Goal: Obtain resource: Download file/media

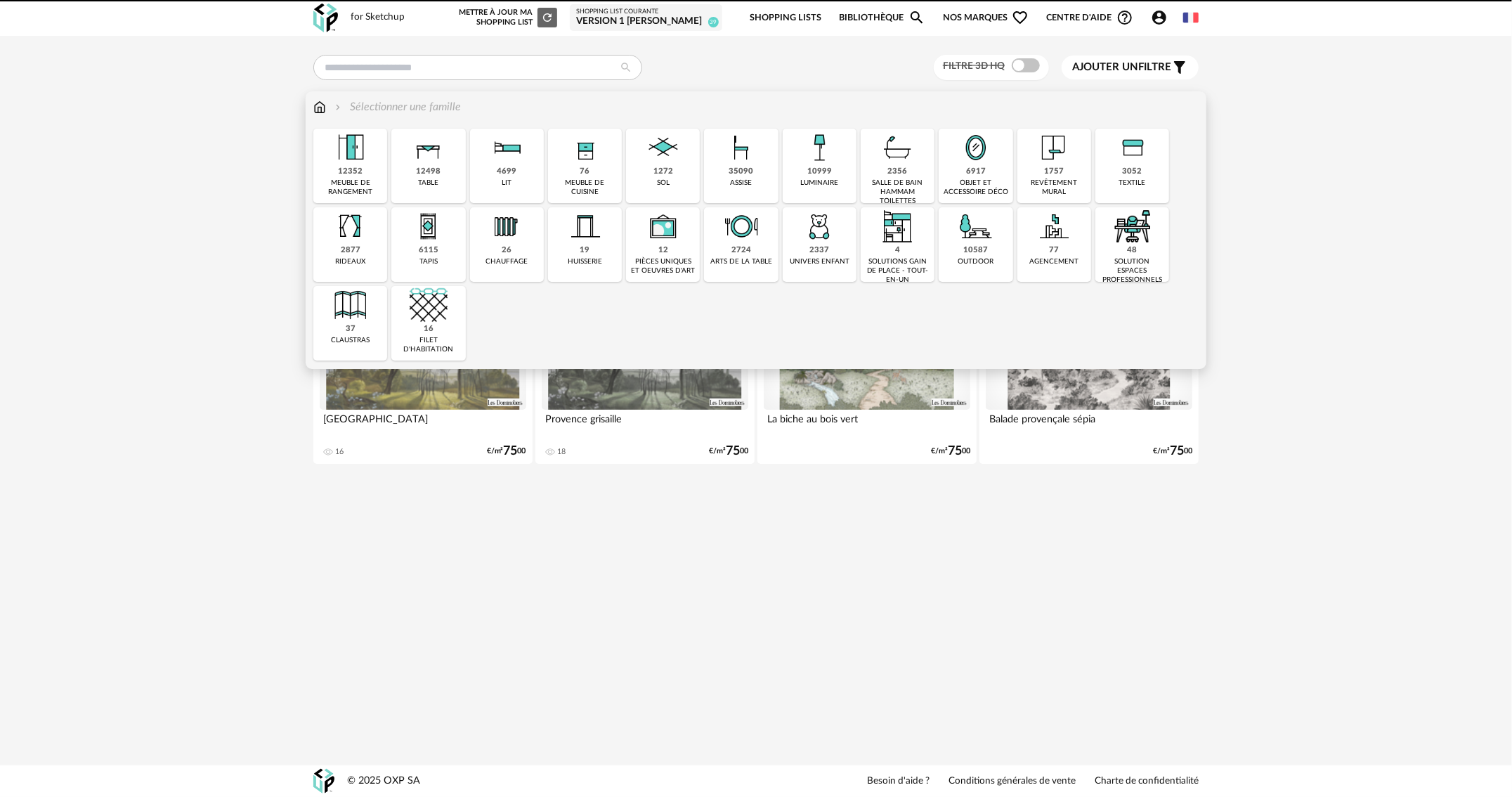
click at [912, 156] on img at bounding box center [898, 148] width 38 height 38
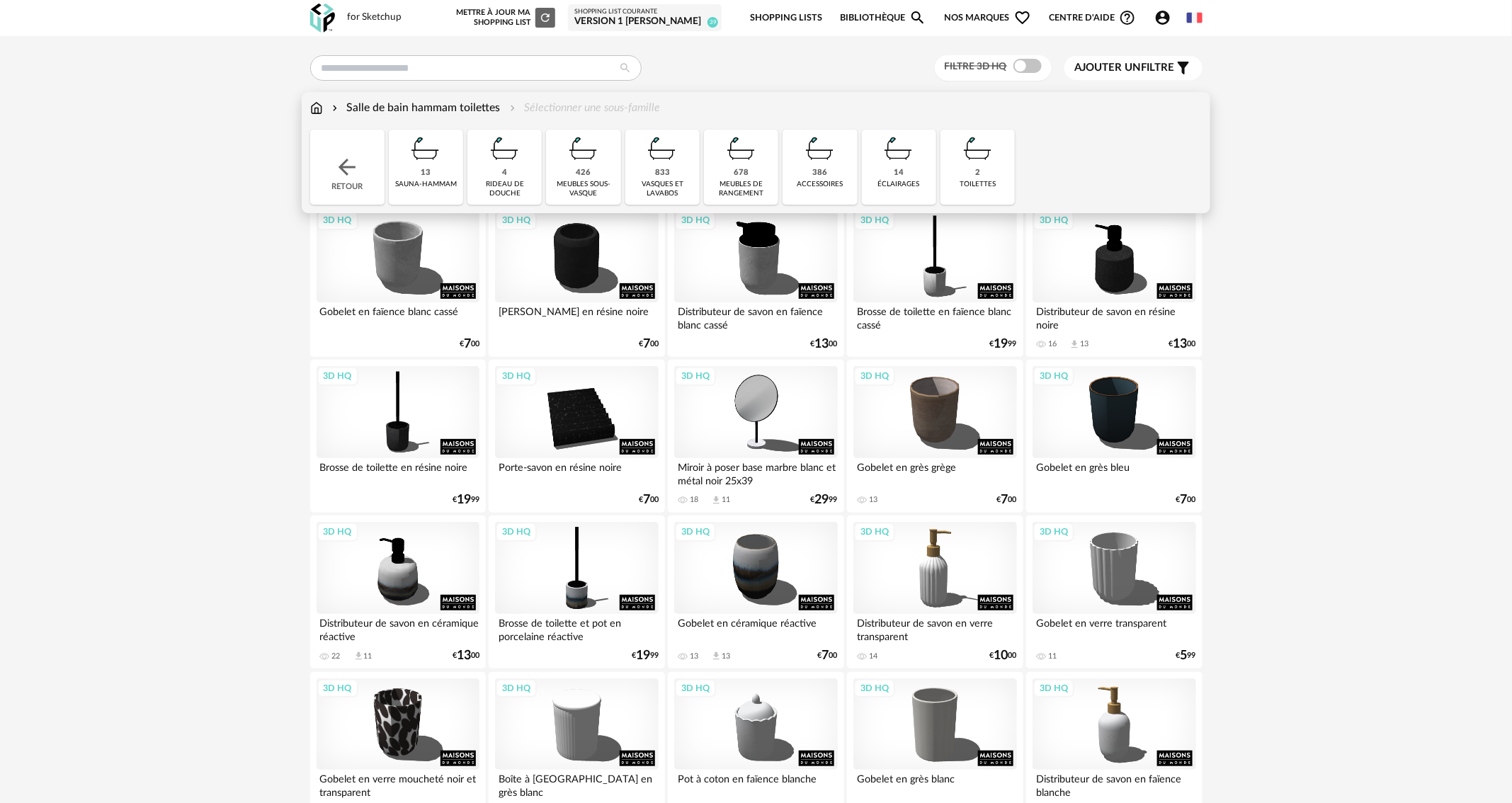
click at [581, 153] on img at bounding box center [583, 149] width 38 height 38
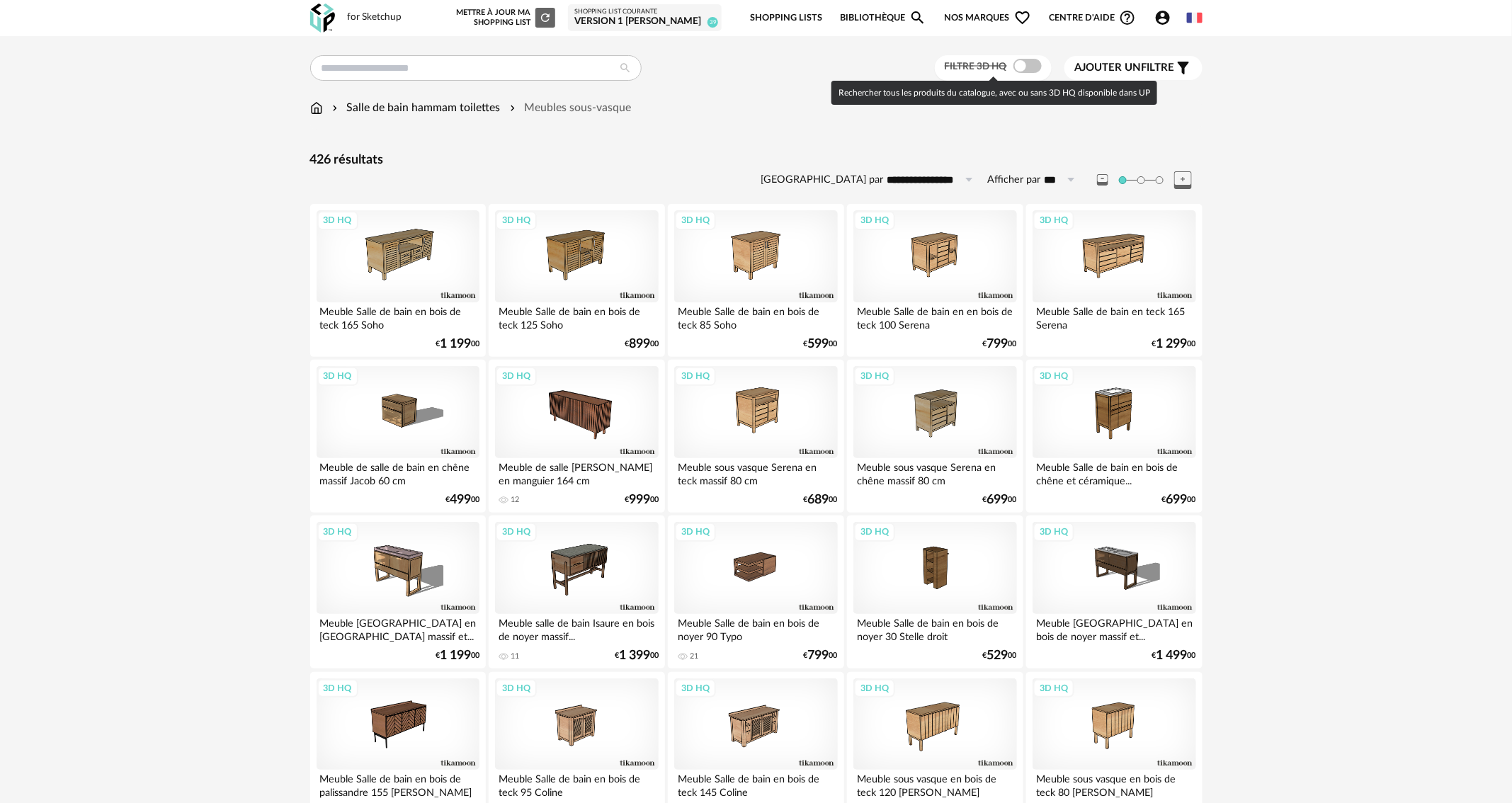
click at [1032, 55] on div "Filtre 3D HQ" at bounding box center [992, 68] width 117 height 26
click at [1032, 67] on span at bounding box center [1027, 66] width 28 height 14
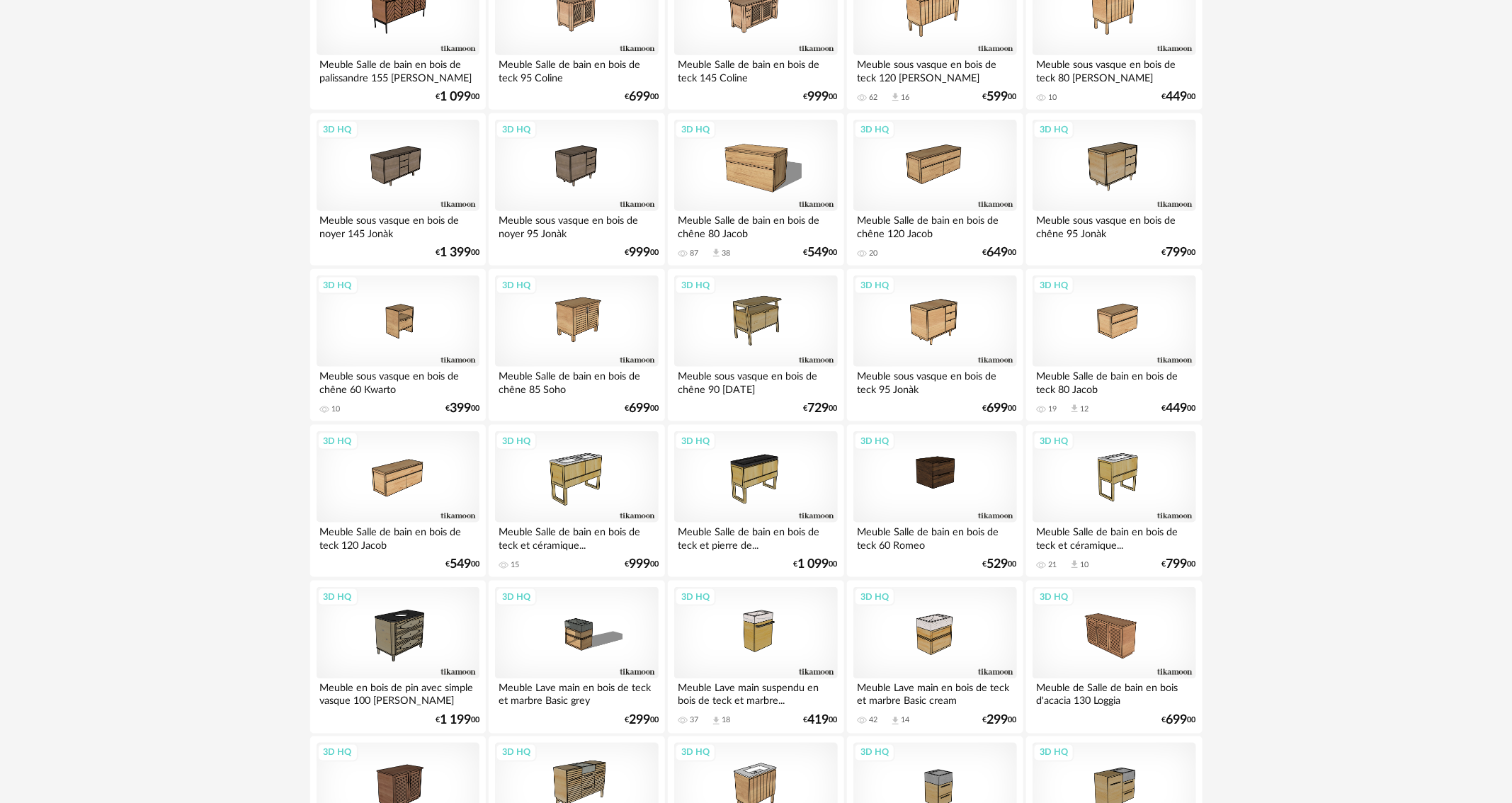
scroll to position [2610, 0]
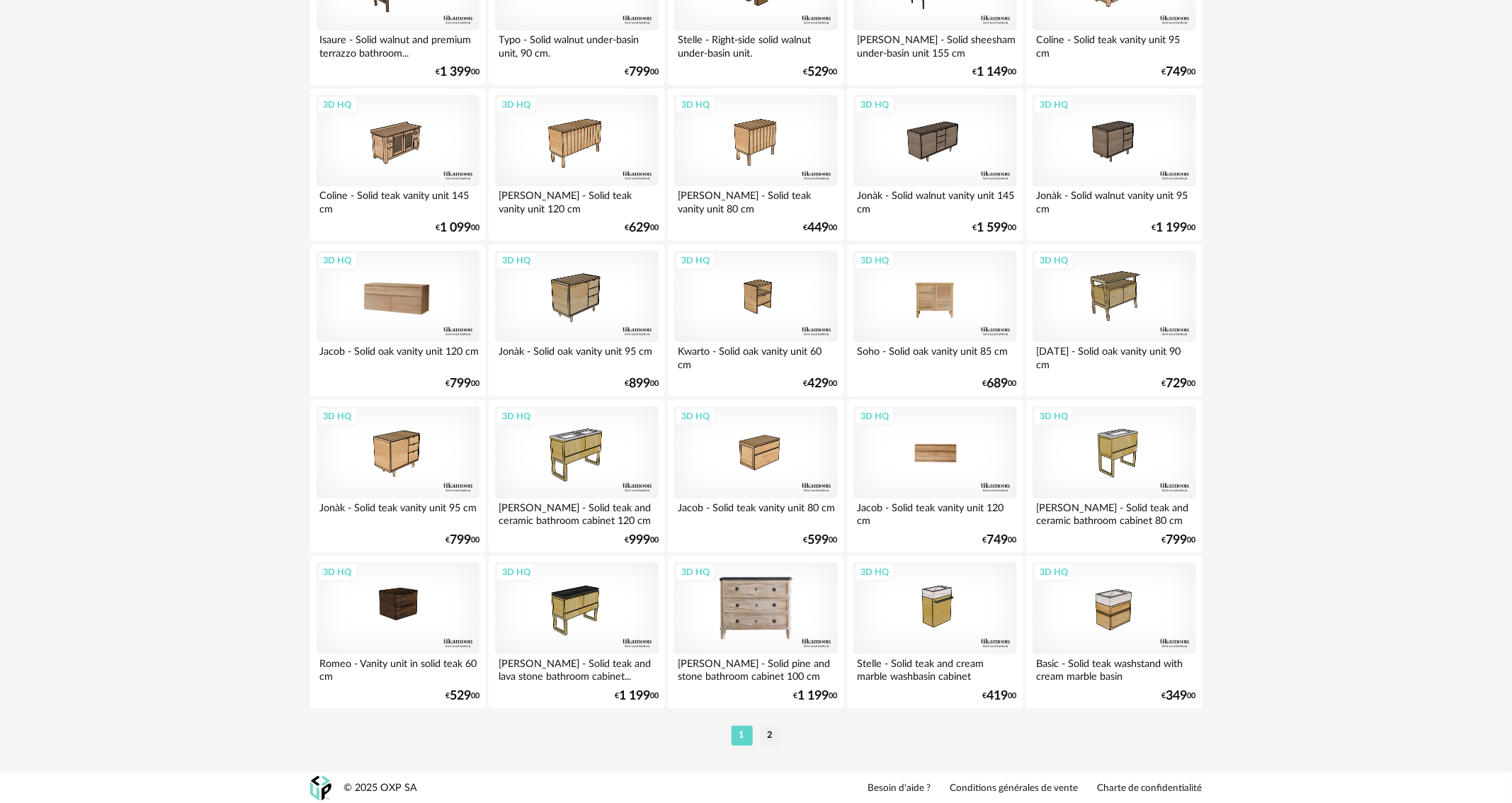
click at [395, 285] on div "3D HQ" at bounding box center [397, 296] width 163 height 92
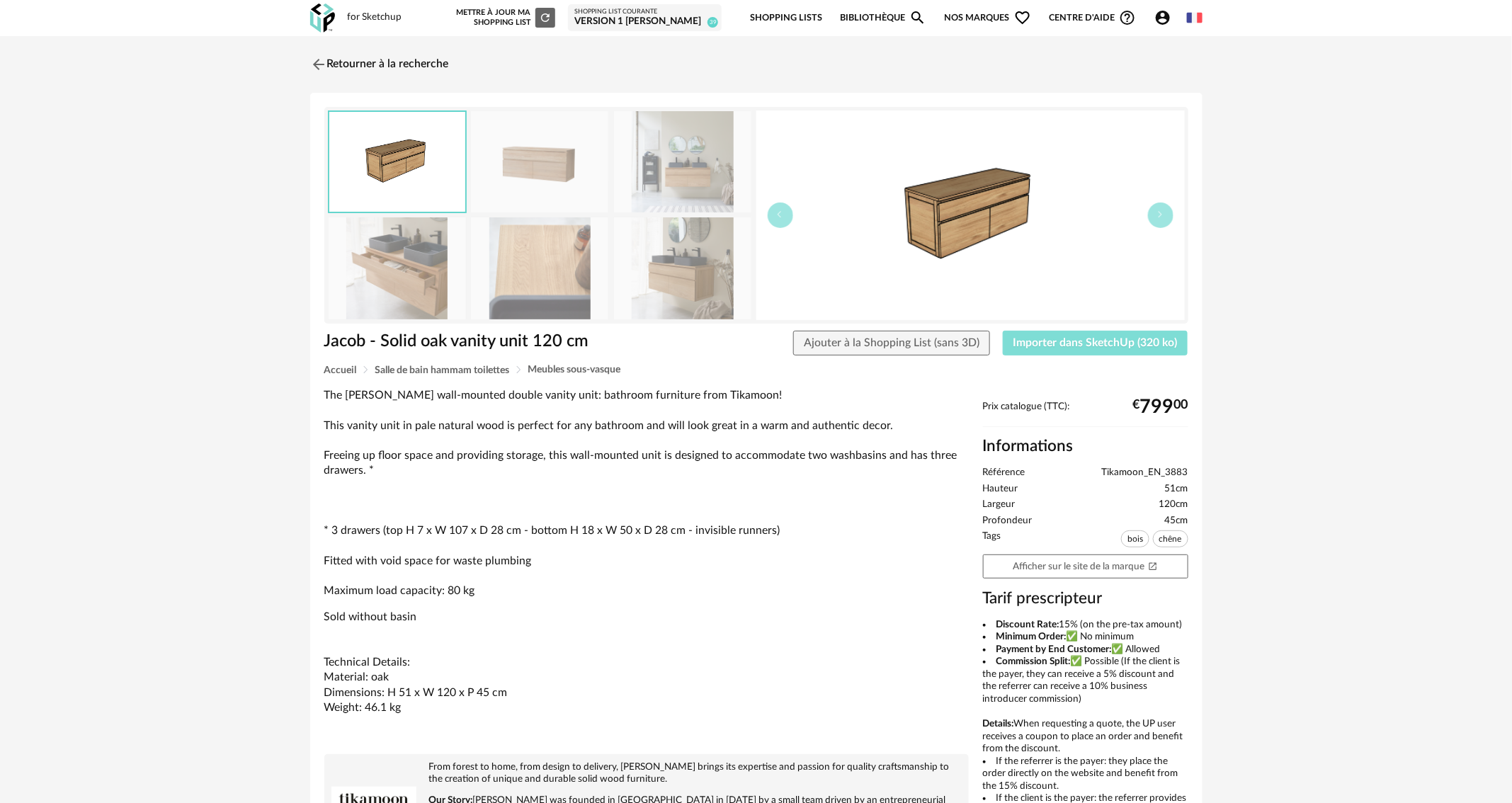
click at [1064, 344] on span "Importer dans SketchUp (320 ko)" at bounding box center [1095, 342] width 165 height 11
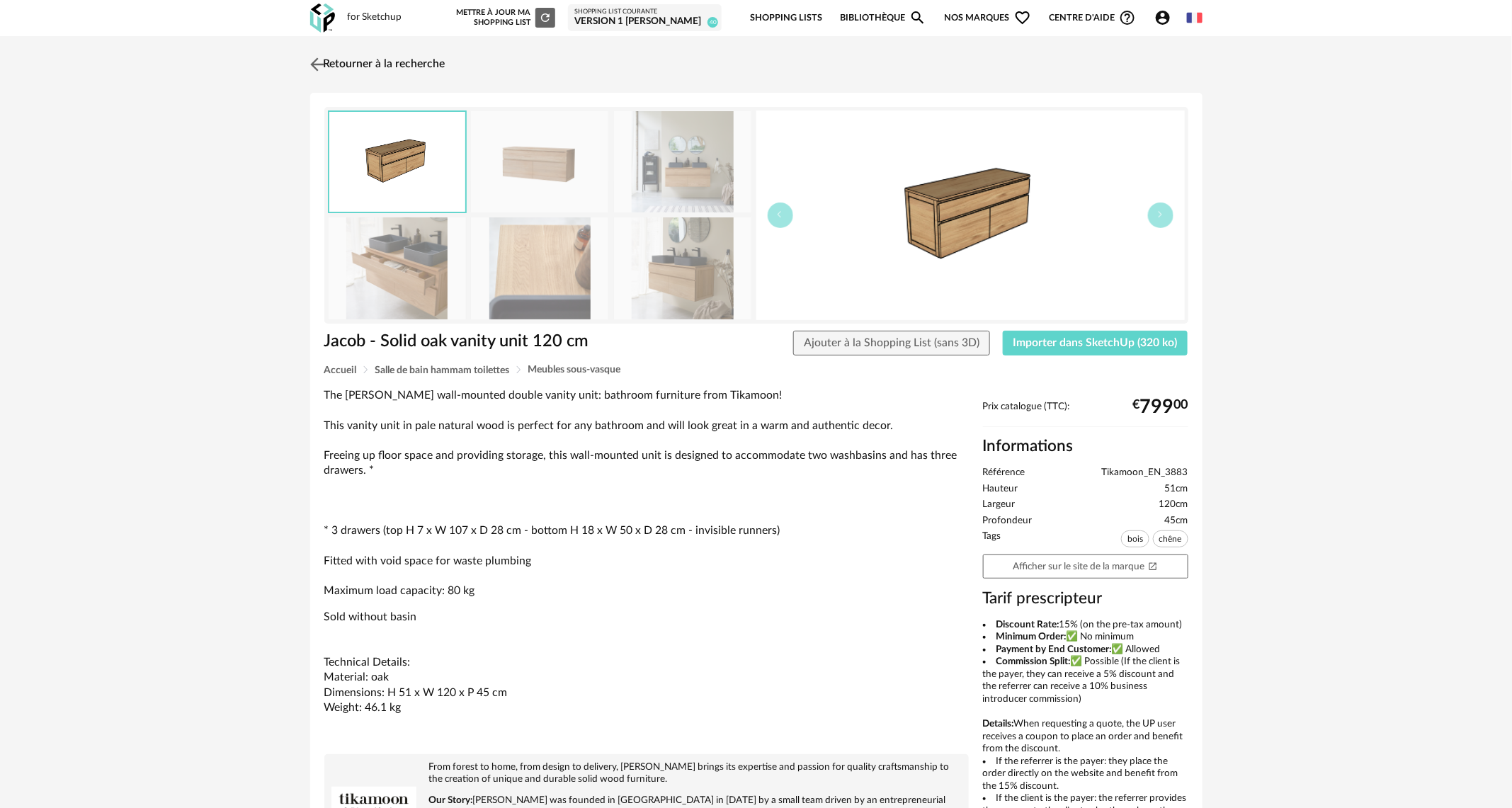
click at [339, 67] on link "Retourner à la recherche" at bounding box center [376, 64] width 139 height 31
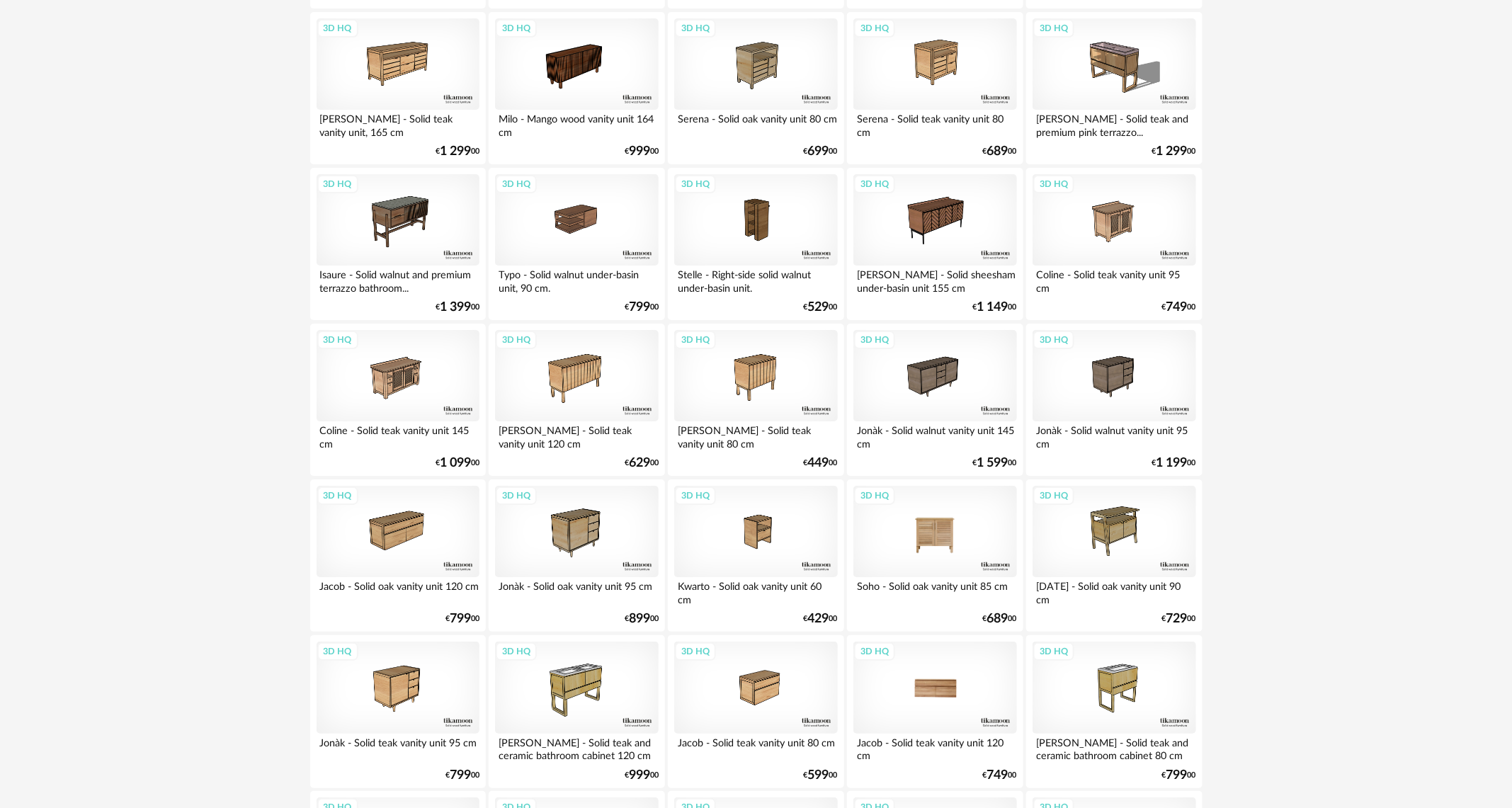
scroll to position [2606, 0]
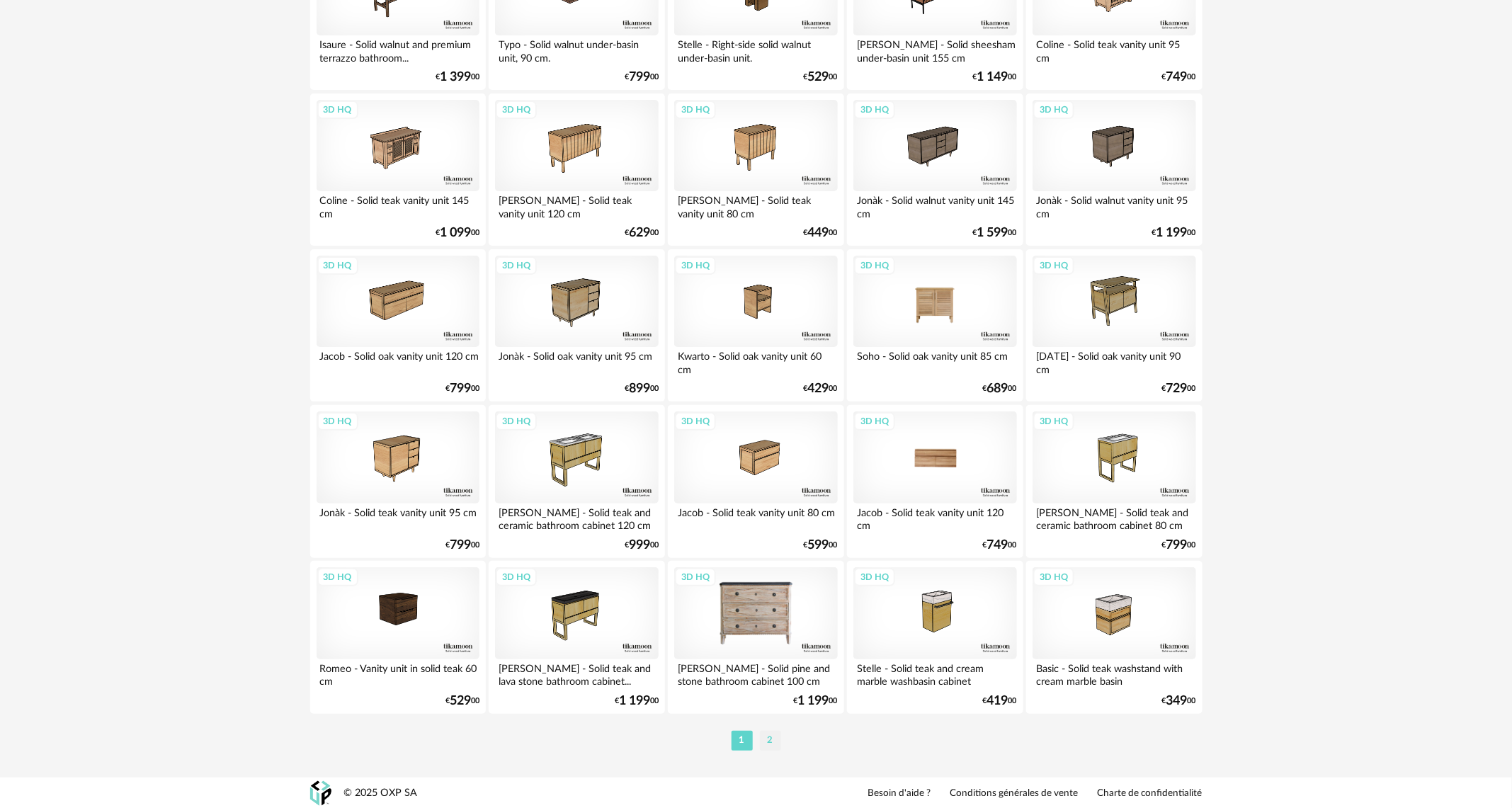
click at [774, 743] on li "2" at bounding box center [770, 741] width 21 height 20
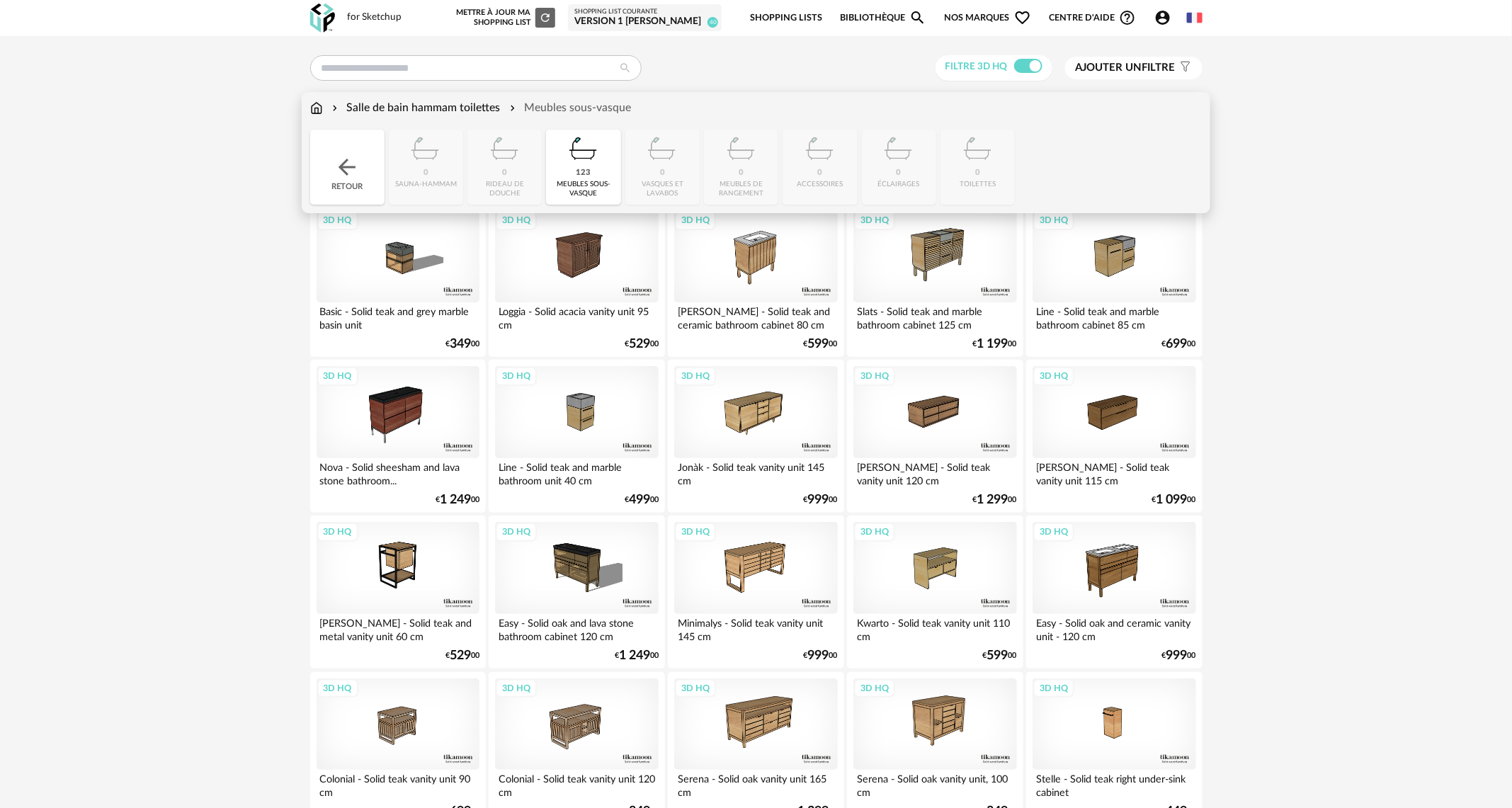
click at [598, 182] on div "meubles sous-vasque" at bounding box center [583, 189] width 66 height 18
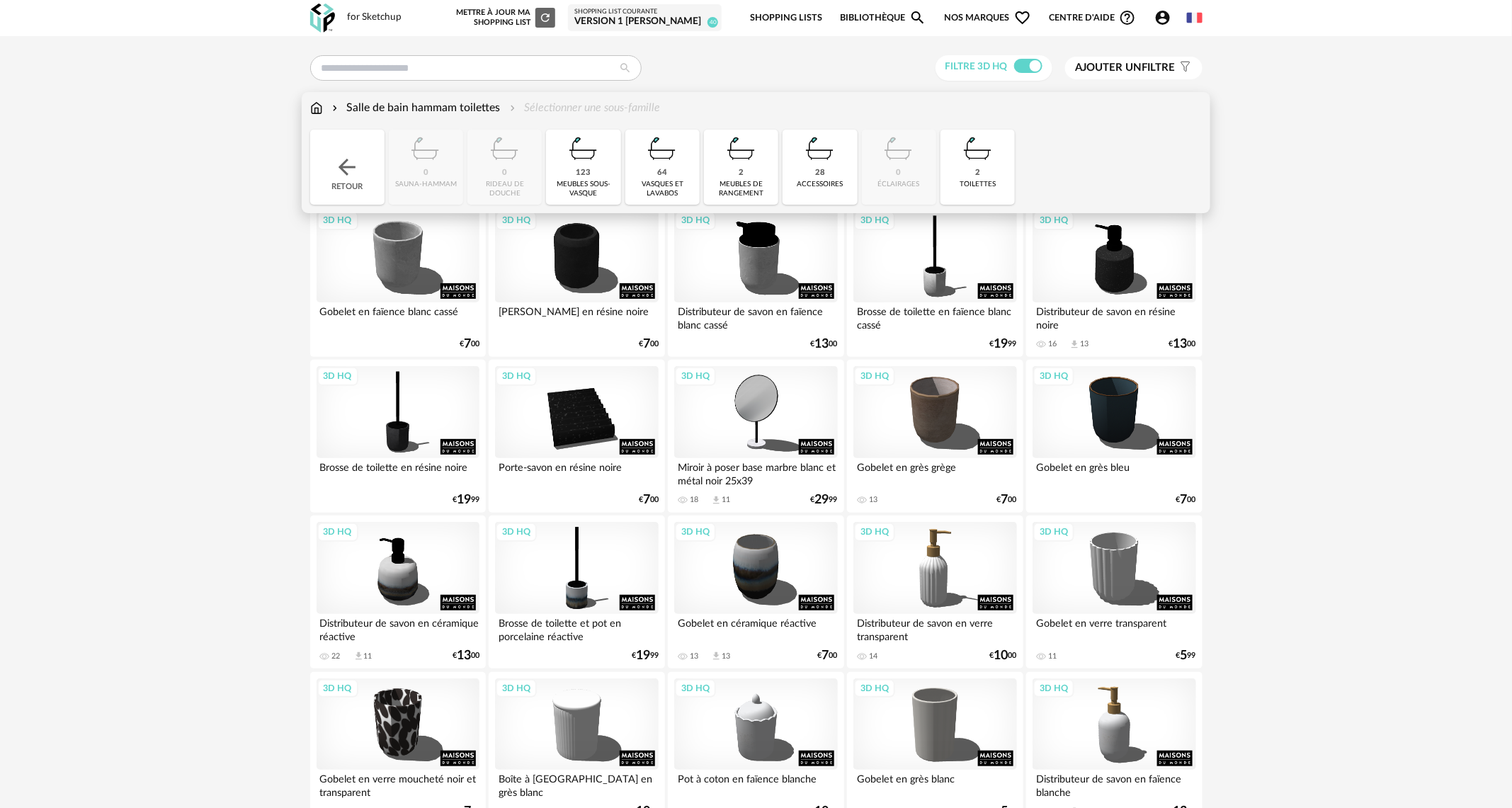
click at [650, 163] on img at bounding box center [662, 149] width 38 height 38
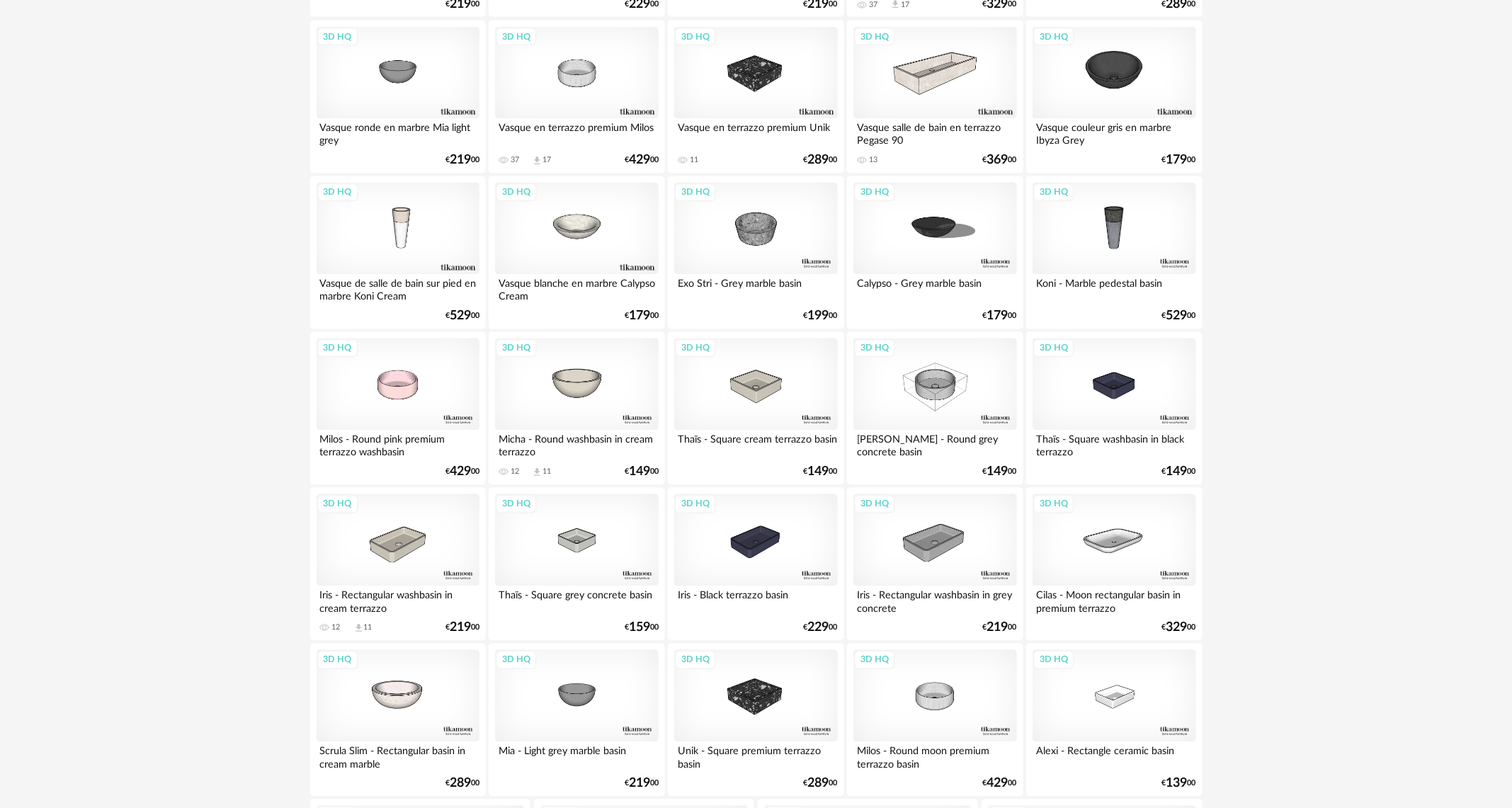
scroll to position [1504, 0]
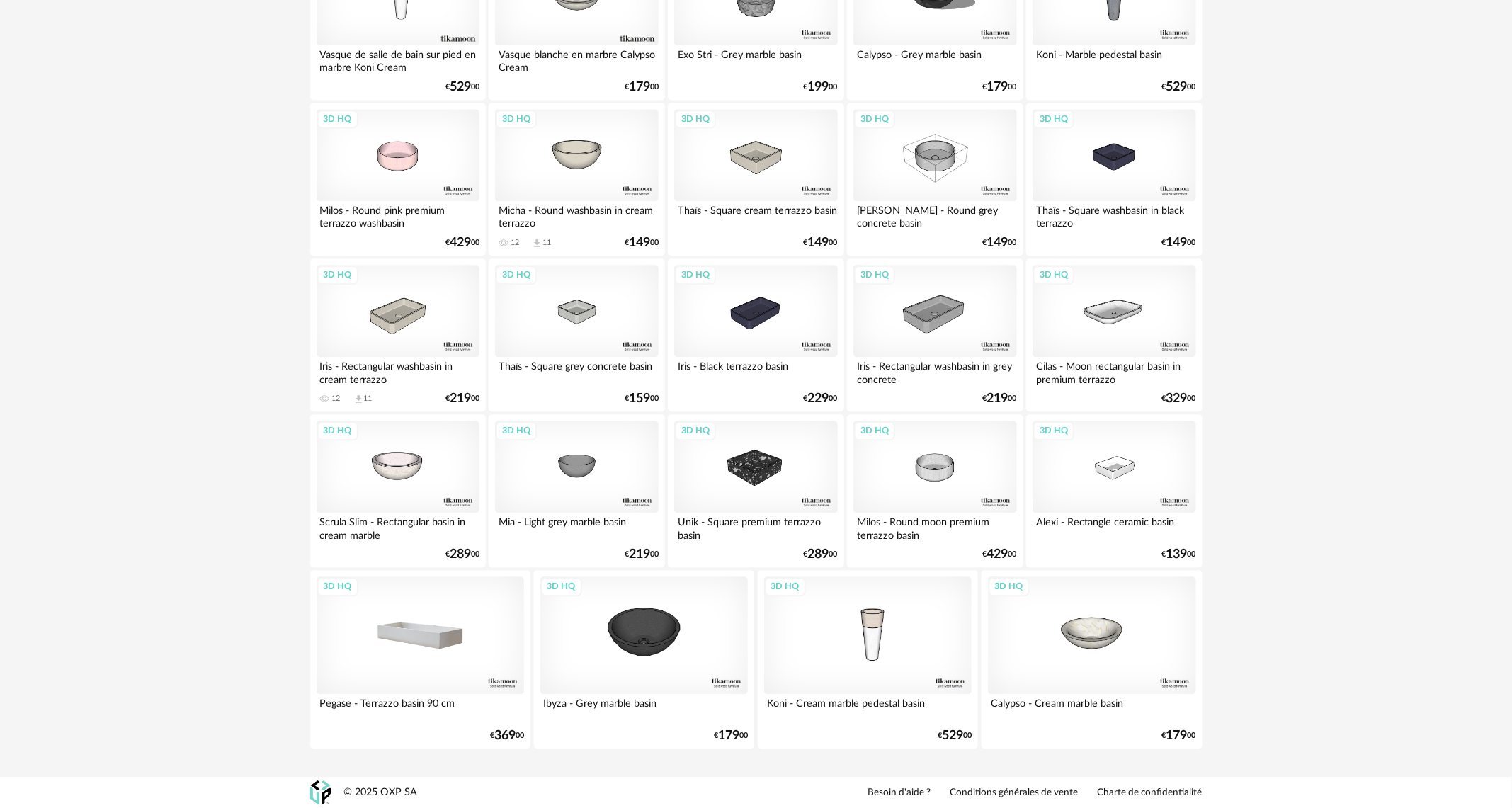
click at [451, 628] on div "3D HQ" at bounding box center [420, 634] width 208 height 117
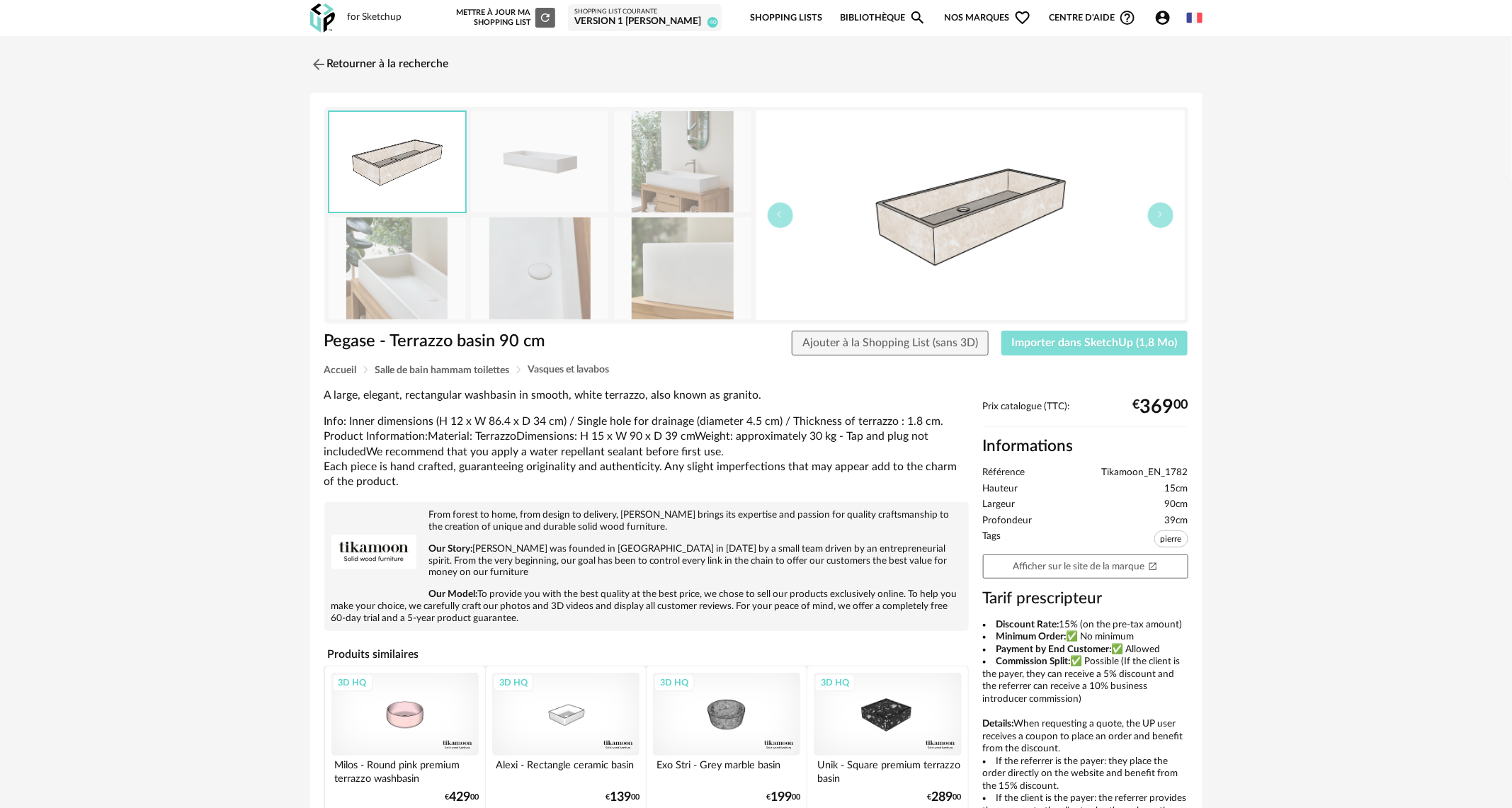
click at [1123, 341] on span "Importer dans SketchUp (1,8 Mo)" at bounding box center [1095, 342] width 166 height 11
click at [321, 65] on img at bounding box center [317, 64] width 21 height 21
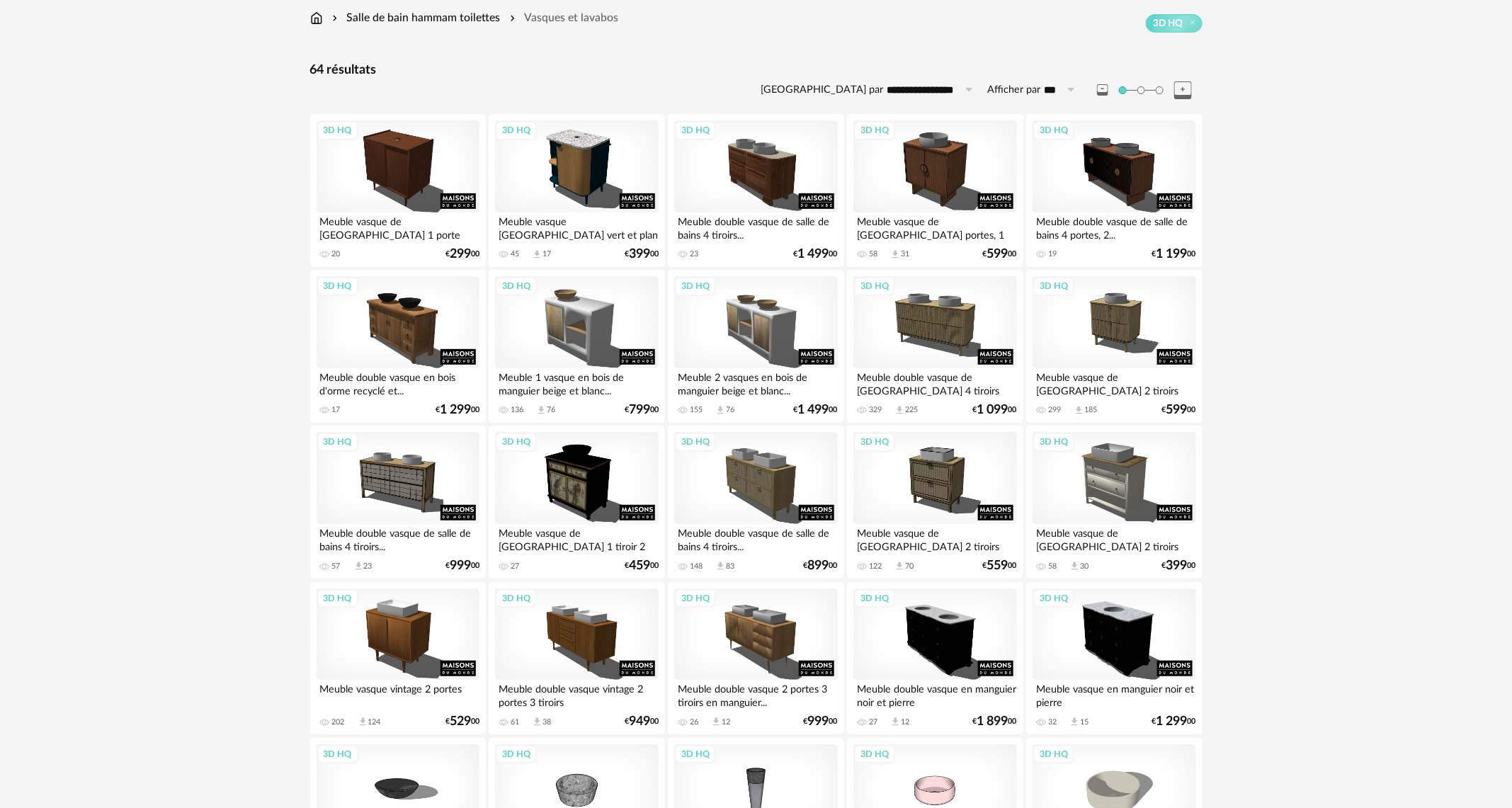
scroll to position [88, 0]
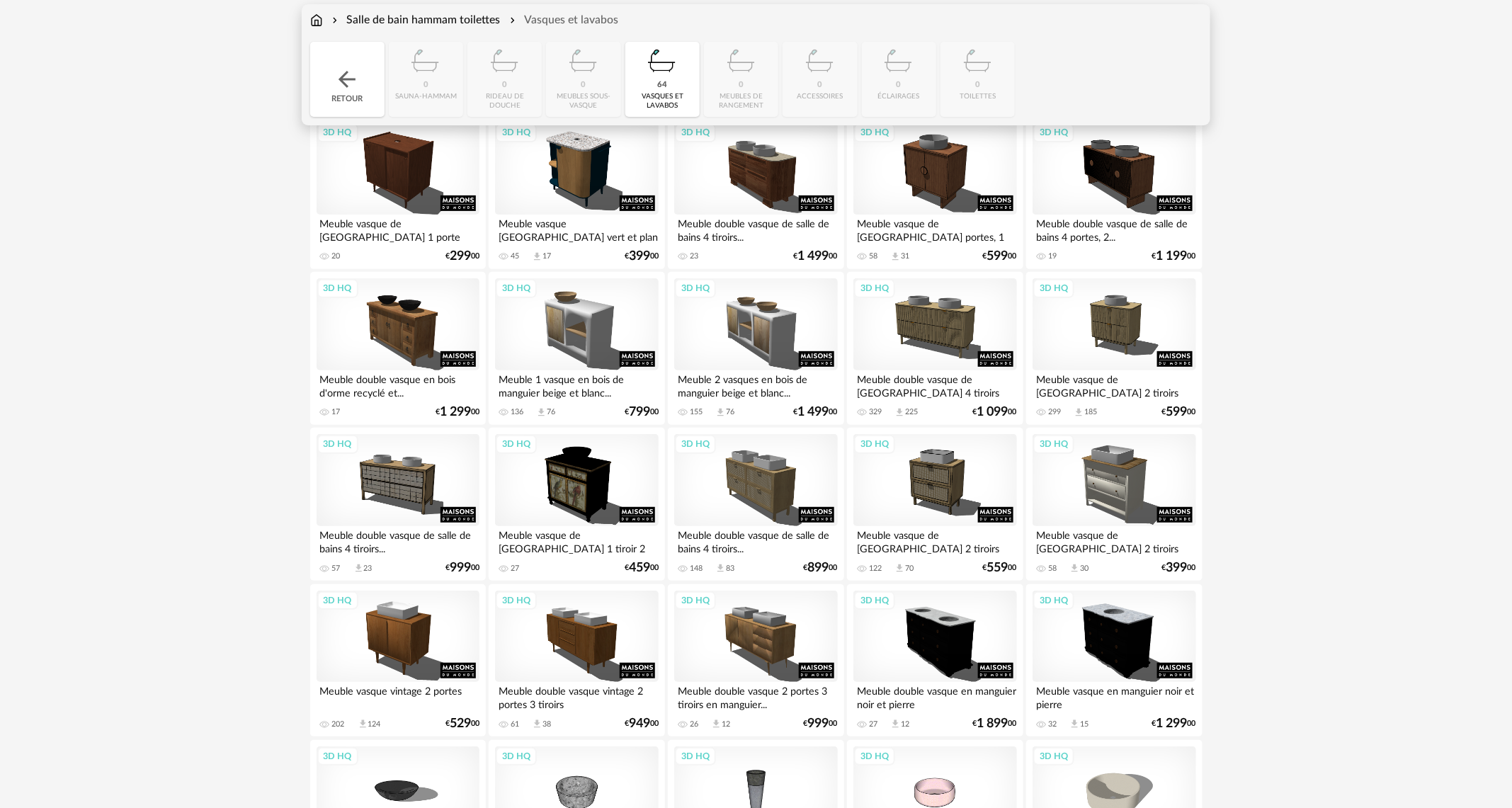
click at [673, 60] on img at bounding box center [662, 61] width 38 height 38
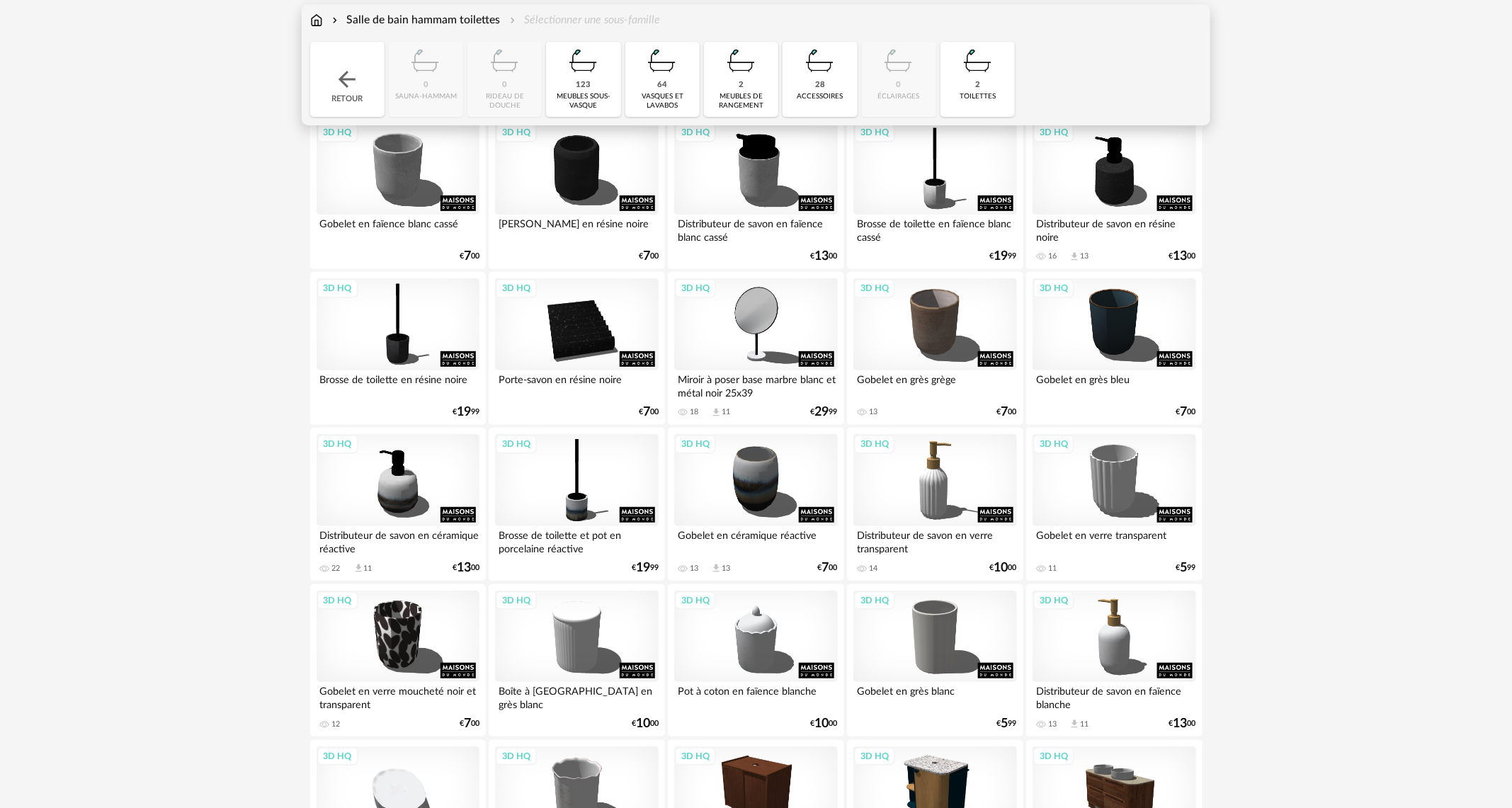
click at [815, 83] on div "28 accessoires" at bounding box center [820, 79] width 75 height 75
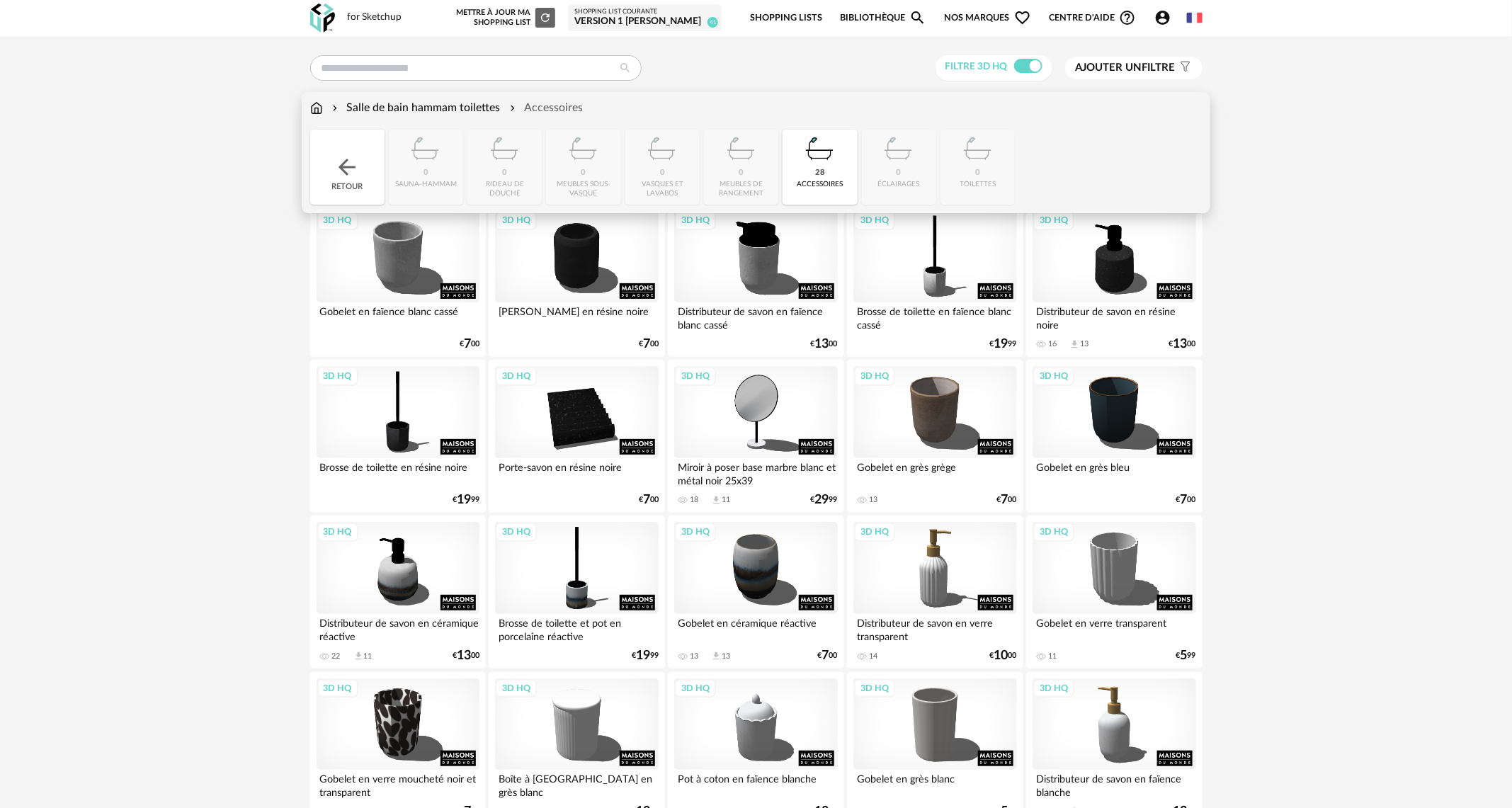
click at [832, 173] on div "28 accessoires" at bounding box center [820, 167] width 75 height 75
click at [970, 190] on div "2 toilettes" at bounding box center [977, 167] width 75 height 75
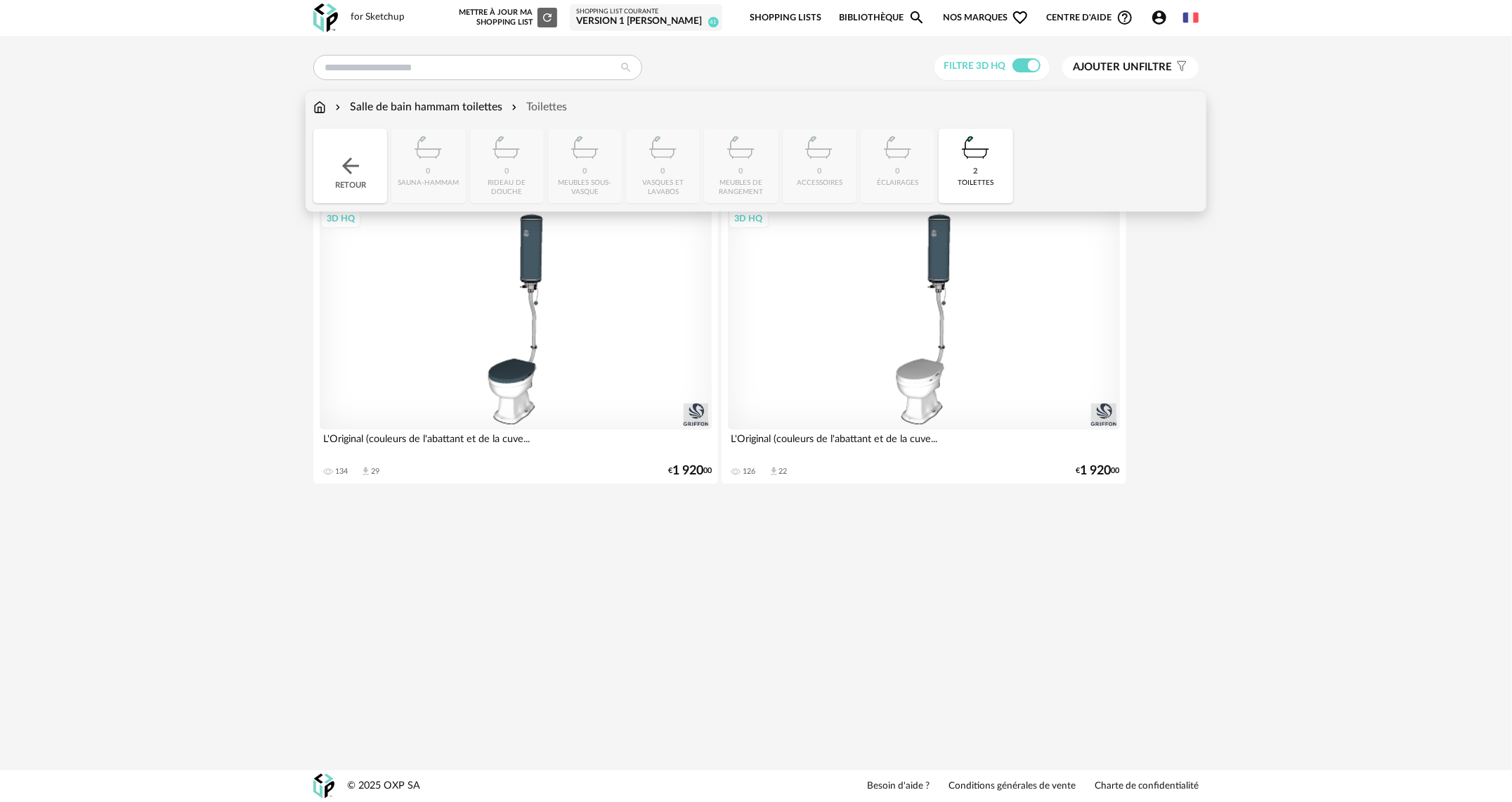
click at [974, 180] on div "toilettes" at bounding box center [977, 182] width 36 height 9
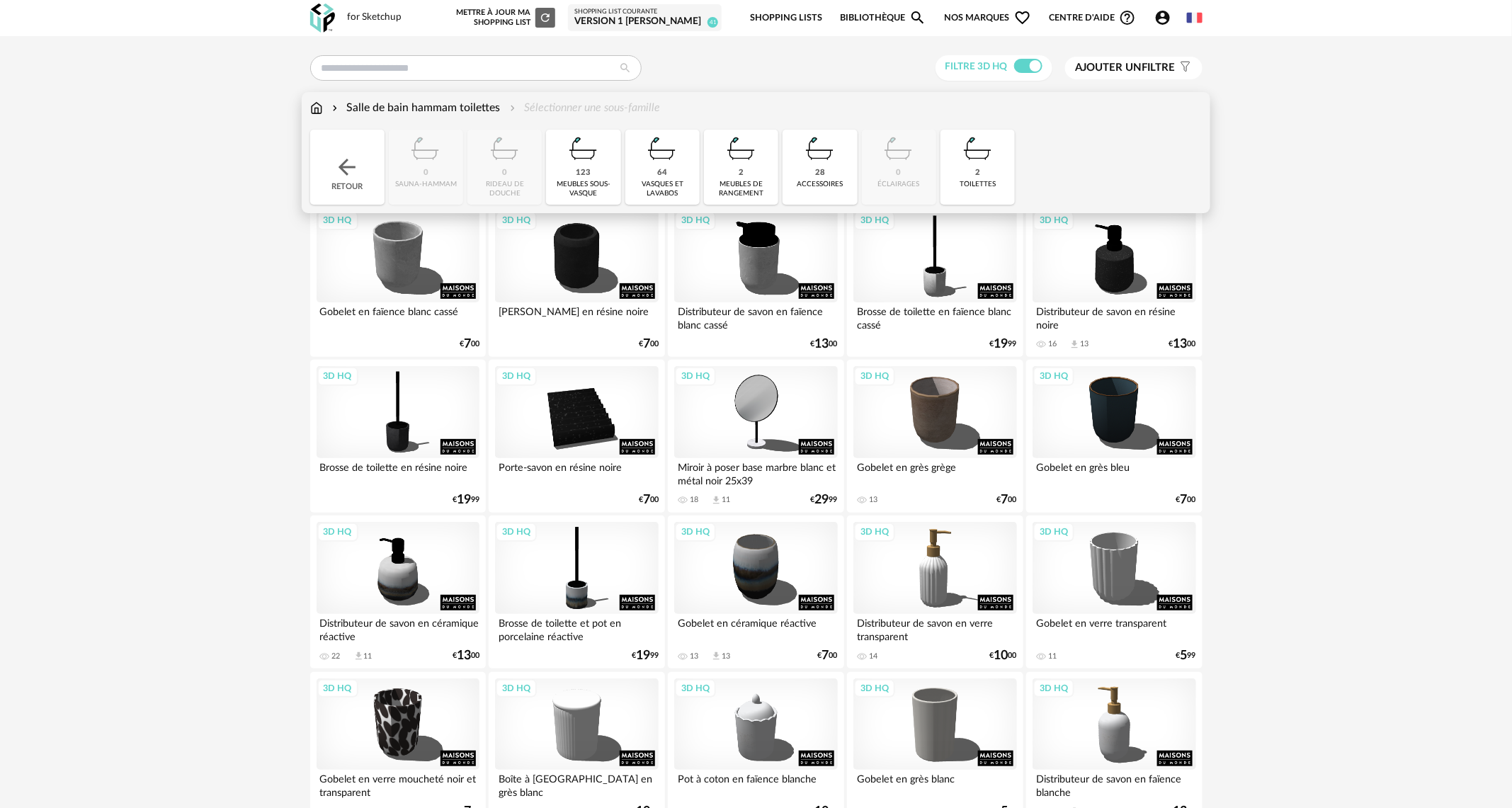
click at [748, 173] on div "2 meubles de rangement" at bounding box center [741, 167] width 75 height 75
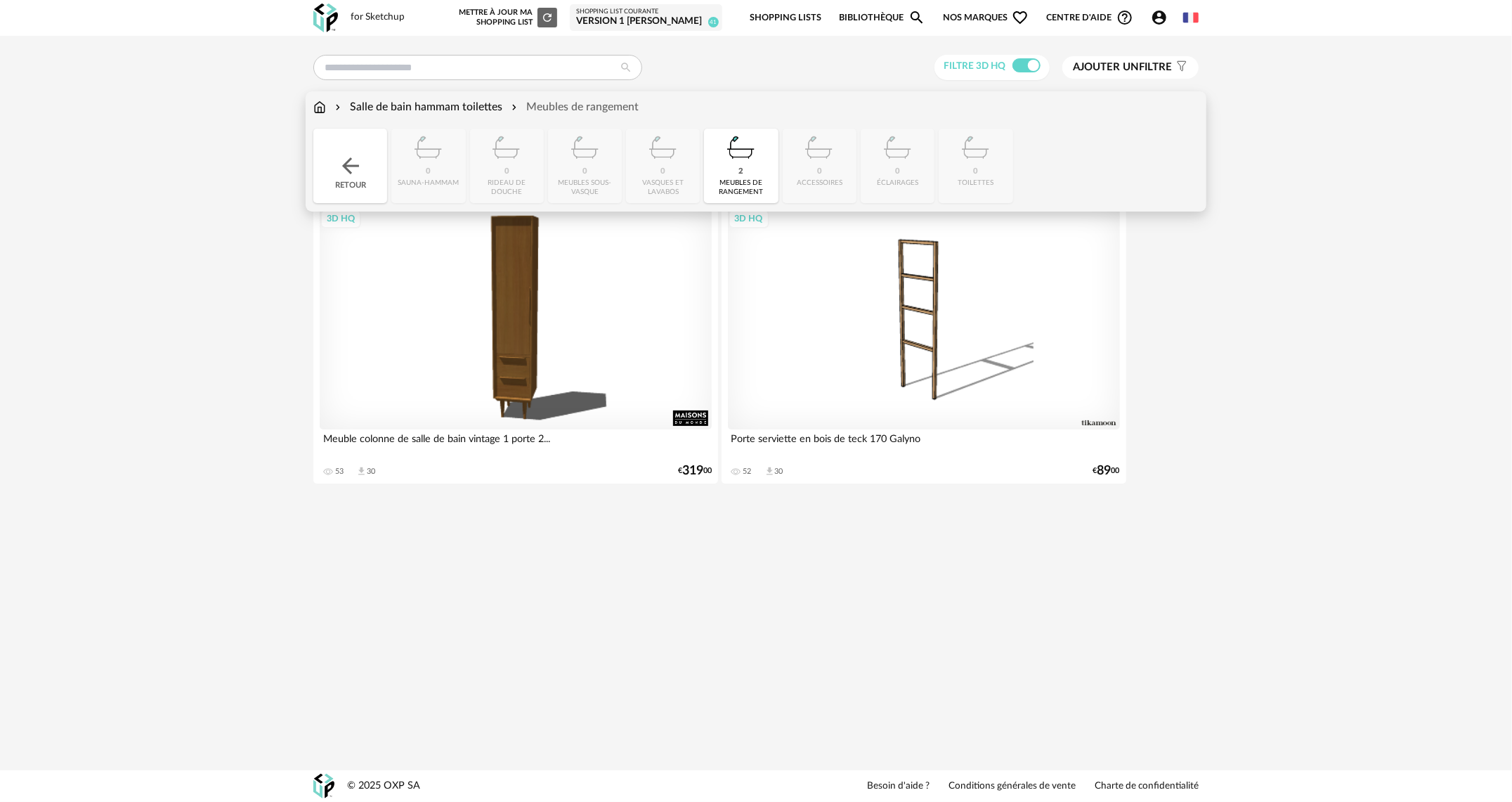
click at [763, 171] on div "2 meubles de rangement" at bounding box center [741, 165] width 74 height 74
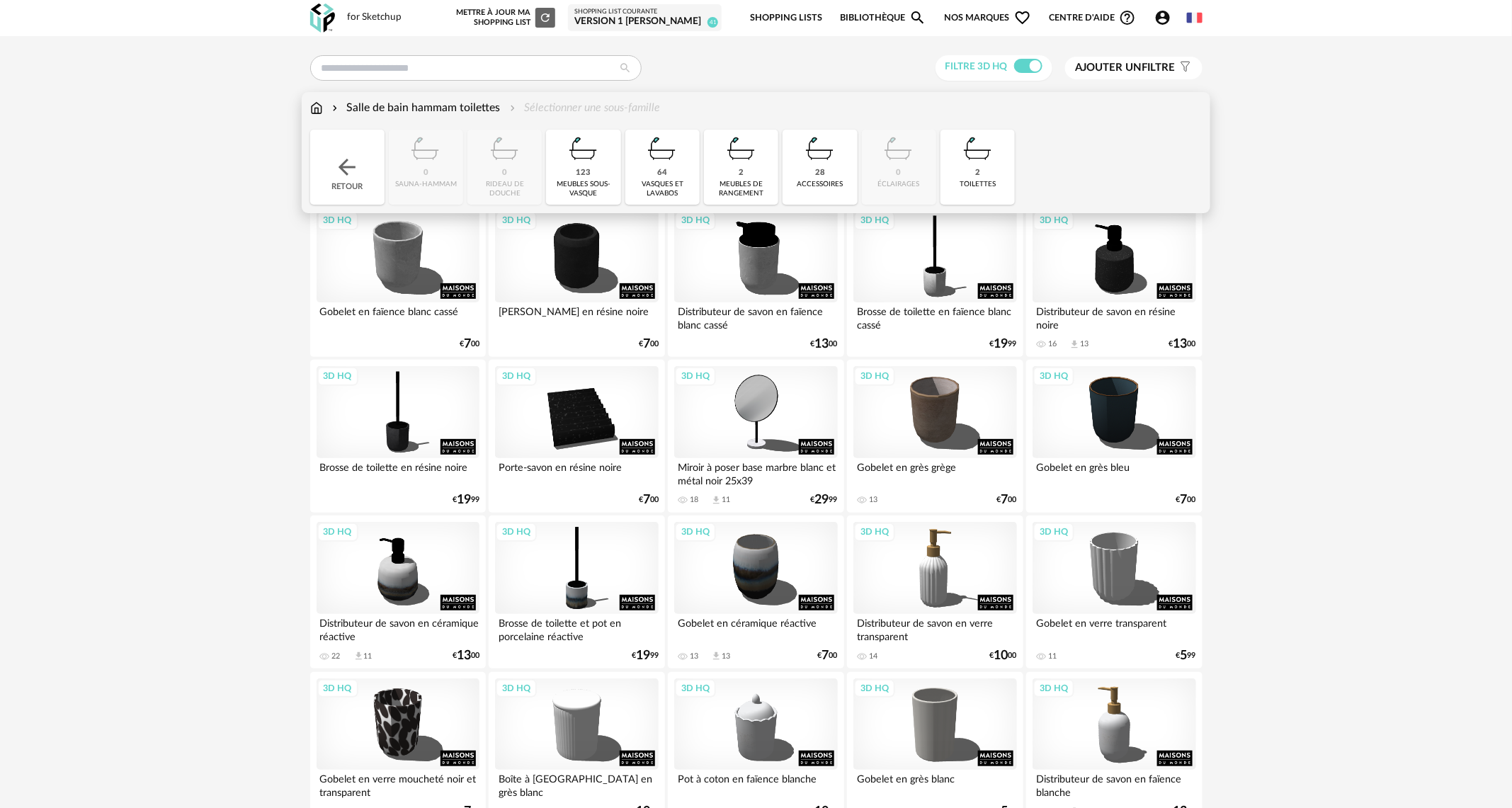
click at [648, 169] on div "64 vasques et lavabos" at bounding box center [662, 167] width 75 height 75
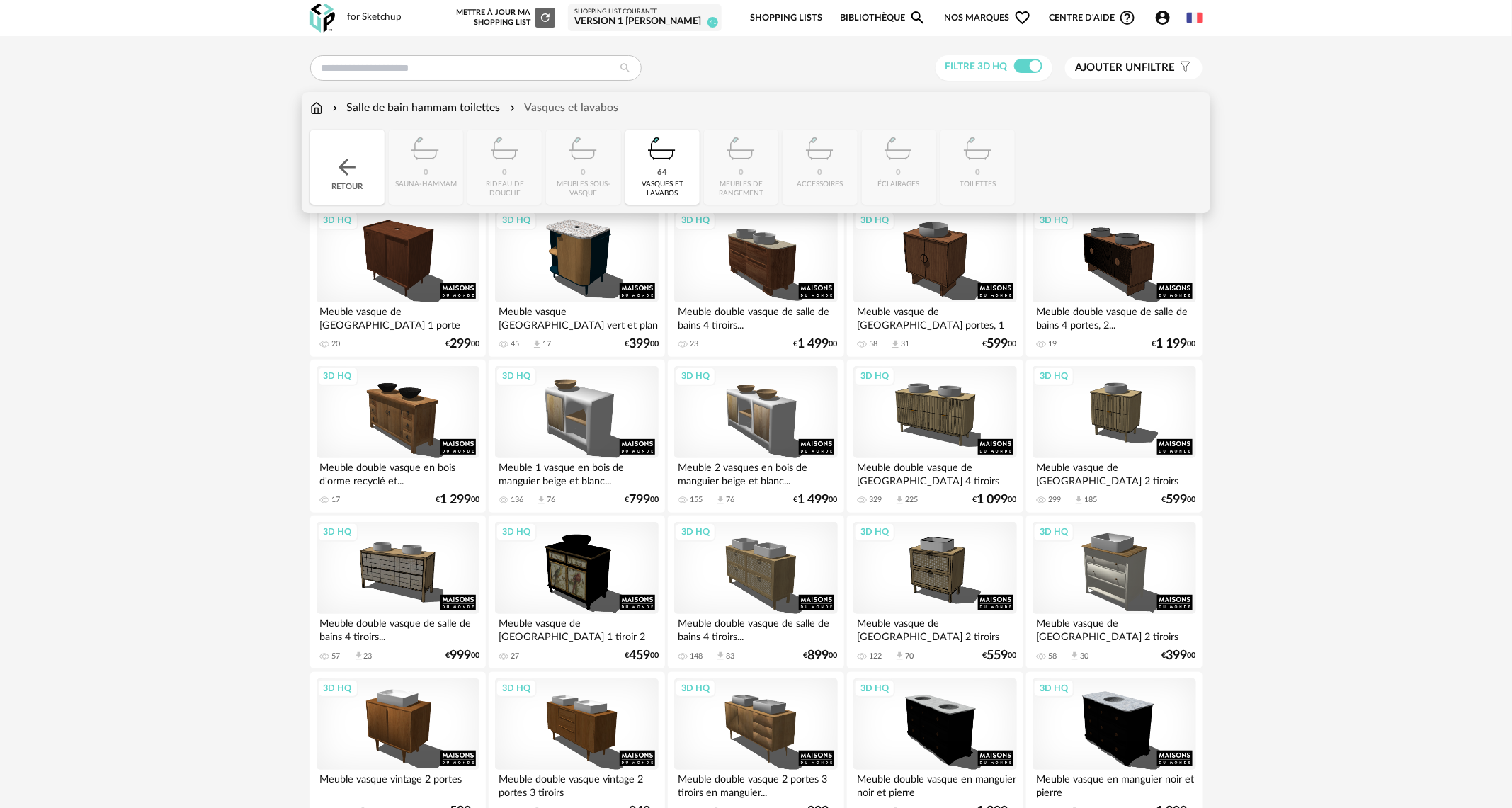
click at [666, 171] on div "64" at bounding box center [662, 173] width 10 height 11
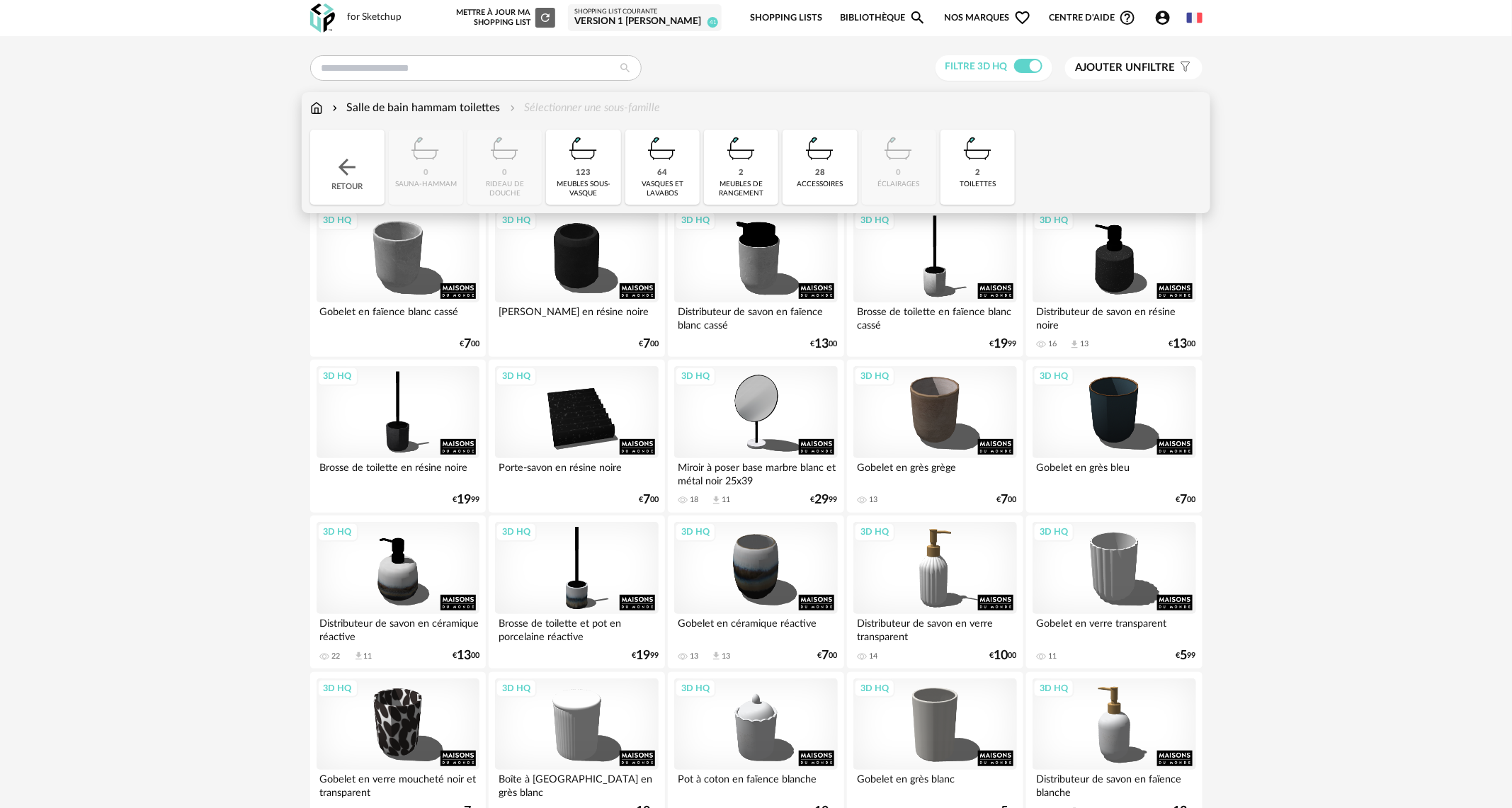
click at [602, 169] on div "123 meubles sous-vasque" at bounding box center [583, 167] width 75 height 75
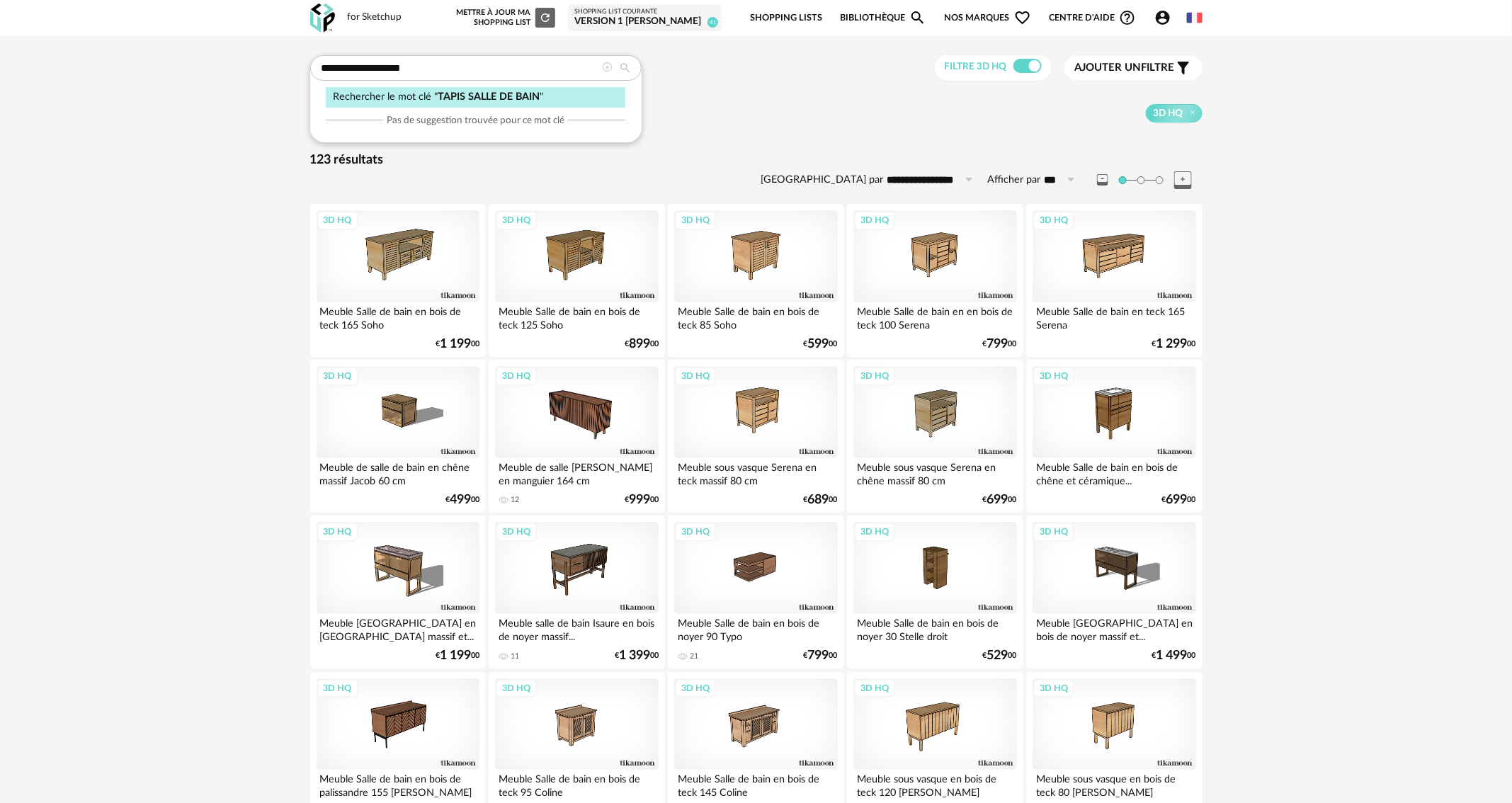
type input "**********"
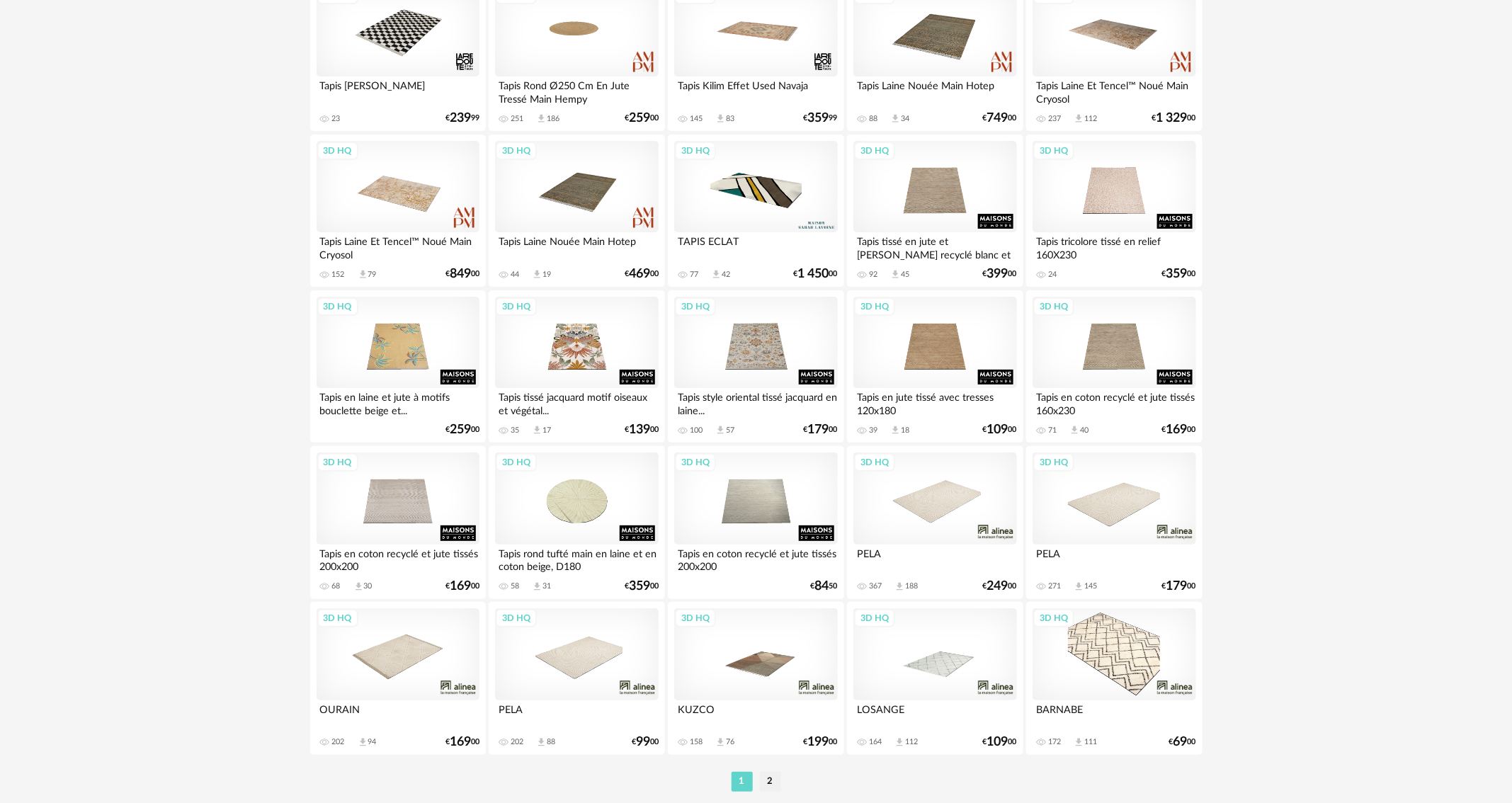
scroll to position [2186, 0]
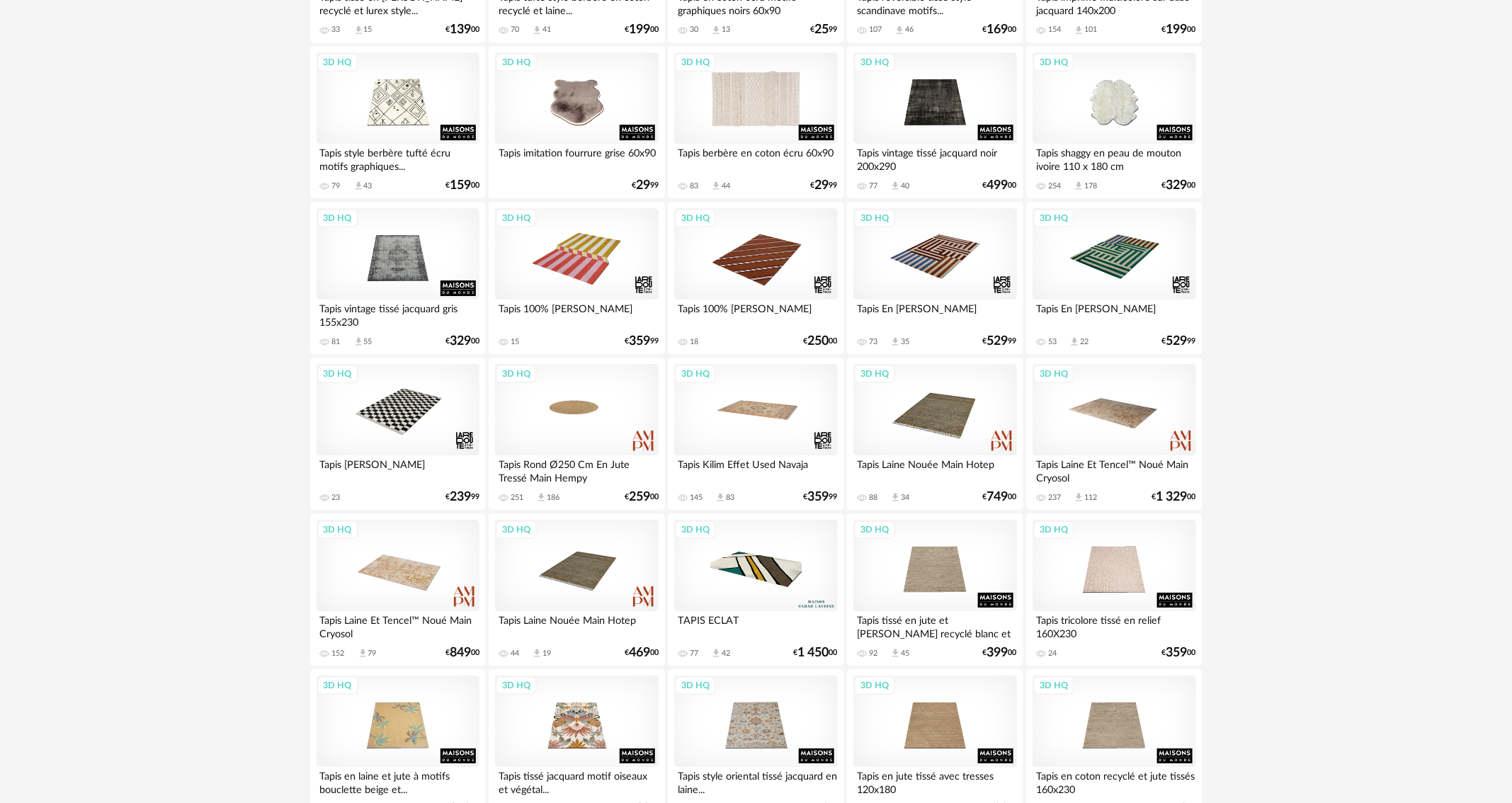
click at [720, 98] on div "3D HQ" at bounding box center [755, 99] width 163 height 92
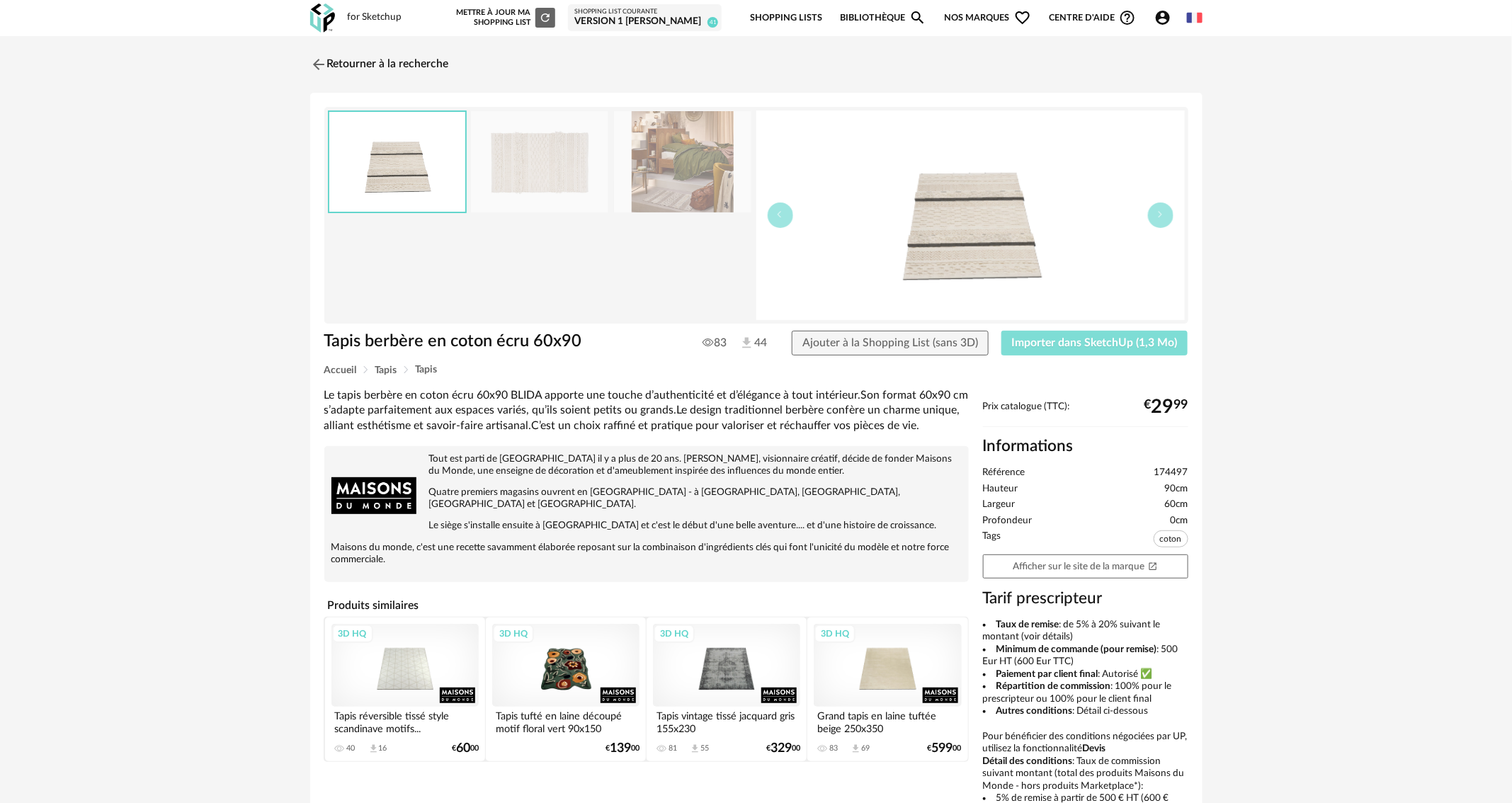
click at [1067, 338] on span "Importer dans SketchUp (1,3 Mo)" at bounding box center [1095, 342] width 166 height 11
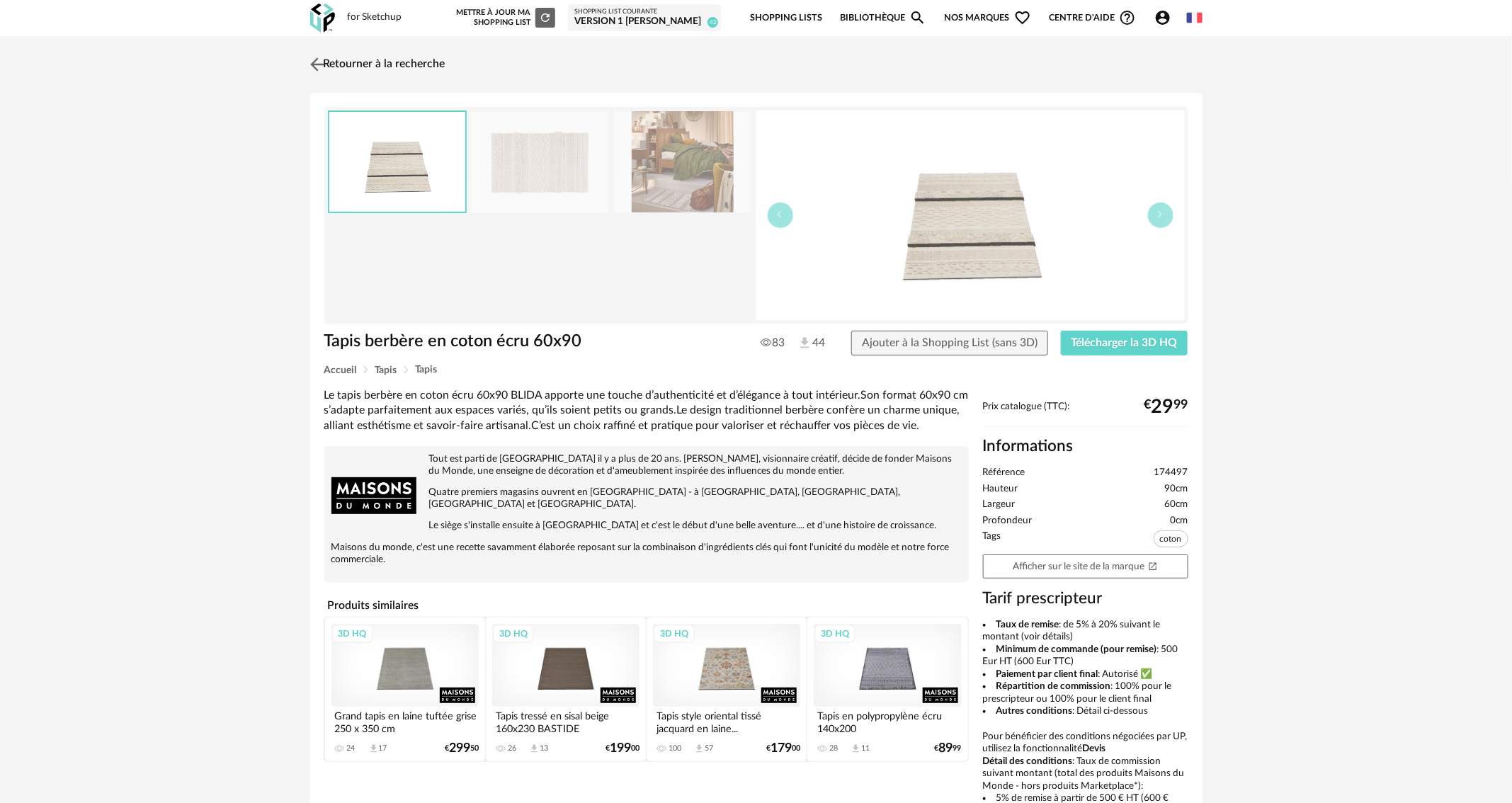
click at [327, 60] on link "Retourner à la recherche" at bounding box center [376, 64] width 139 height 31
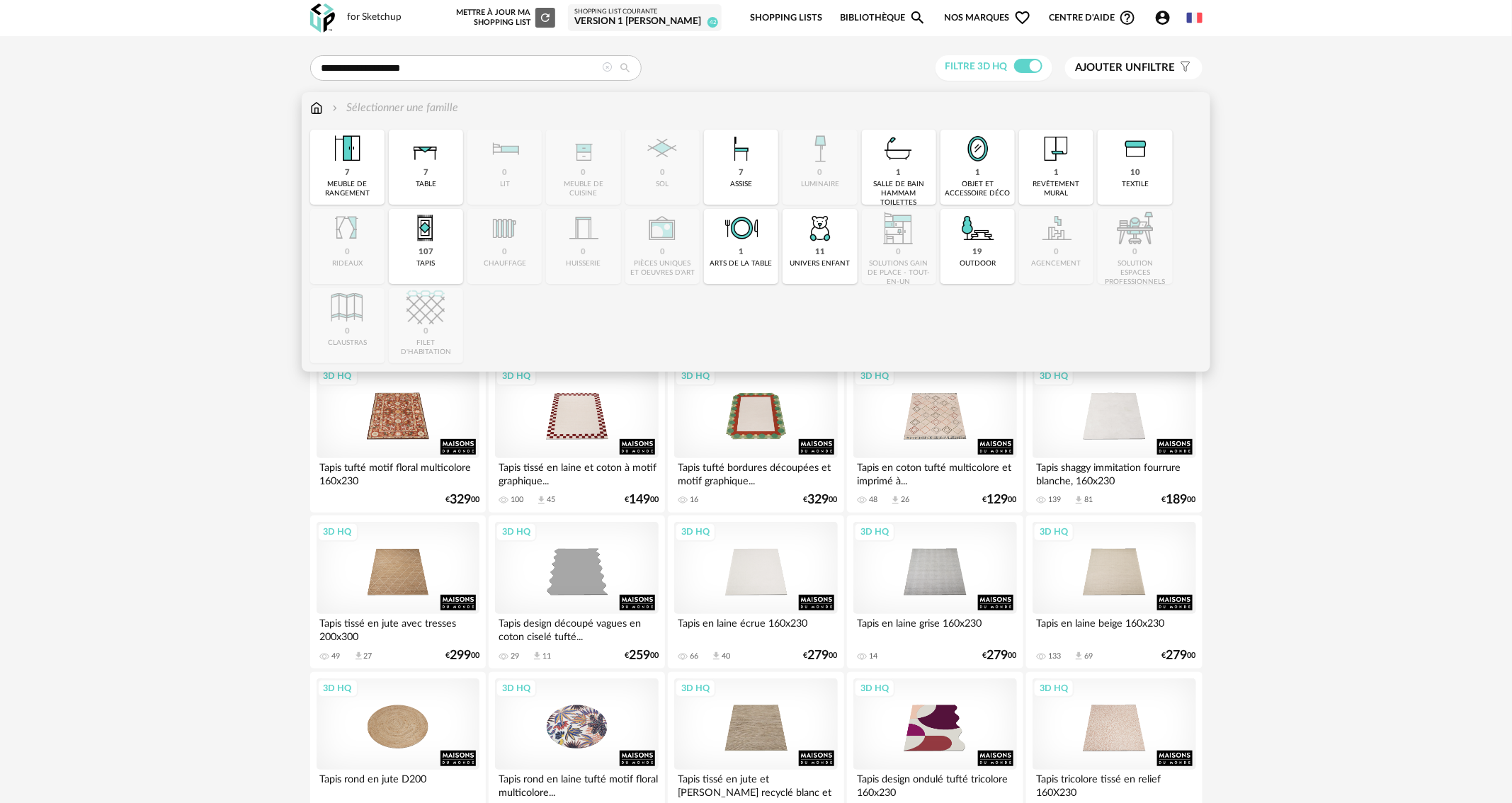
click at [329, 116] on div "Sélectionner une famille" at bounding box center [756, 115] width 893 height 30
click at [315, 113] on img at bounding box center [316, 108] width 13 height 16
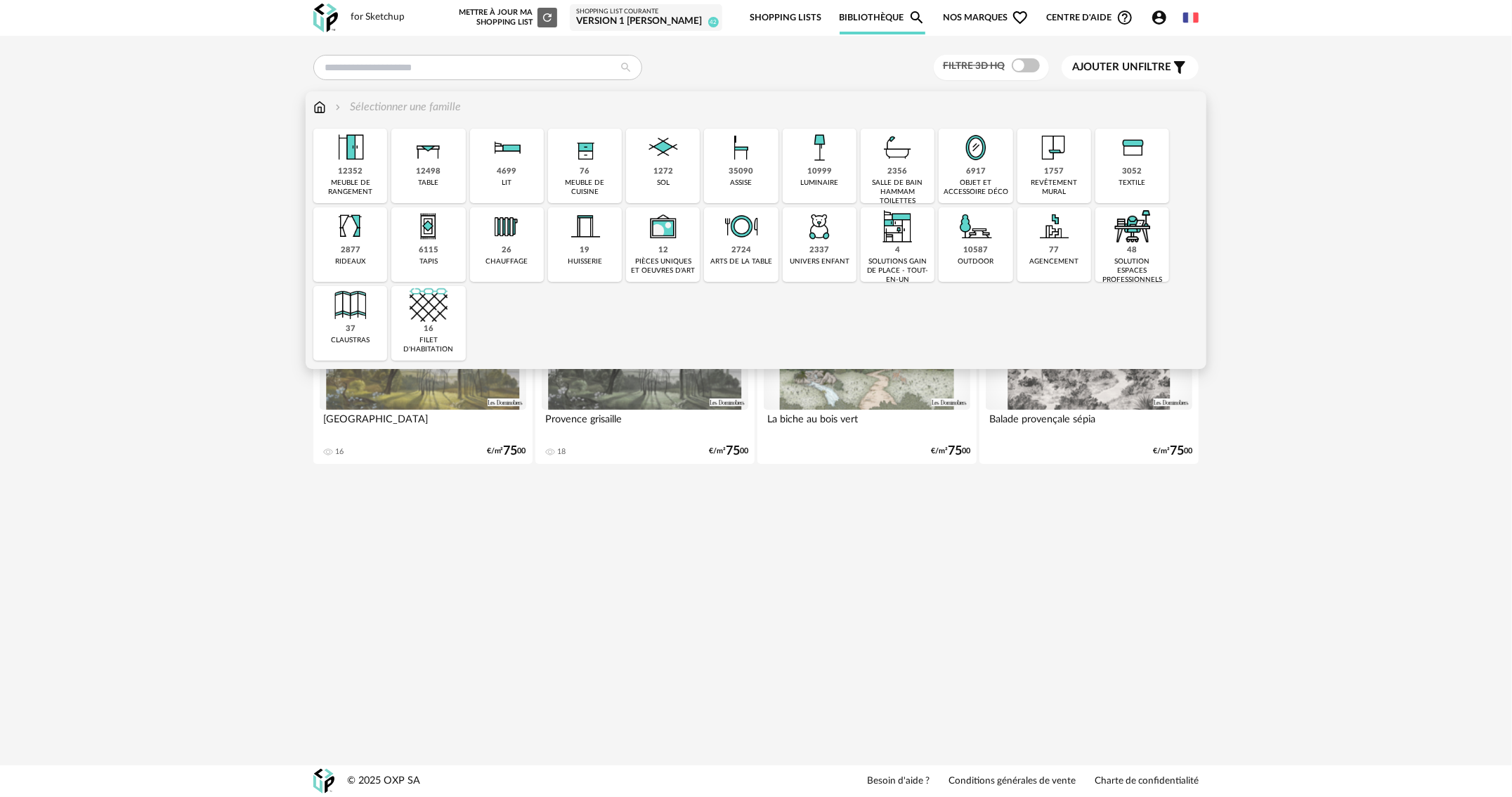
click at [891, 172] on div "2356" at bounding box center [898, 171] width 20 height 11
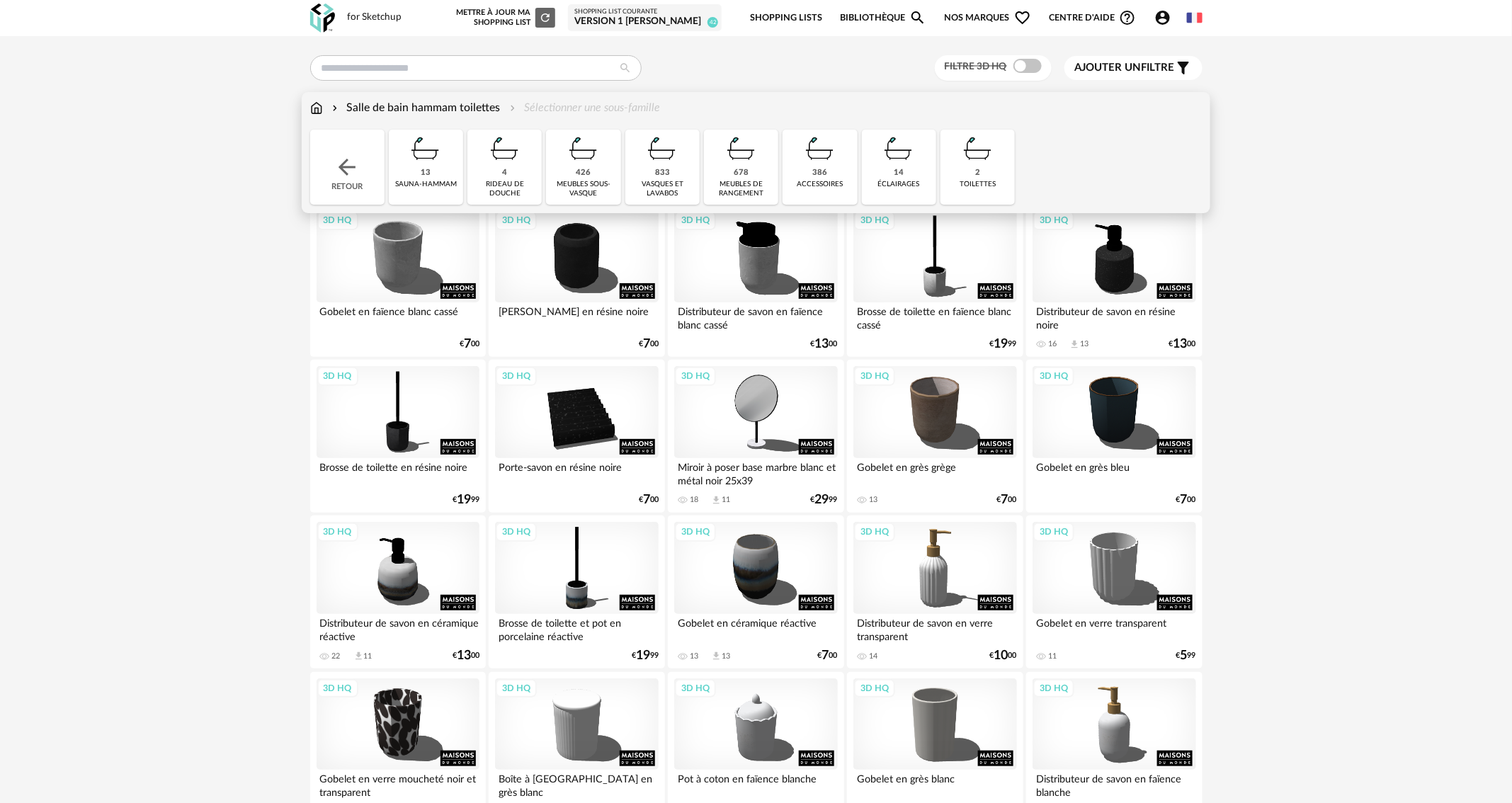
click at [805, 173] on div "386 accessoires" at bounding box center [820, 167] width 75 height 75
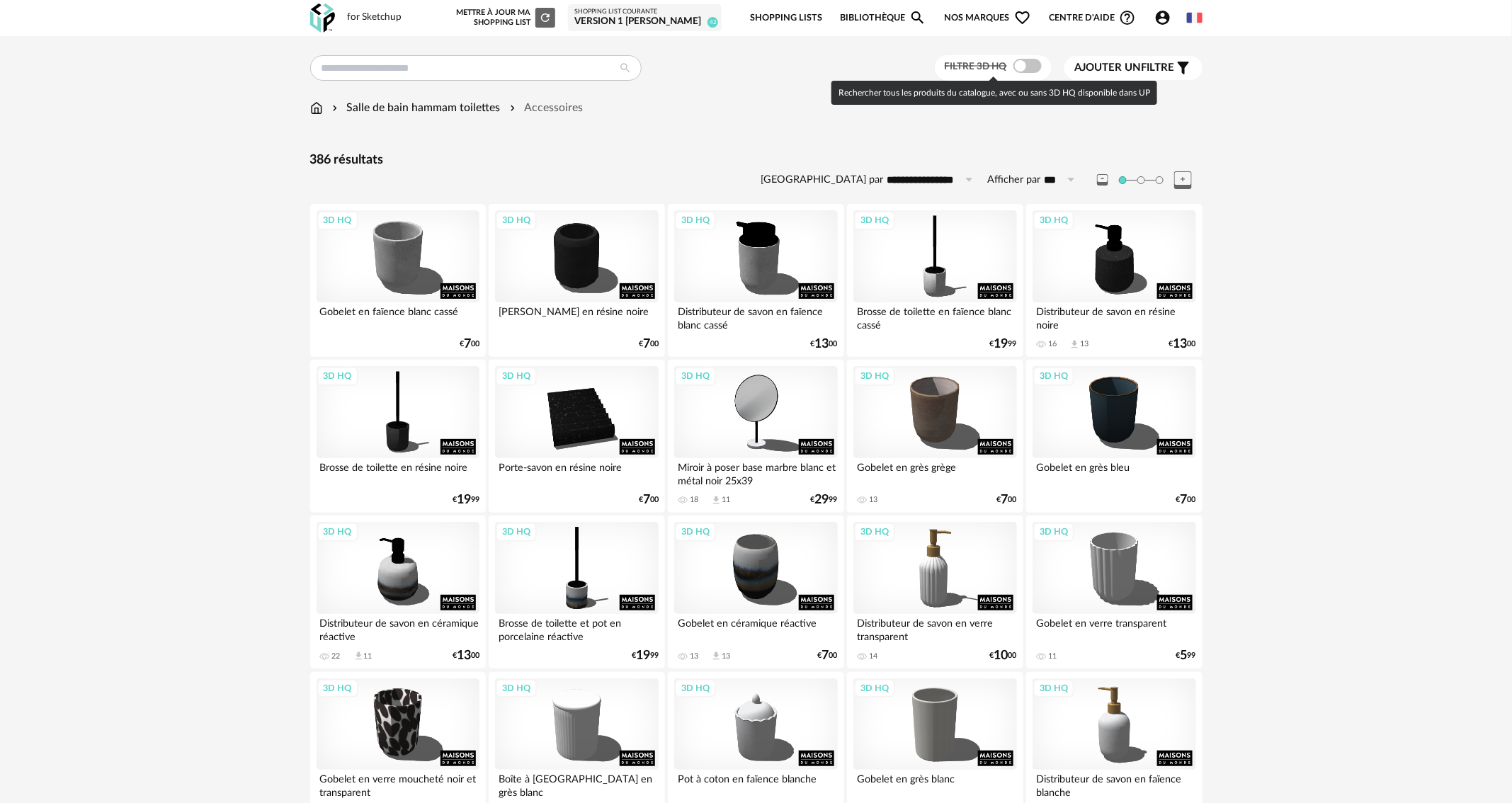
click at [1030, 65] on span at bounding box center [1027, 66] width 28 height 14
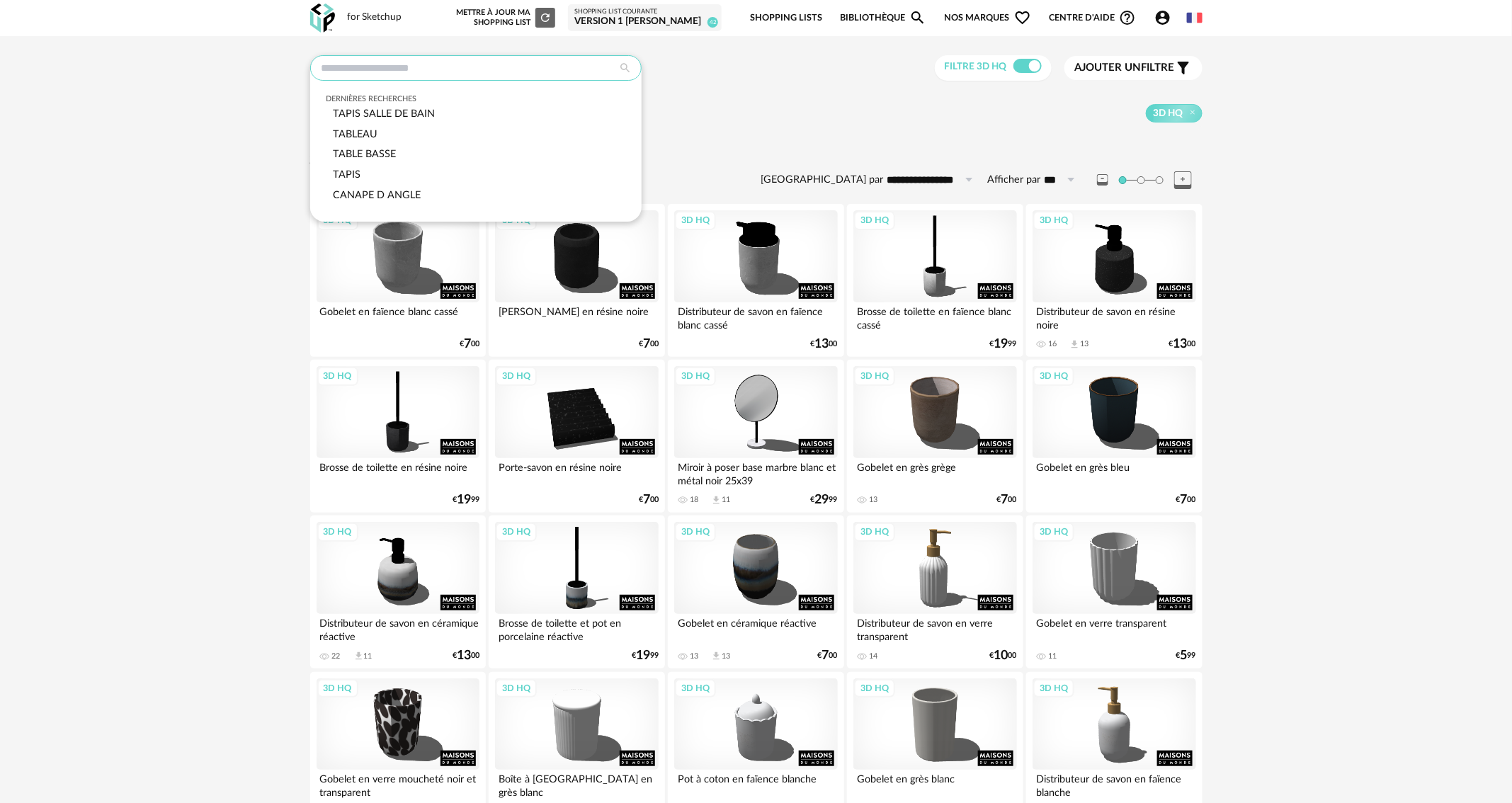
click at [383, 67] on input "text" at bounding box center [476, 68] width 331 height 26
click at [792, 104] on div "3D HQ" at bounding box center [893, 113] width 619 height 18
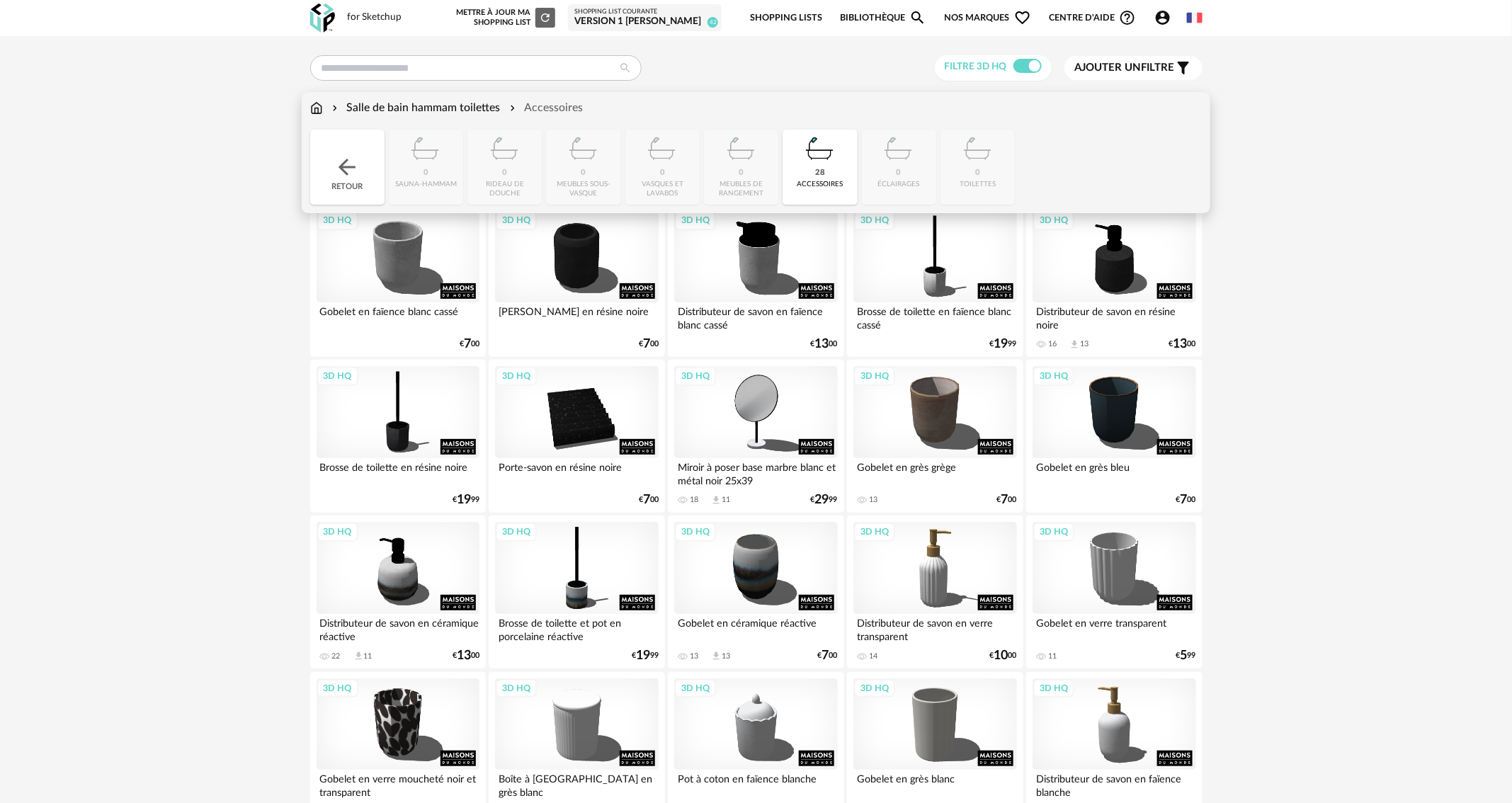
click at [315, 107] on img at bounding box center [316, 108] width 13 height 16
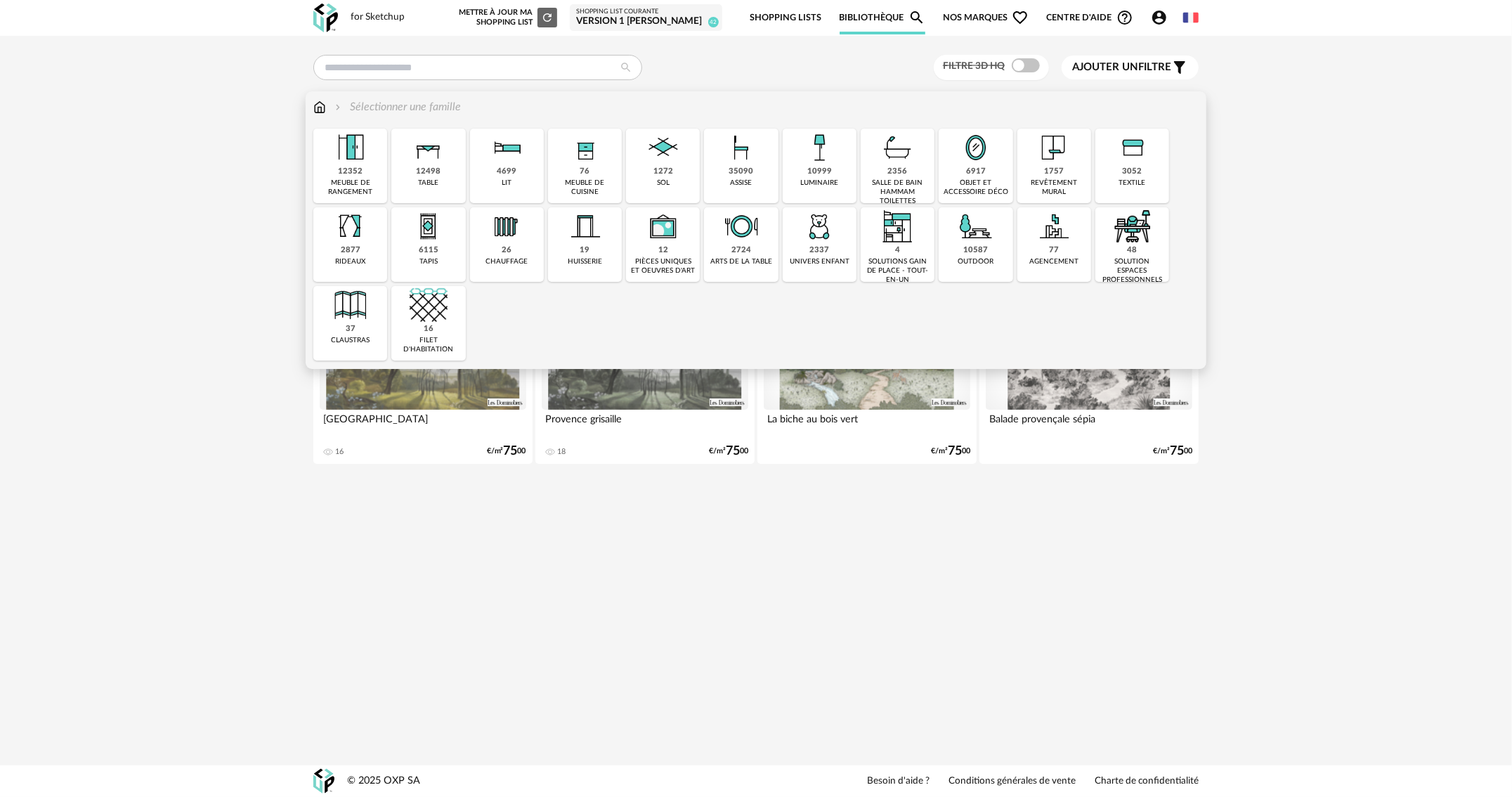
click at [916, 164] on img at bounding box center [898, 148] width 38 height 38
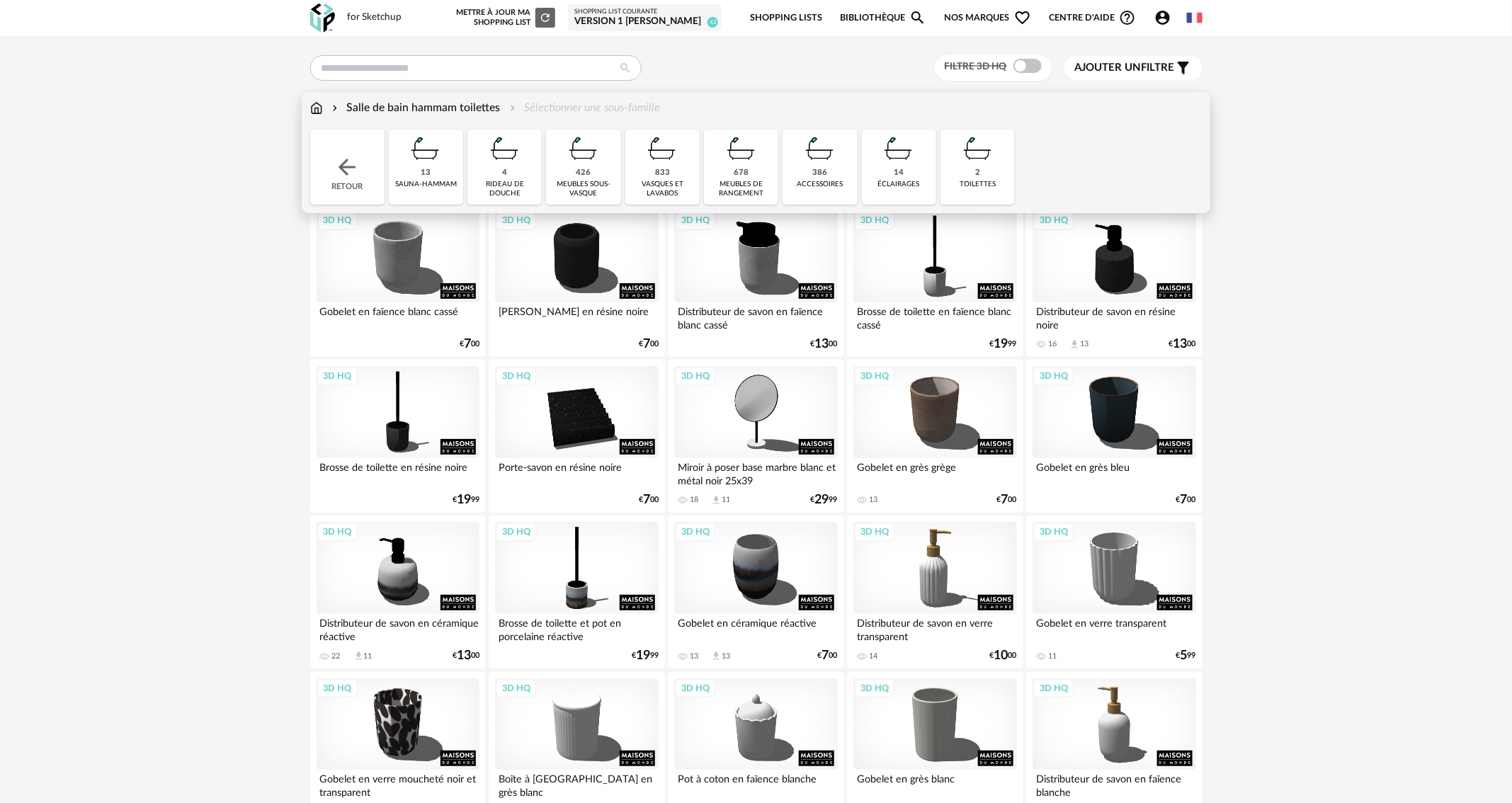
click at [600, 170] on div "426 meubles sous-vasque" at bounding box center [583, 167] width 75 height 75
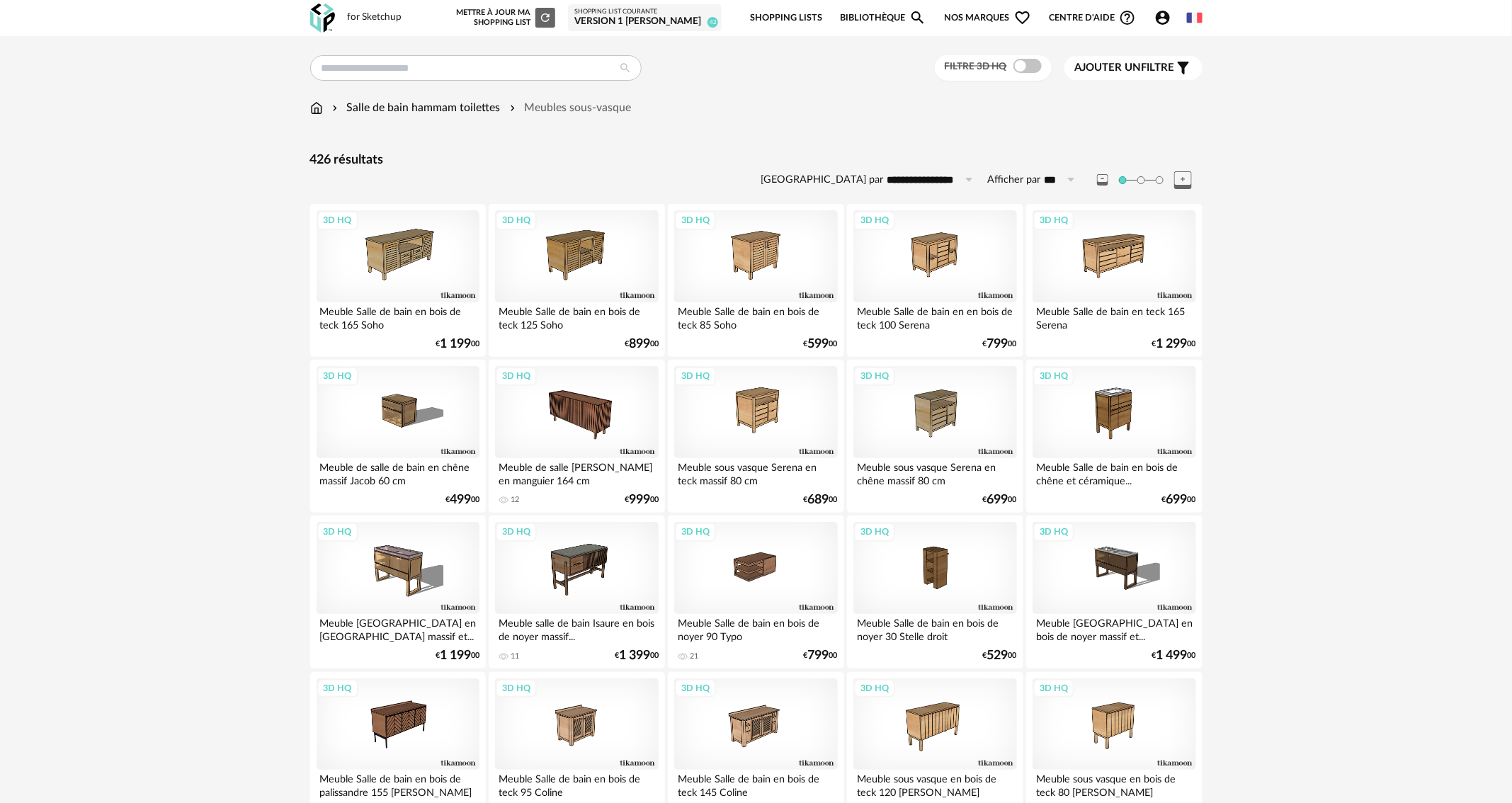
click at [1052, 177] on input "***" at bounding box center [1062, 180] width 43 height 23
click at [1056, 314] on span "500" at bounding box center [1066, 313] width 21 height 13
type input "***"
click at [1035, 70] on span at bounding box center [1027, 66] width 28 height 14
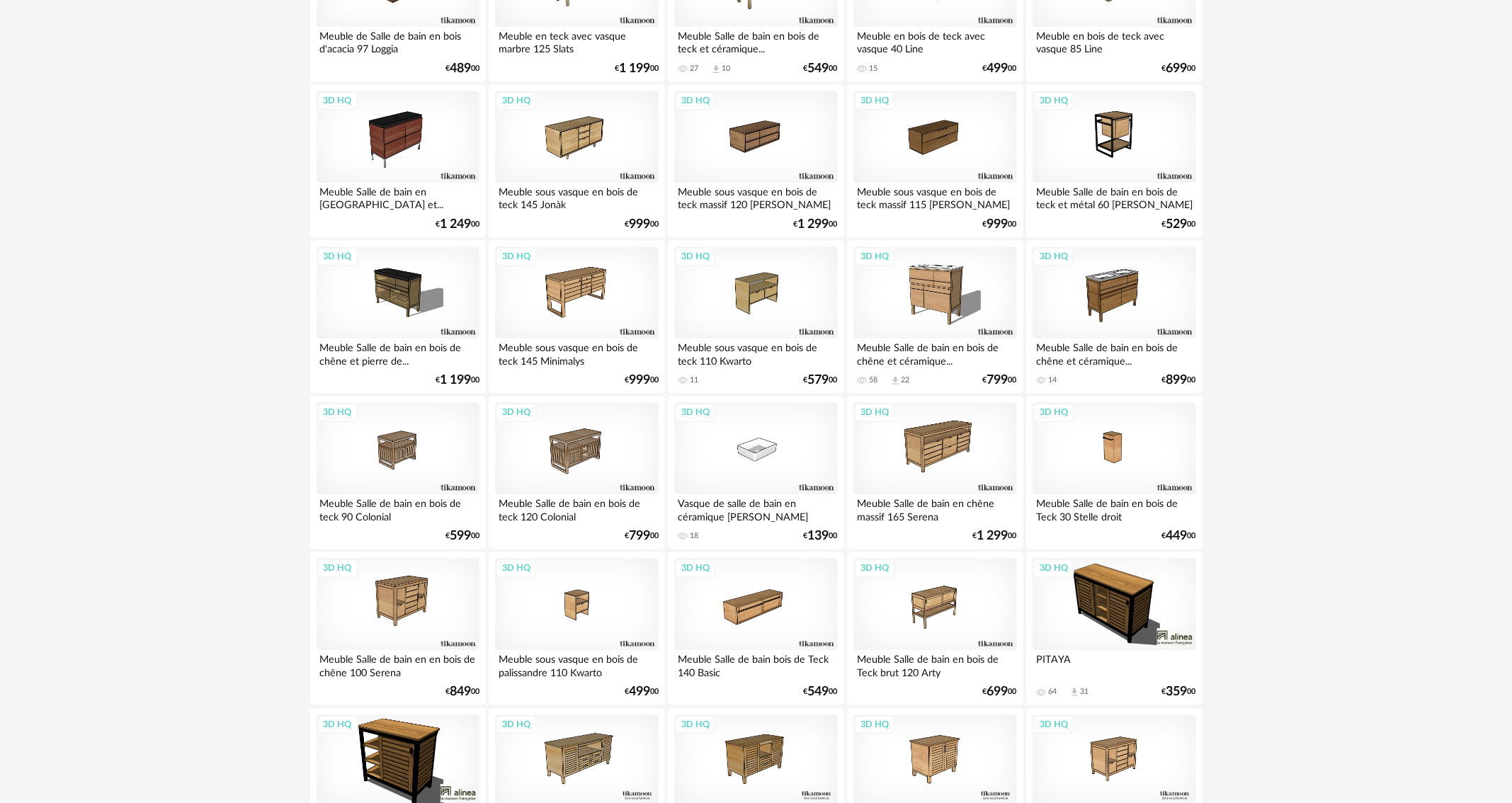
scroll to position [1509, 0]
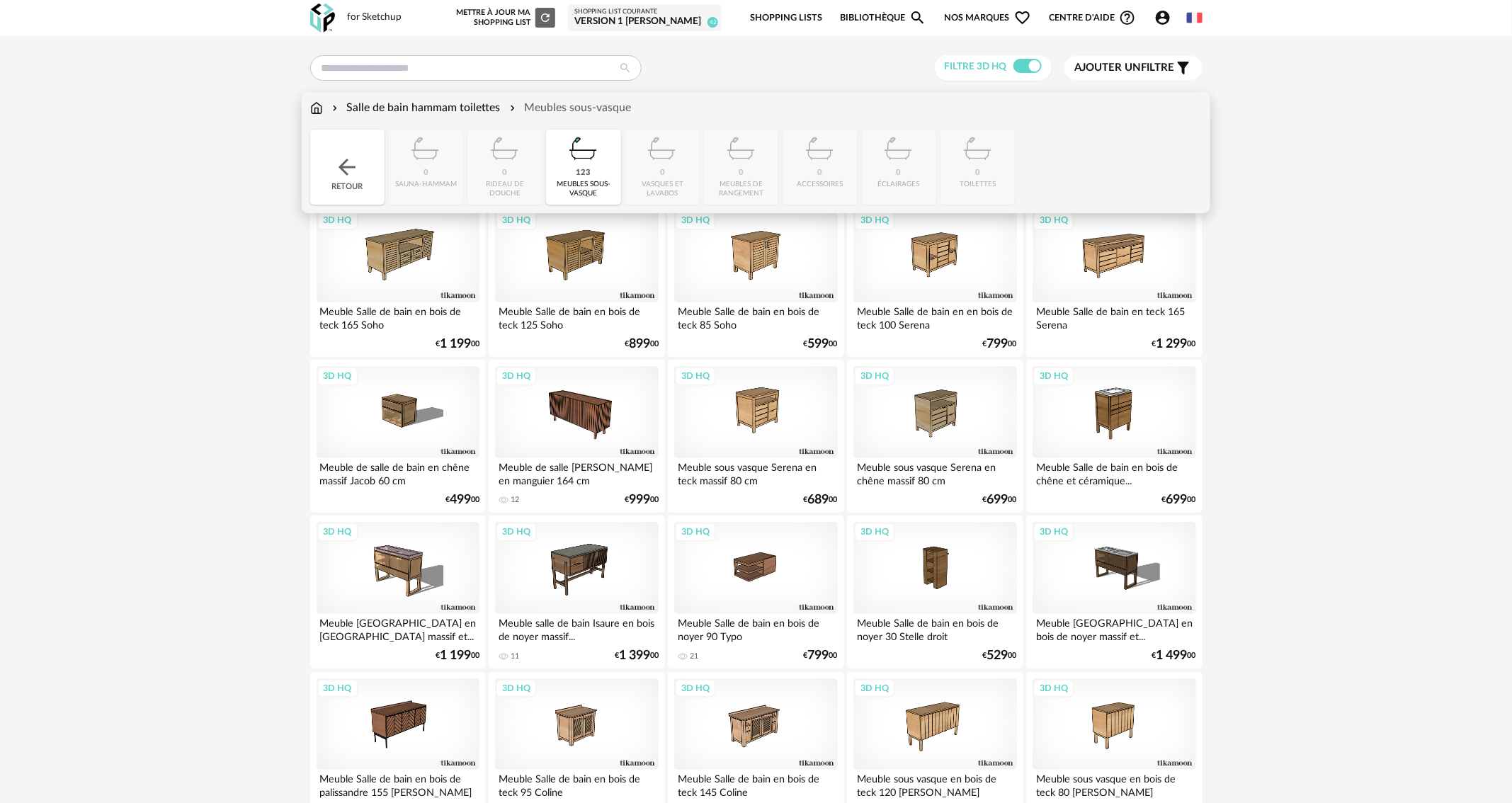
click at [575, 152] on img at bounding box center [583, 149] width 38 height 38
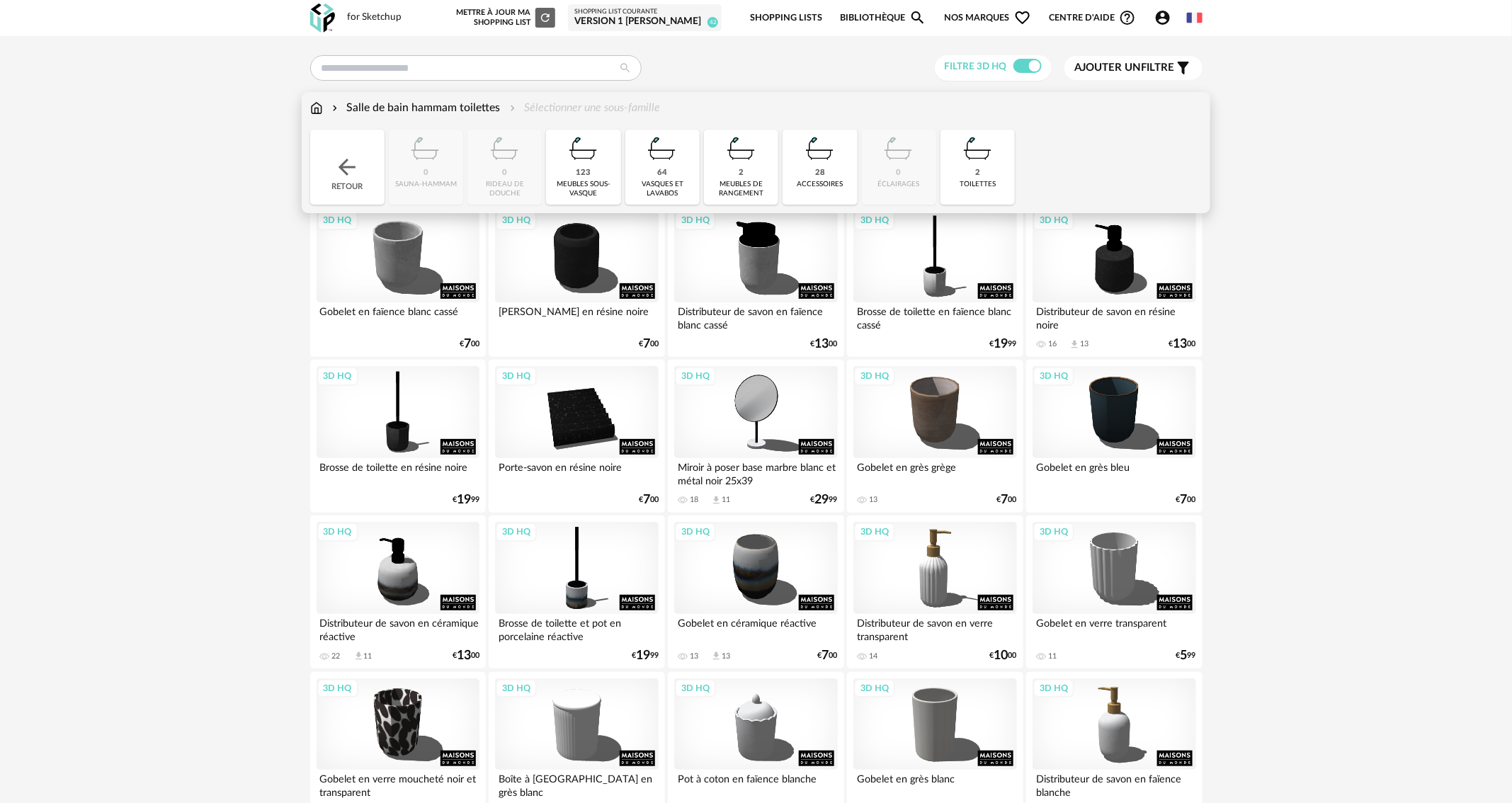
click at [653, 175] on div "64 vasques et [GEOGRAPHIC_DATA]" at bounding box center [662, 167] width 75 height 75
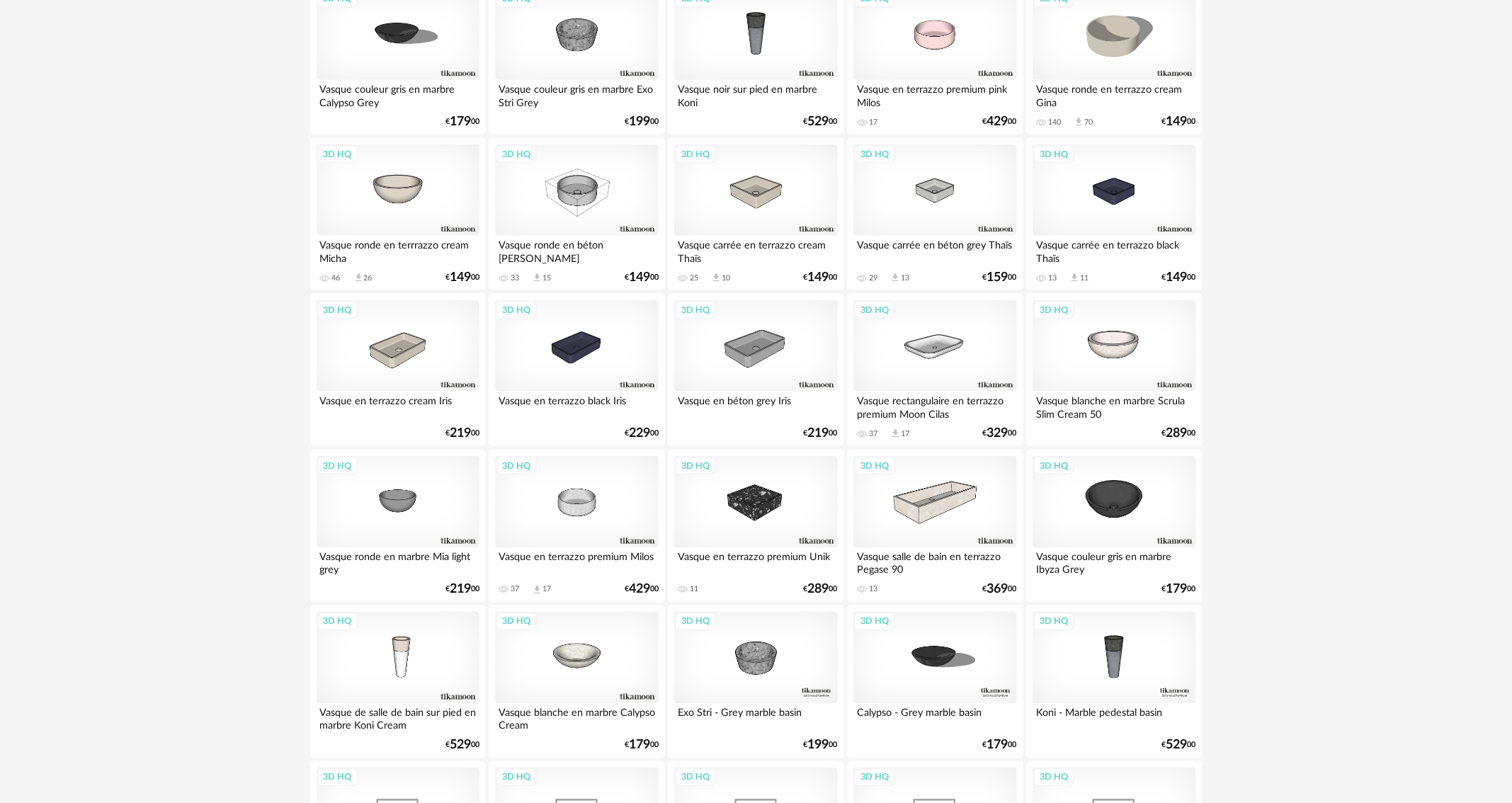
scroll to position [850, 0]
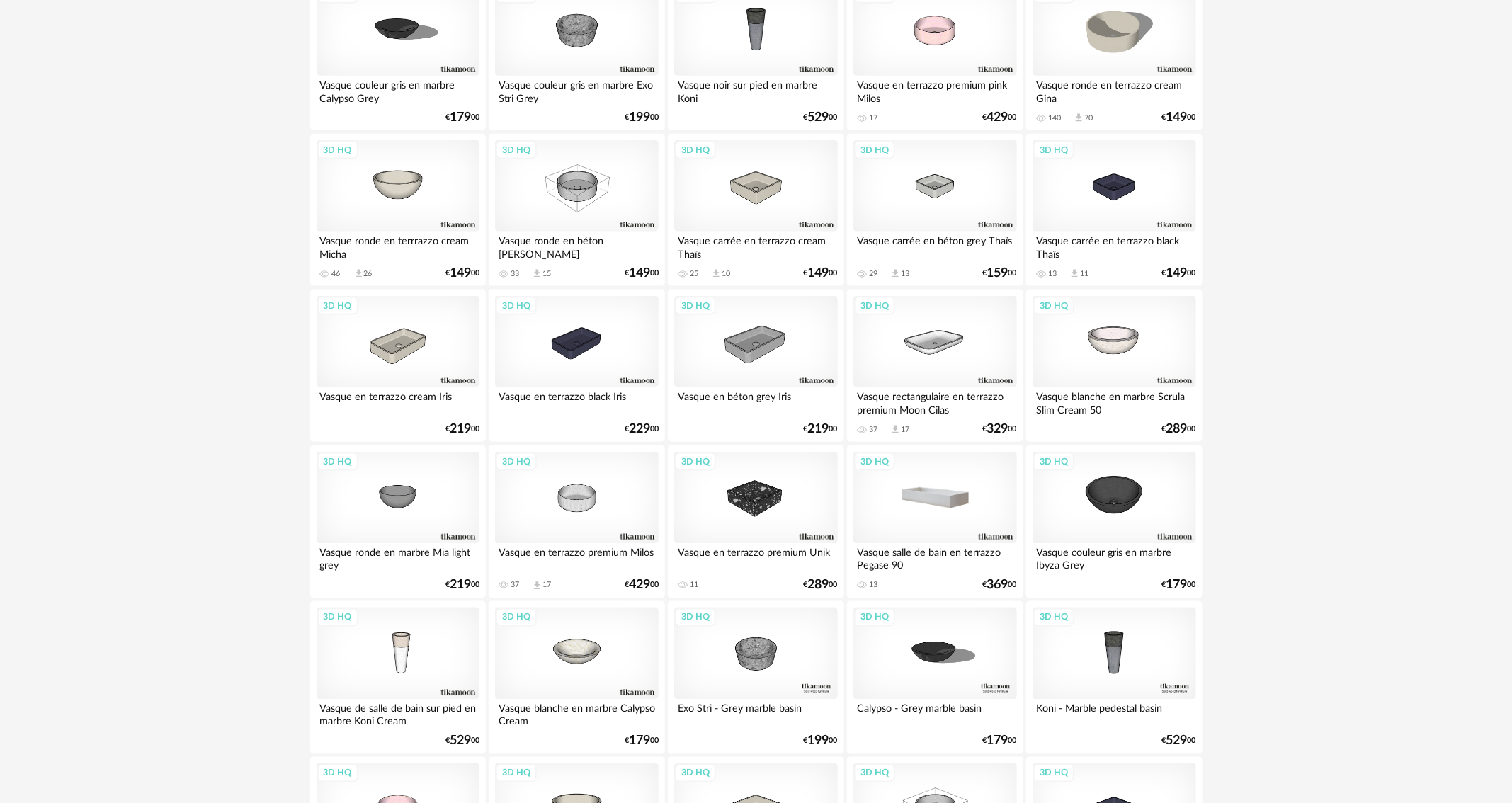
click at [948, 516] on div "3D HQ" at bounding box center [935, 498] width 163 height 92
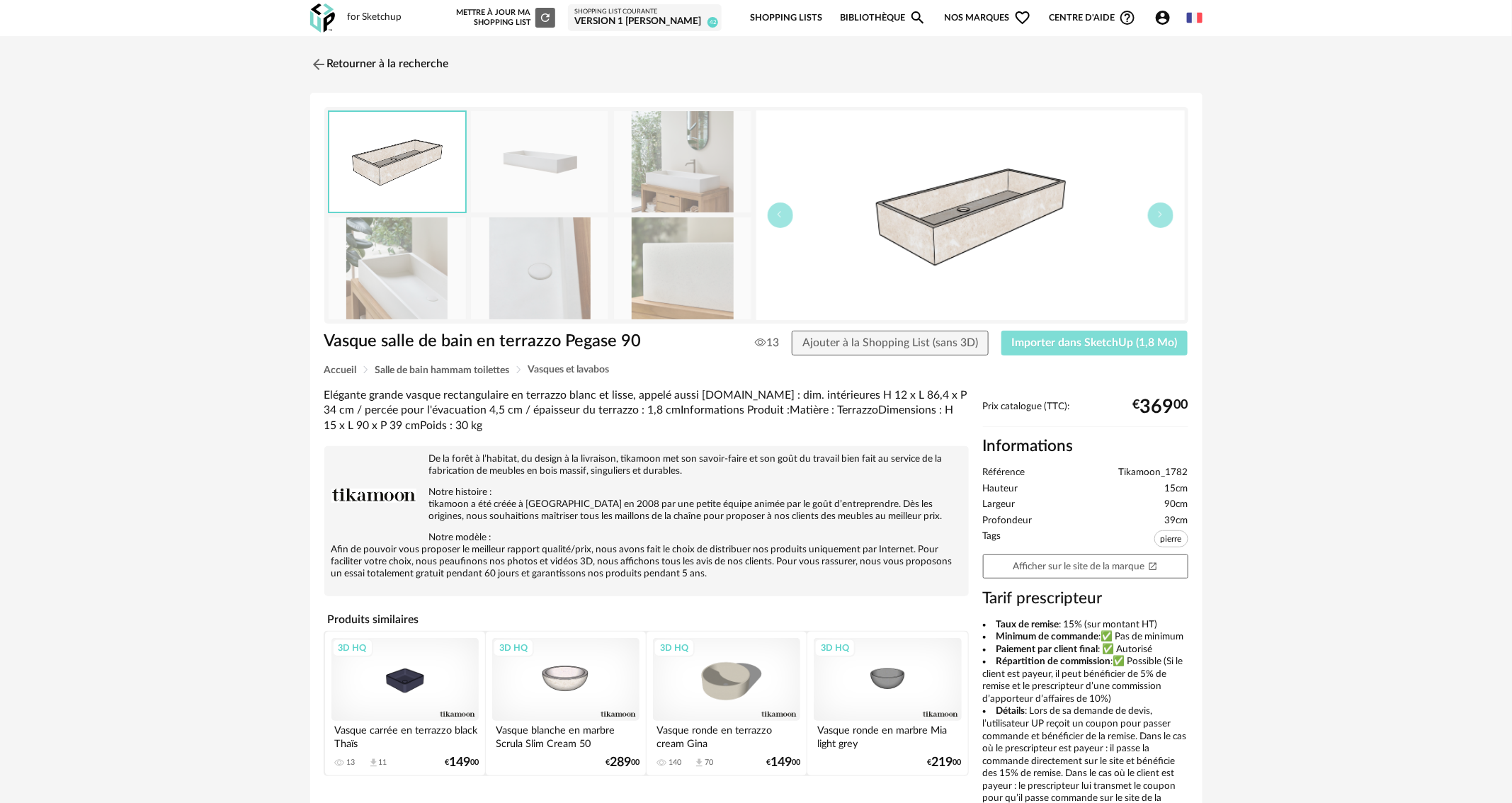
click at [1167, 350] on button "Importer dans SketchUp (1,8 Mo)" at bounding box center [1094, 344] width 187 height 26
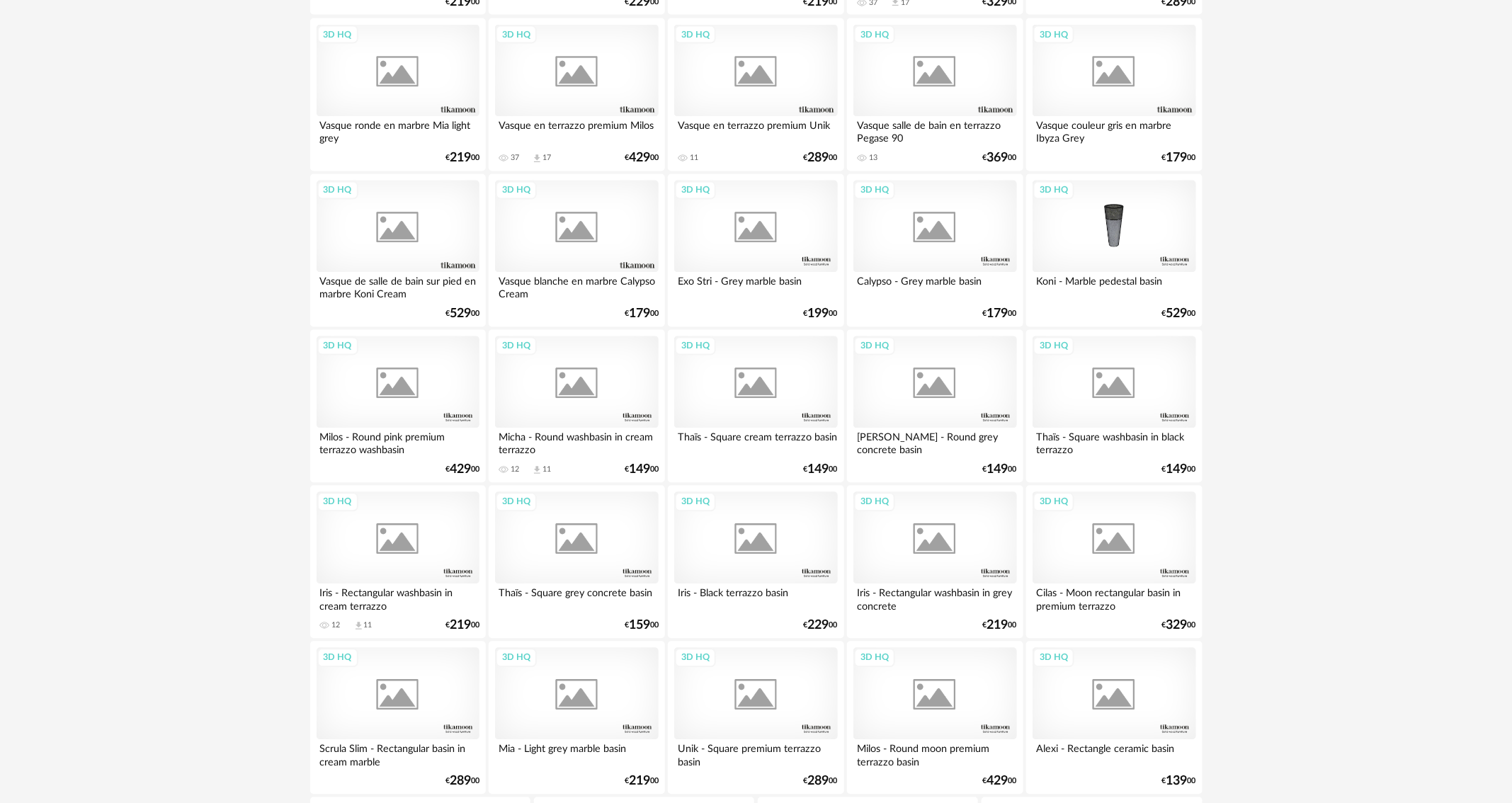
scroll to position [1290, 0]
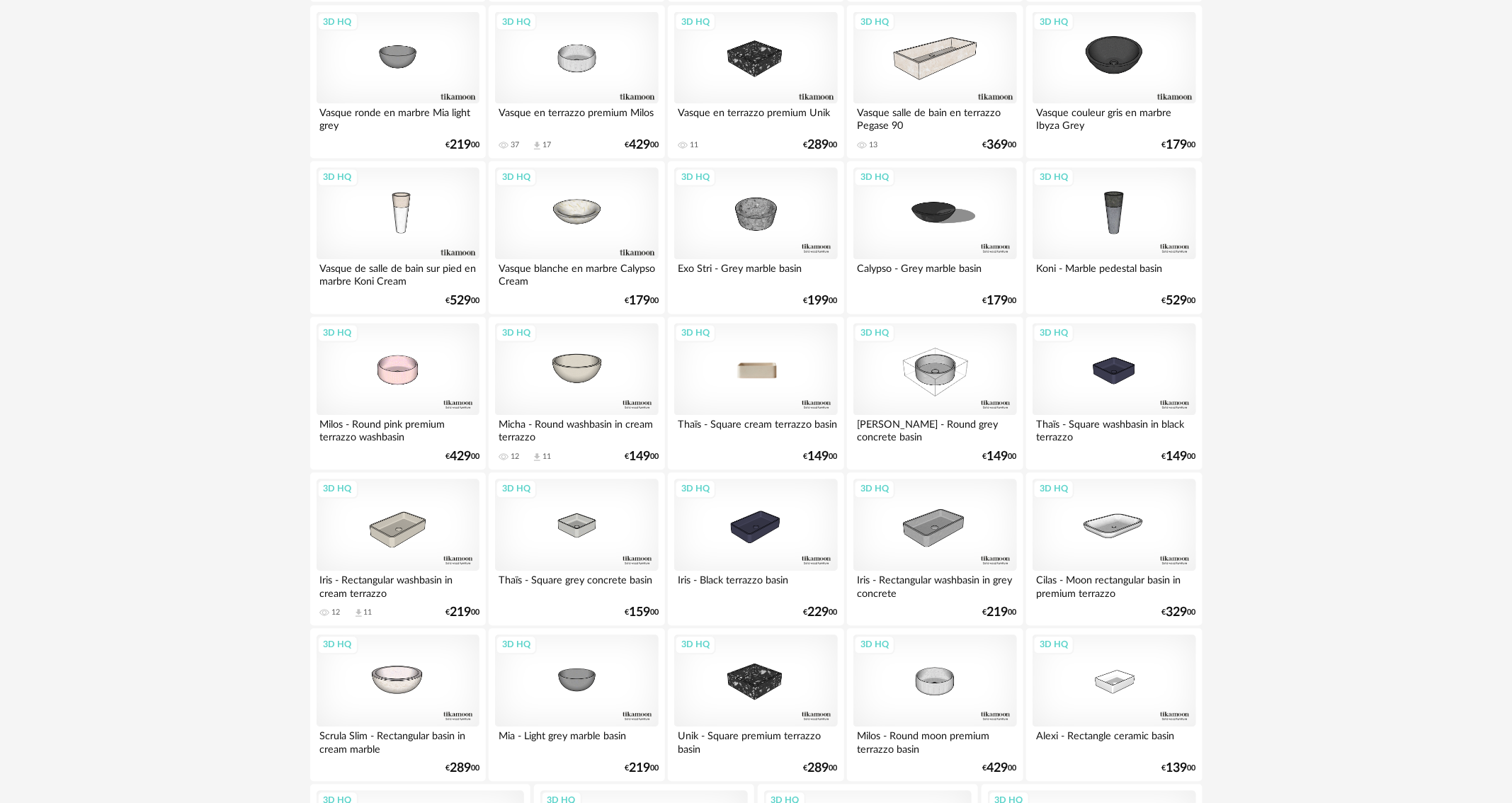
click at [773, 369] on div "3D HQ" at bounding box center [755, 370] width 163 height 92
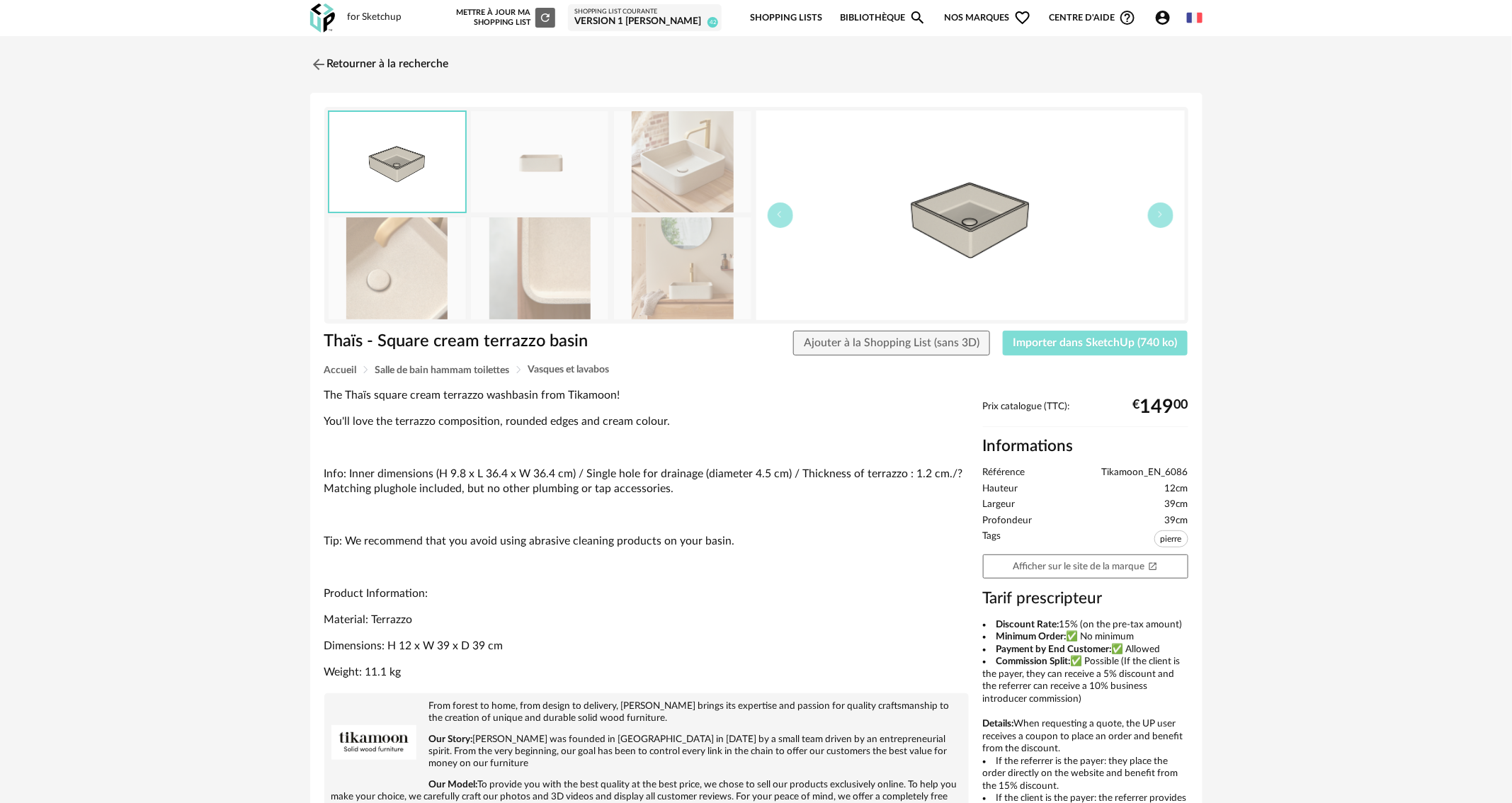
click at [1073, 341] on span "Importer dans SketchUp (740 ko)" at bounding box center [1095, 342] width 165 height 11
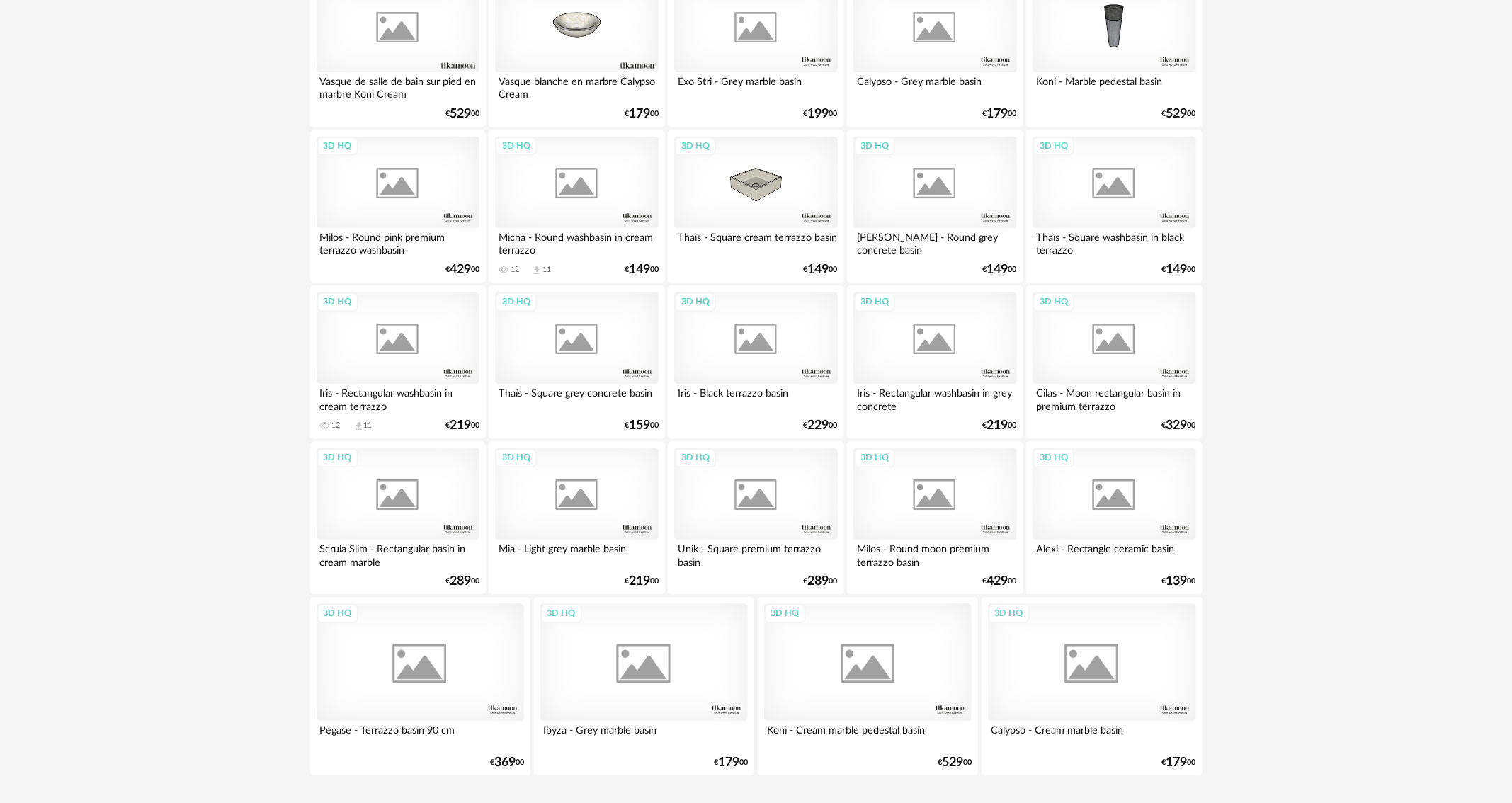
scroll to position [1504, 0]
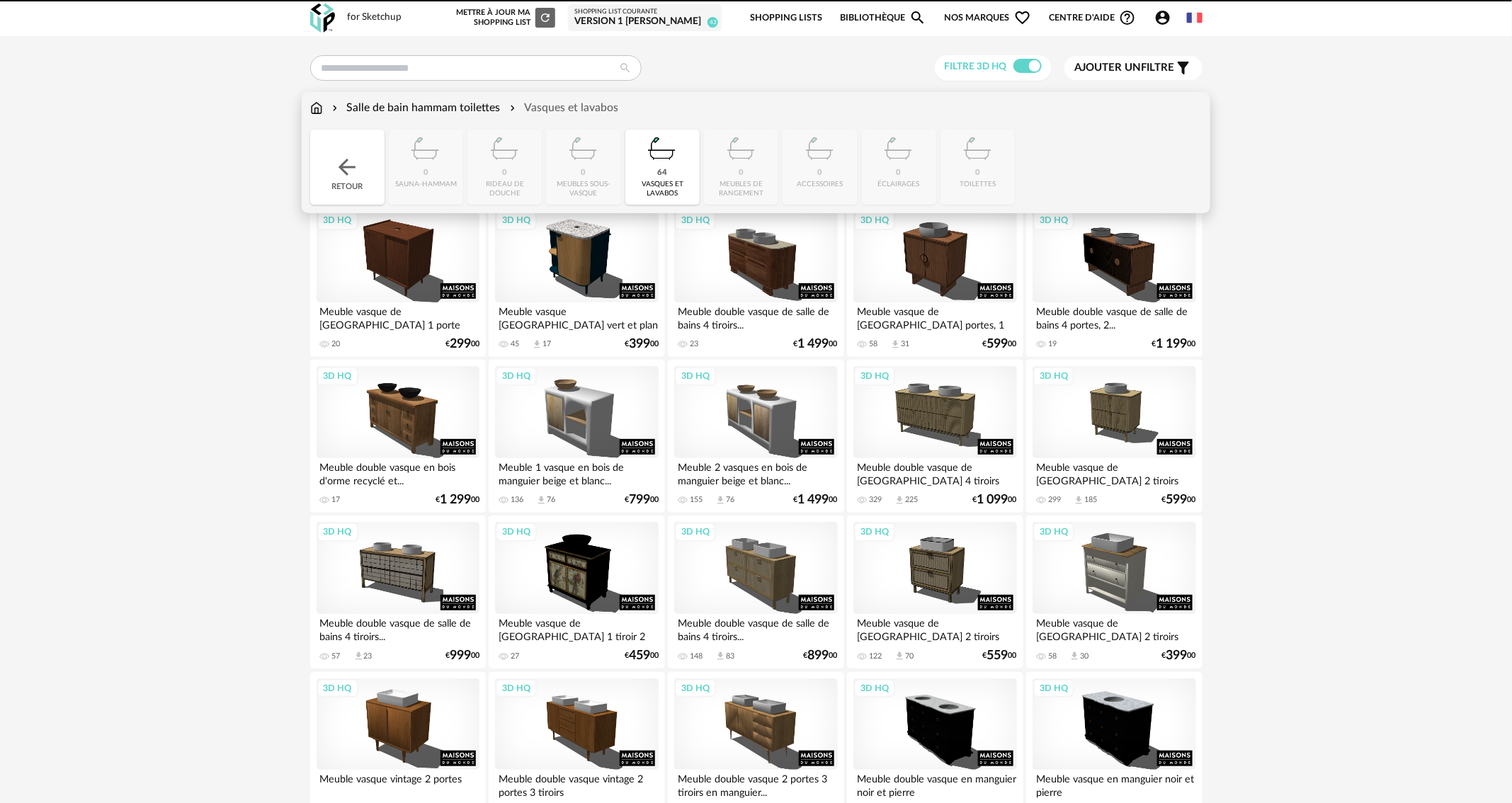
click at [388, 102] on div "Salle de bain hammam toilettes" at bounding box center [415, 108] width 172 height 16
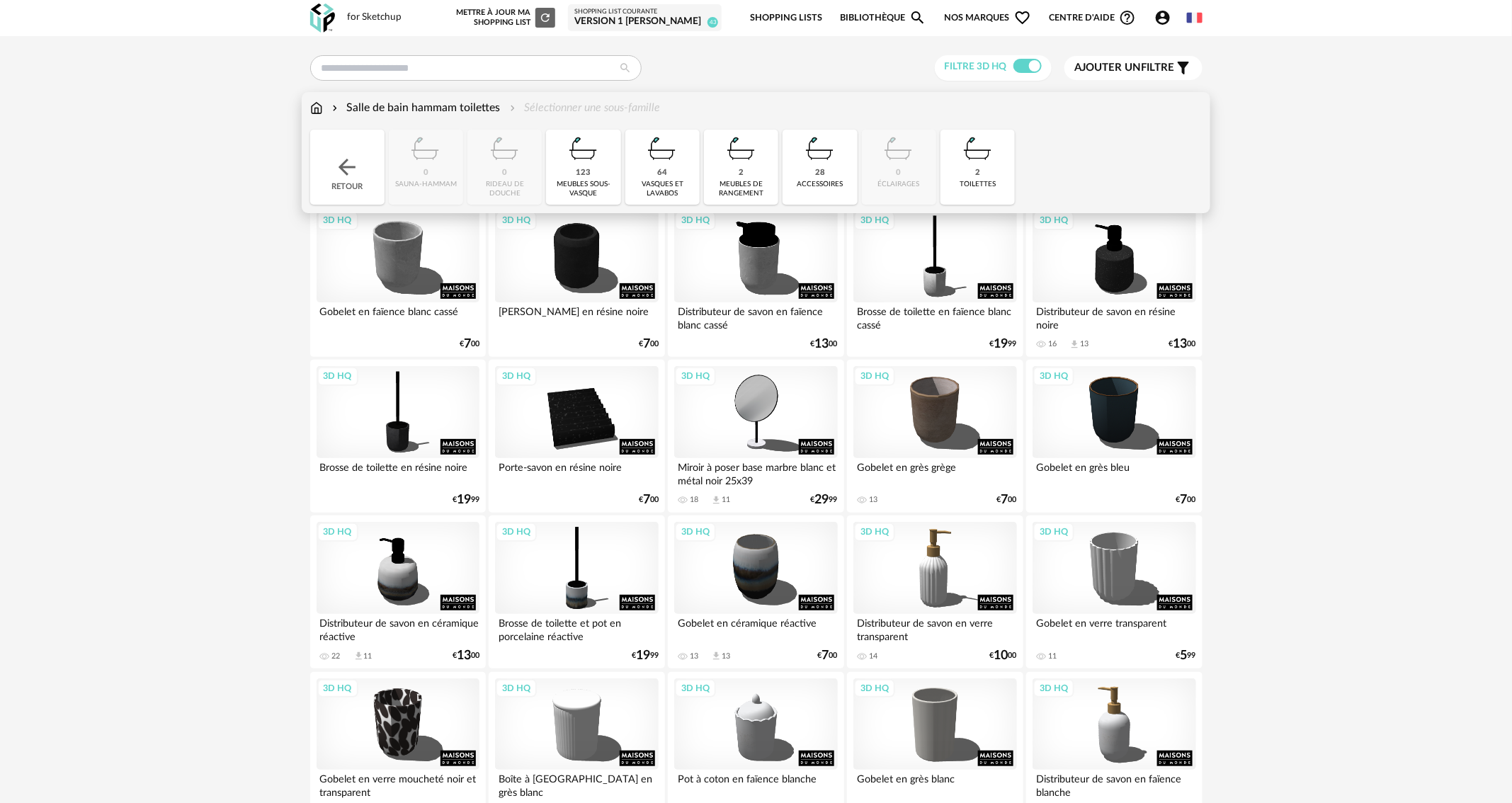
click at [579, 165] on img at bounding box center [583, 149] width 38 height 38
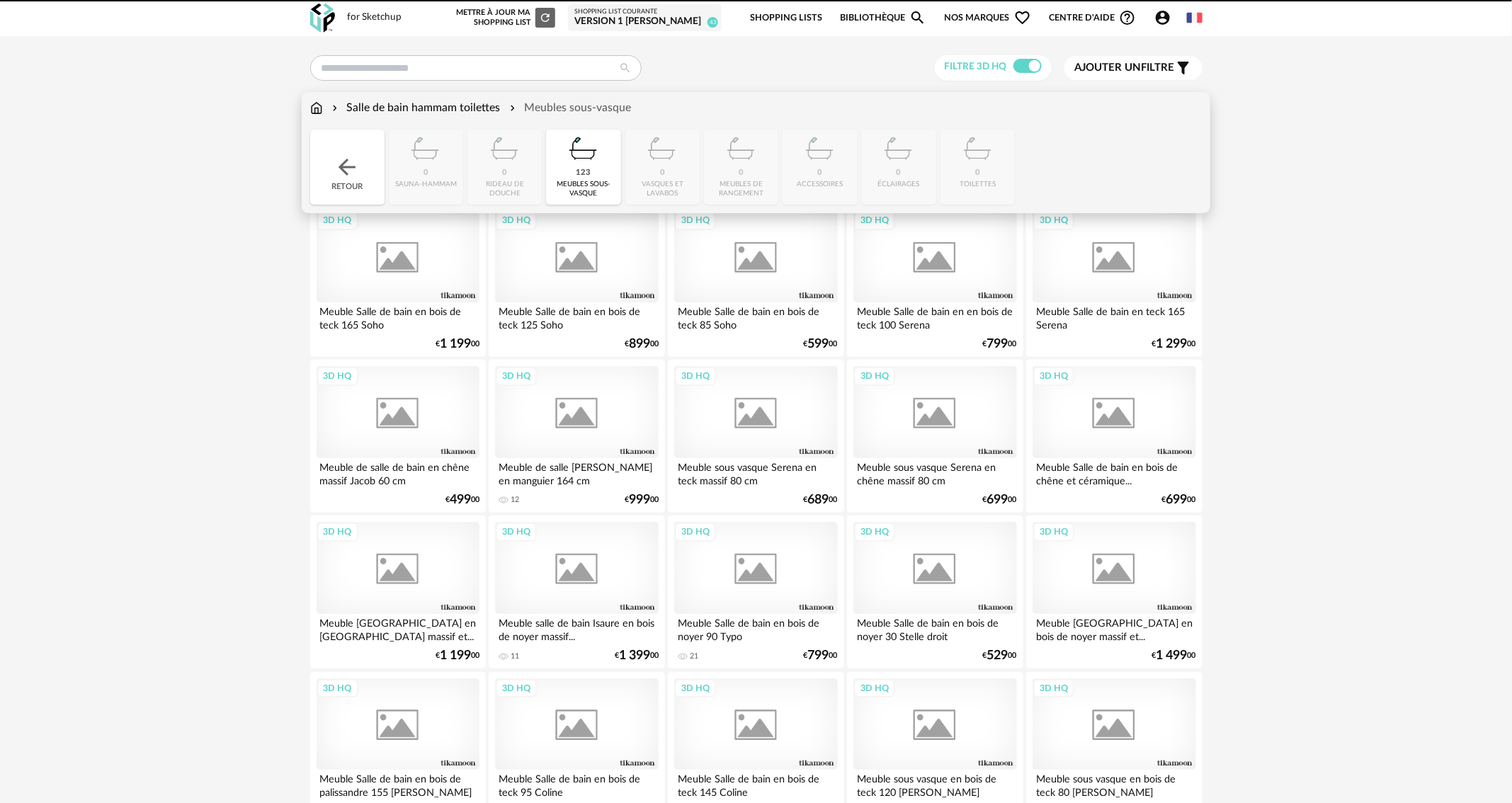
click at [647, 168] on div "Close icon Retour 0 sauna-hammam 0 rideau de douche 123 meubles sous-vasque 0 v…" at bounding box center [756, 167] width 893 height 75
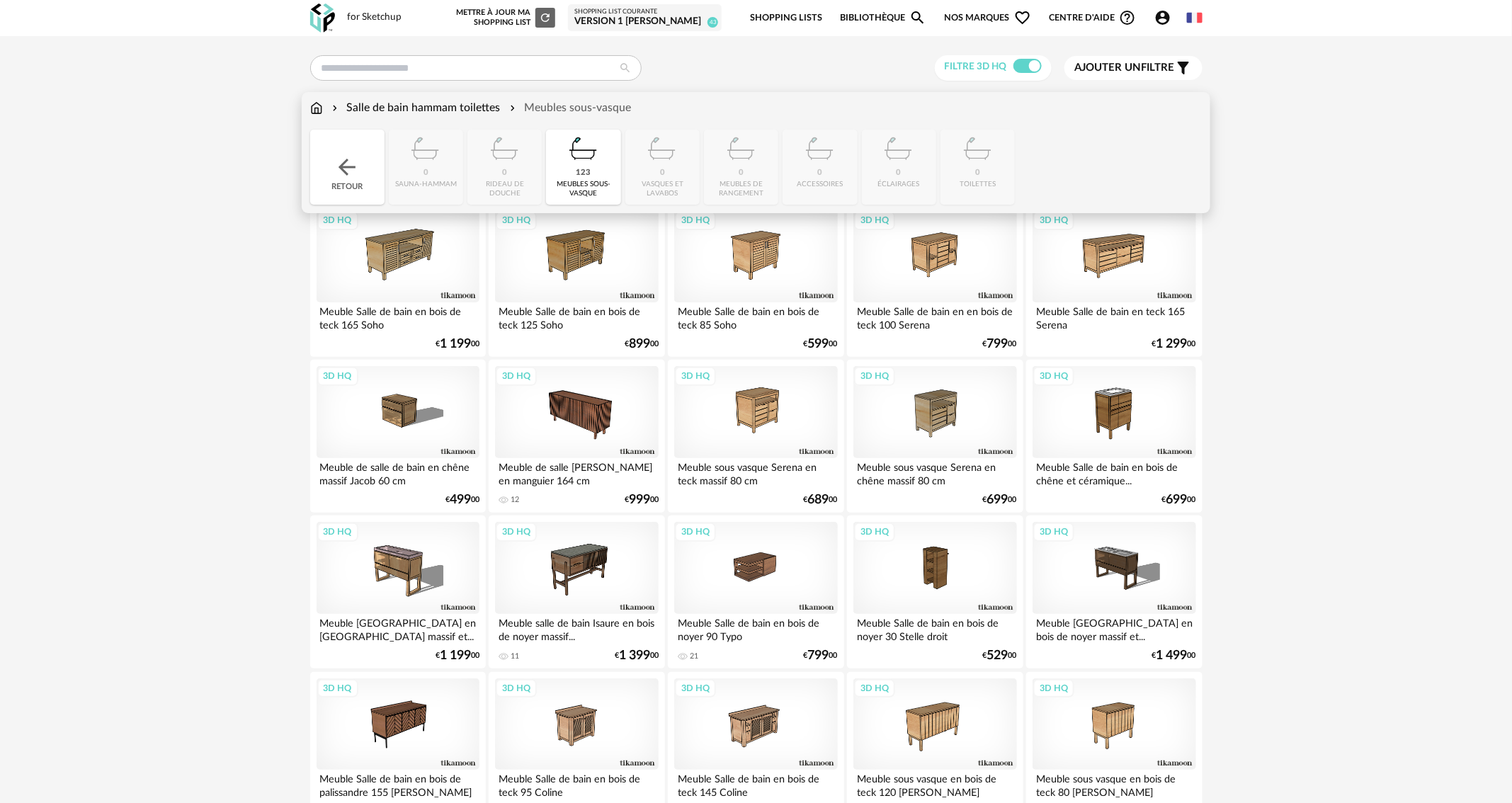
click at [583, 163] on img at bounding box center [583, 149] width 38 height 38
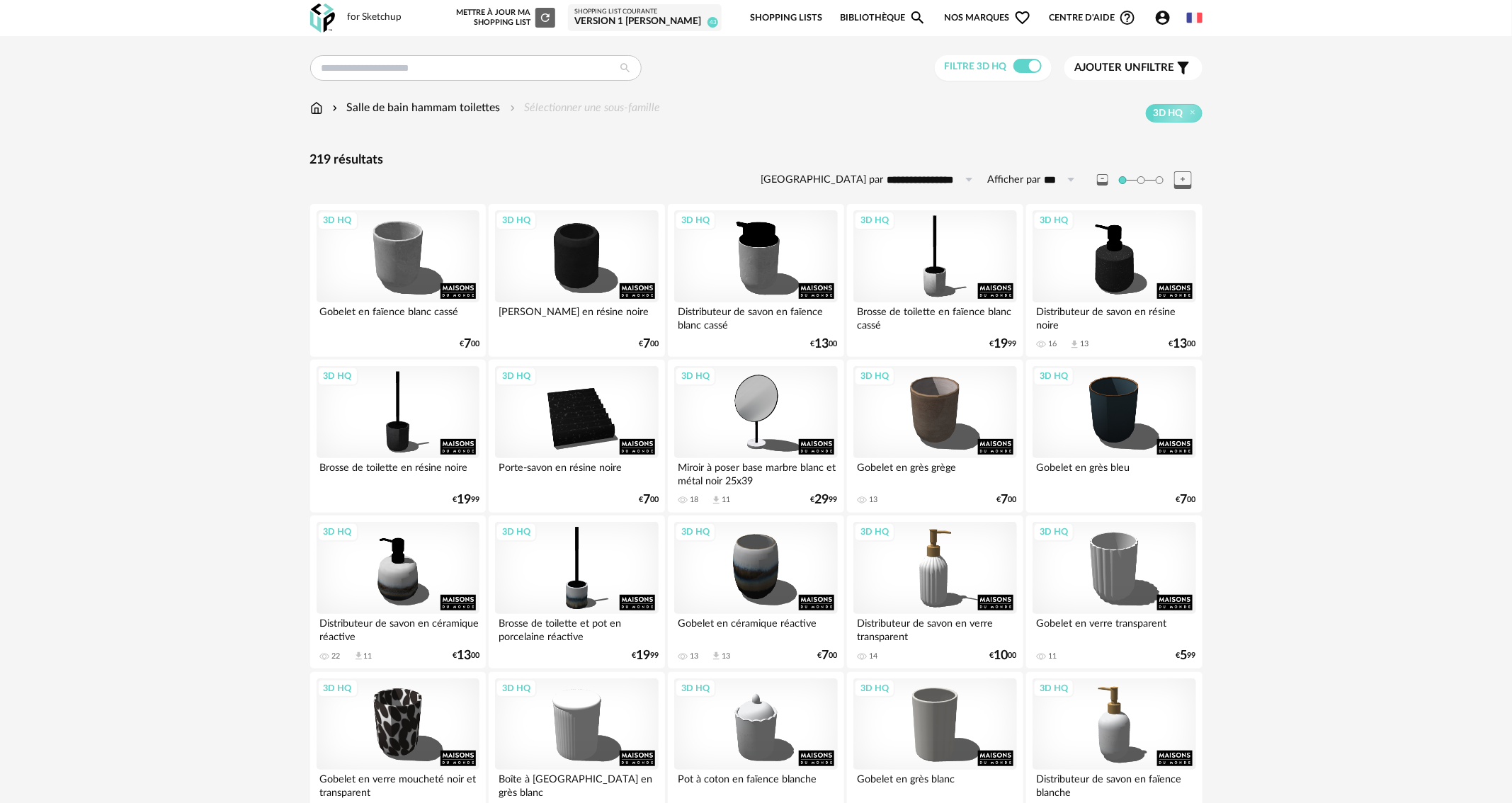
click at [1140, 64] on span "Ajouter un" at bounding box center [1108, 67] width 67 height 11
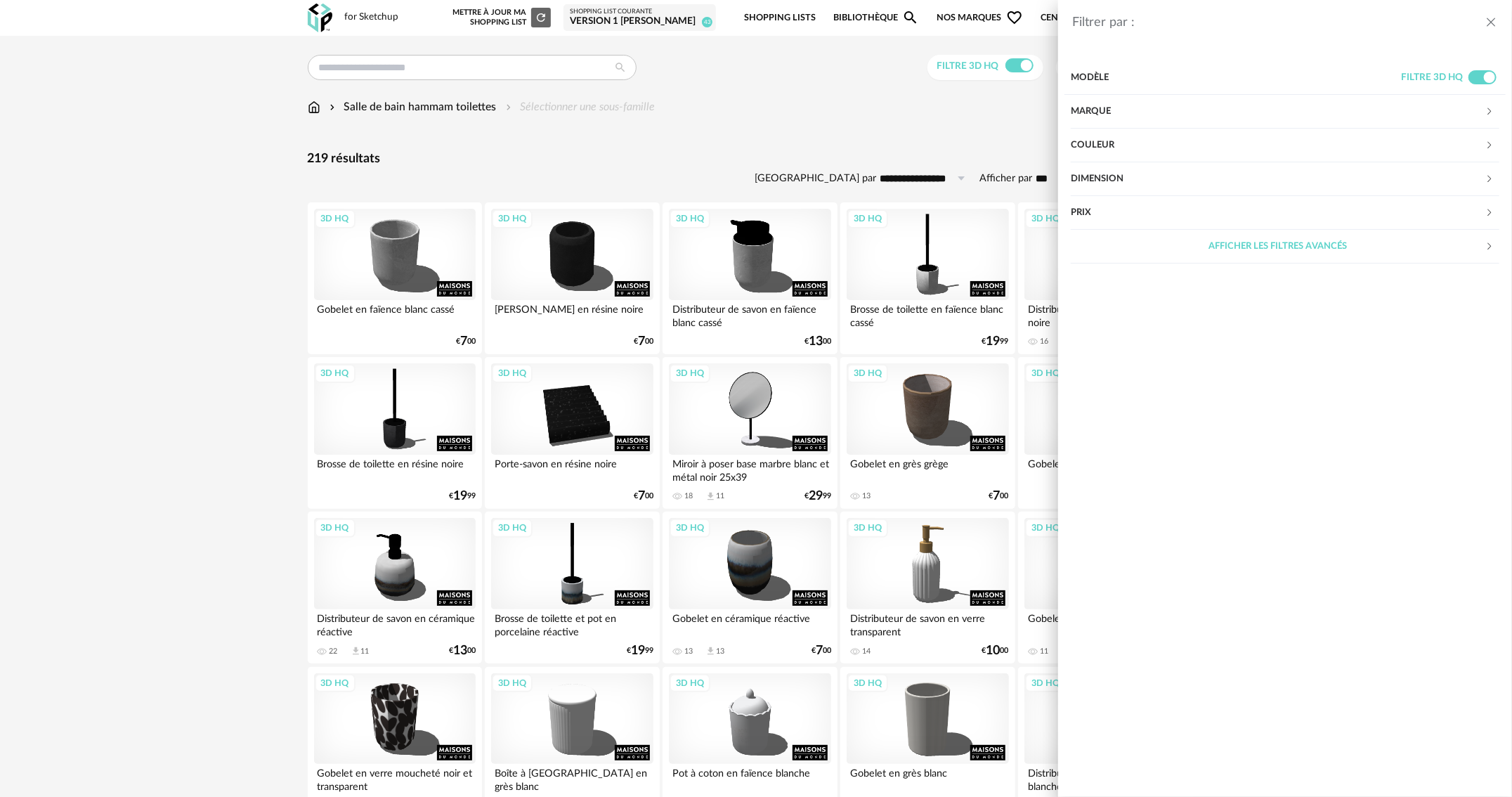
click at [1099, 113] on div "Marque" at bounding box center [1277, 112] width 414 height 34
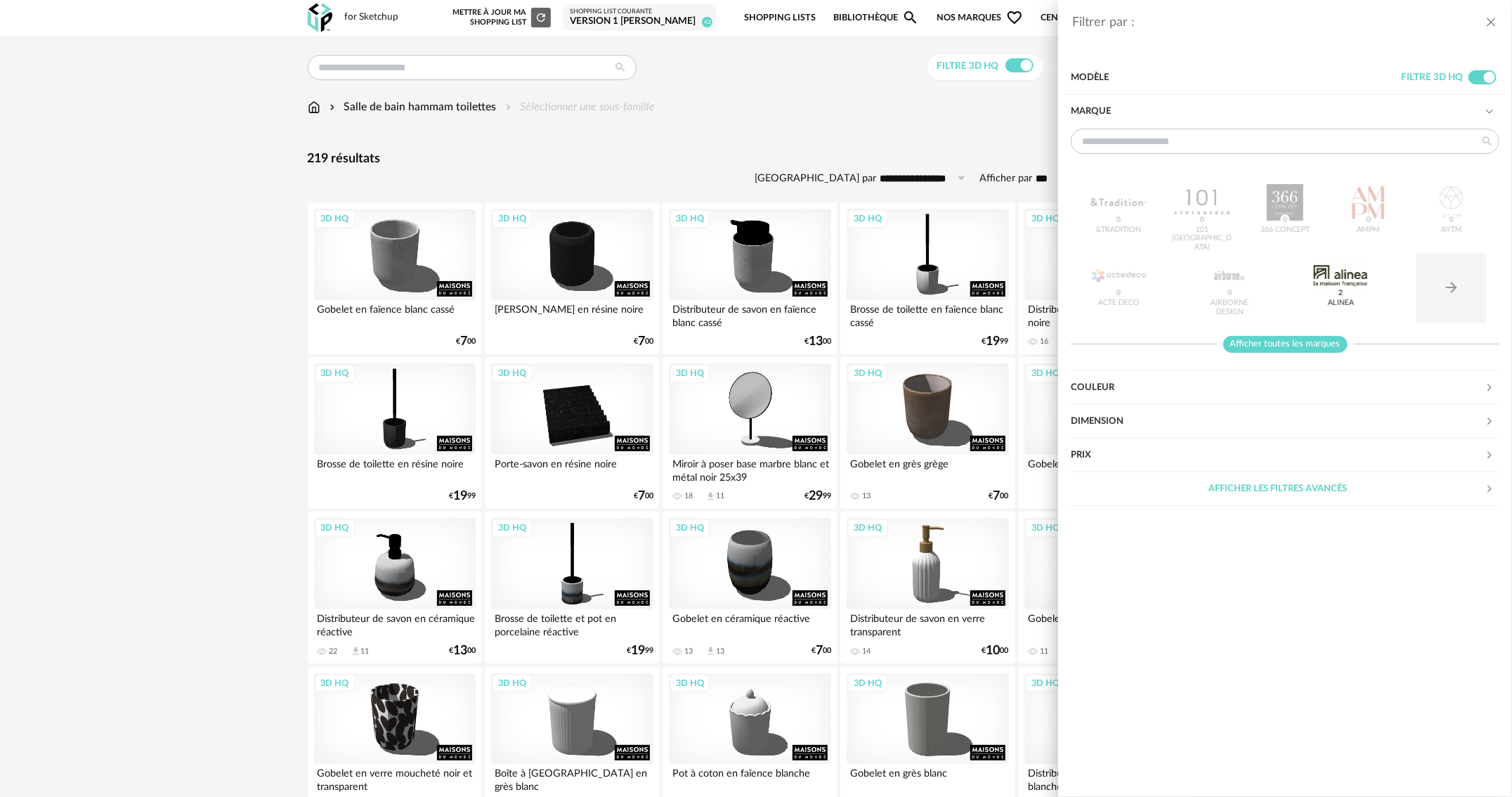
click at [1305, 344] on span "Afficher toutes les marques" at bounding box center [1285, 345] width 125 height 18
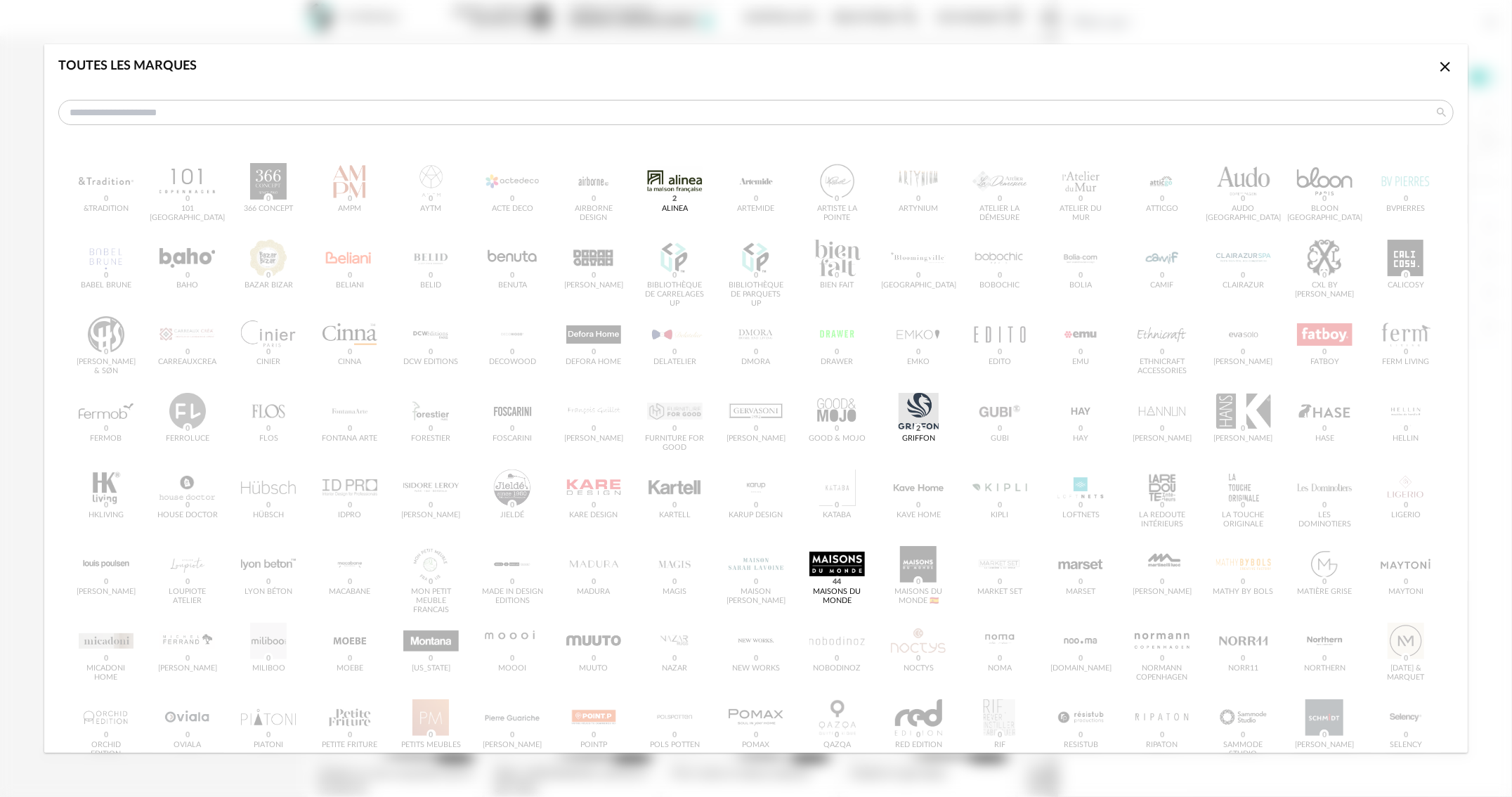
scroll to position [184, 0]
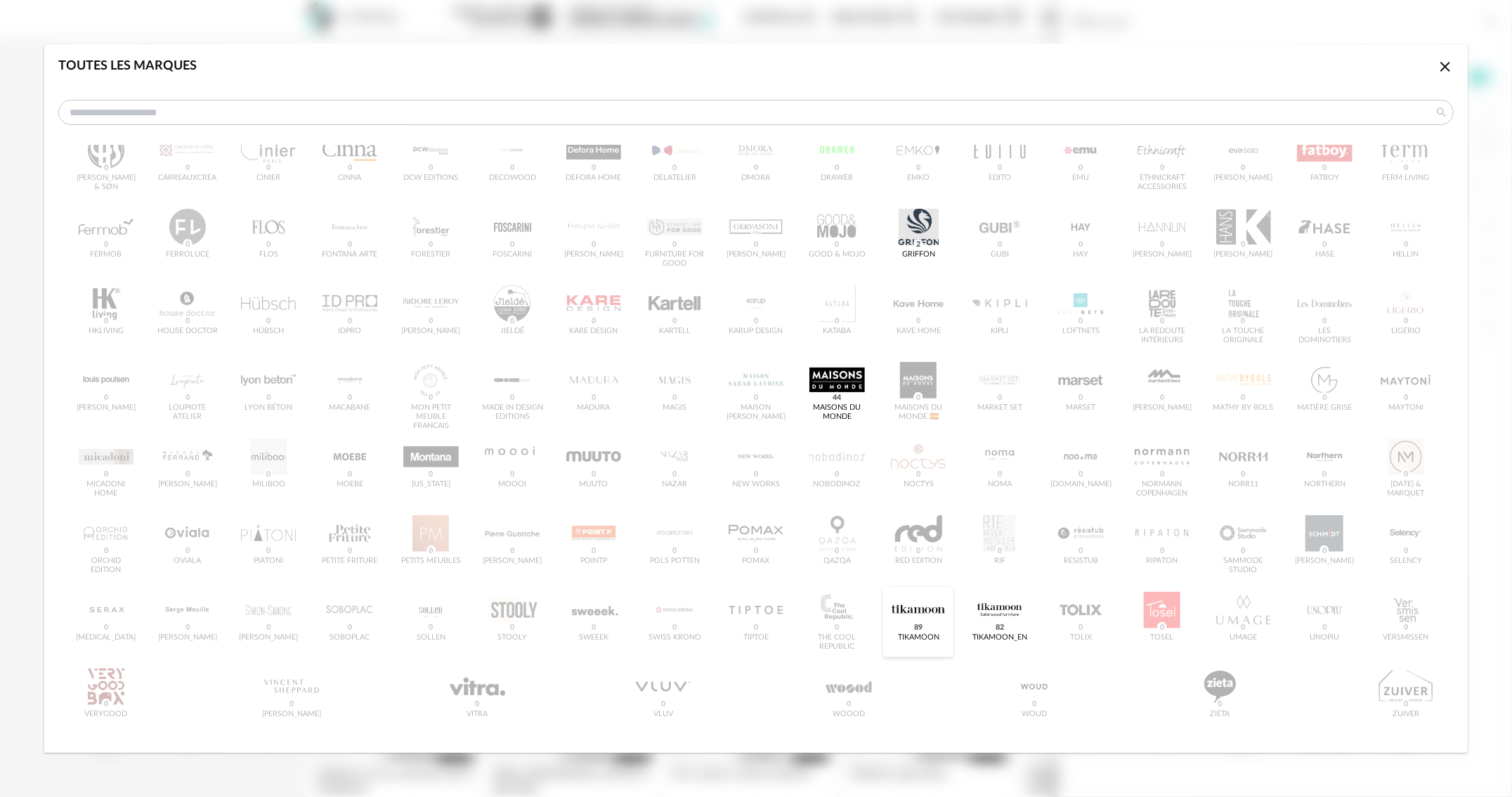
click at [912, 631] on span "89" at bounding box center [918, 628] width 13 height 11
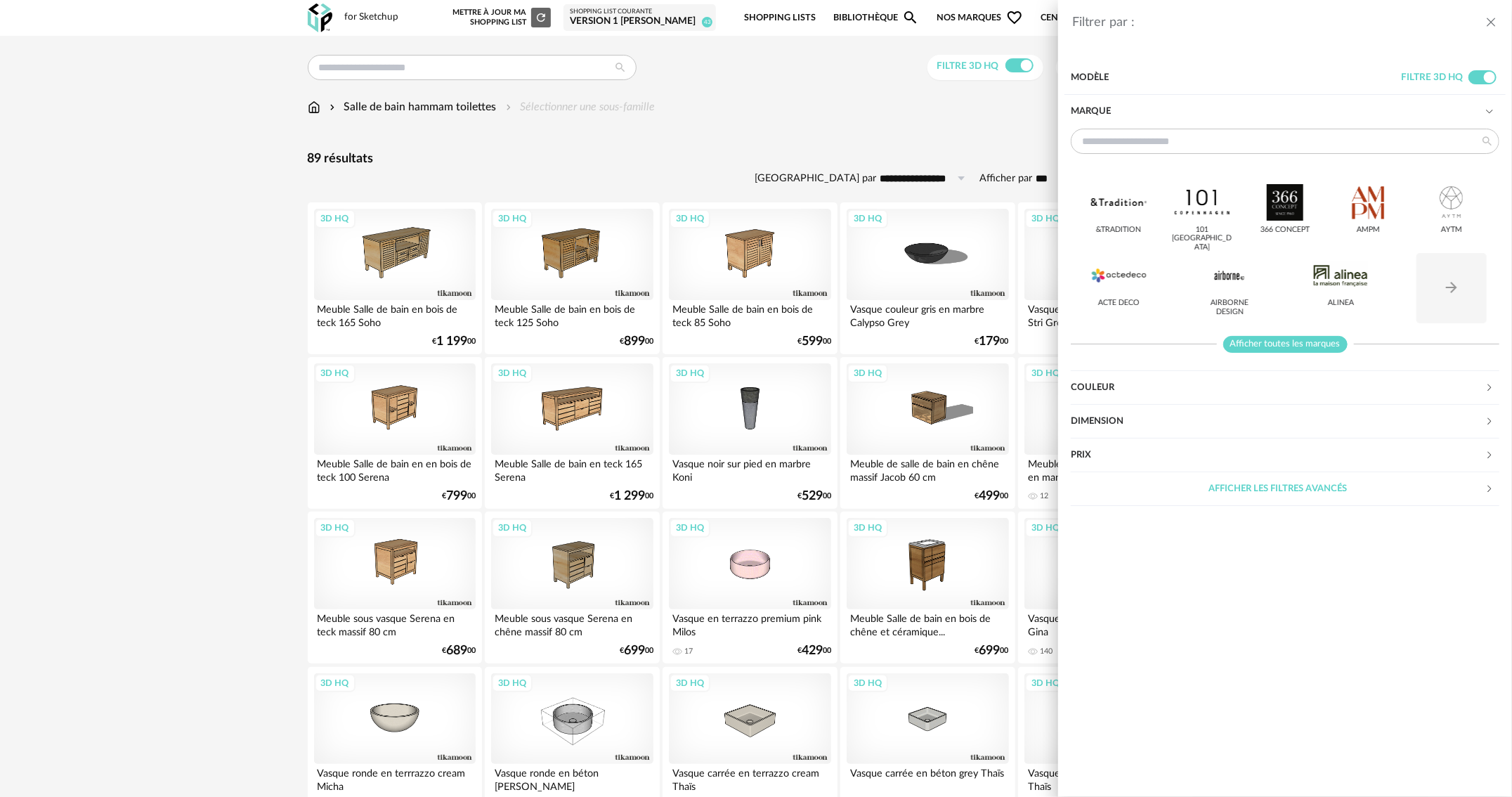
click at [1286, 345] on span "Afficher toutes les marques" at bounding box center [1285, 345] width 125 height 18
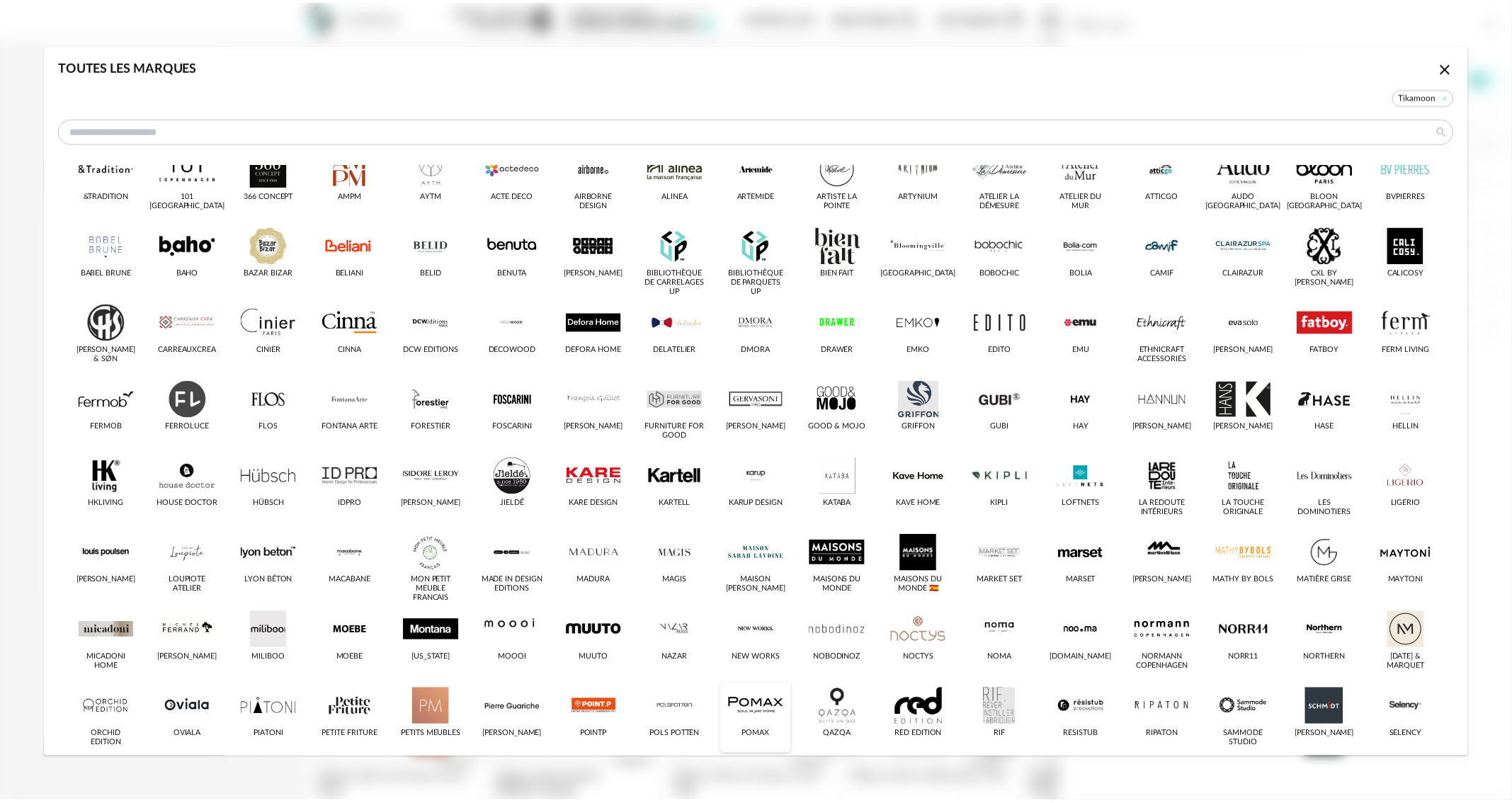
scroll to position [202, 0]
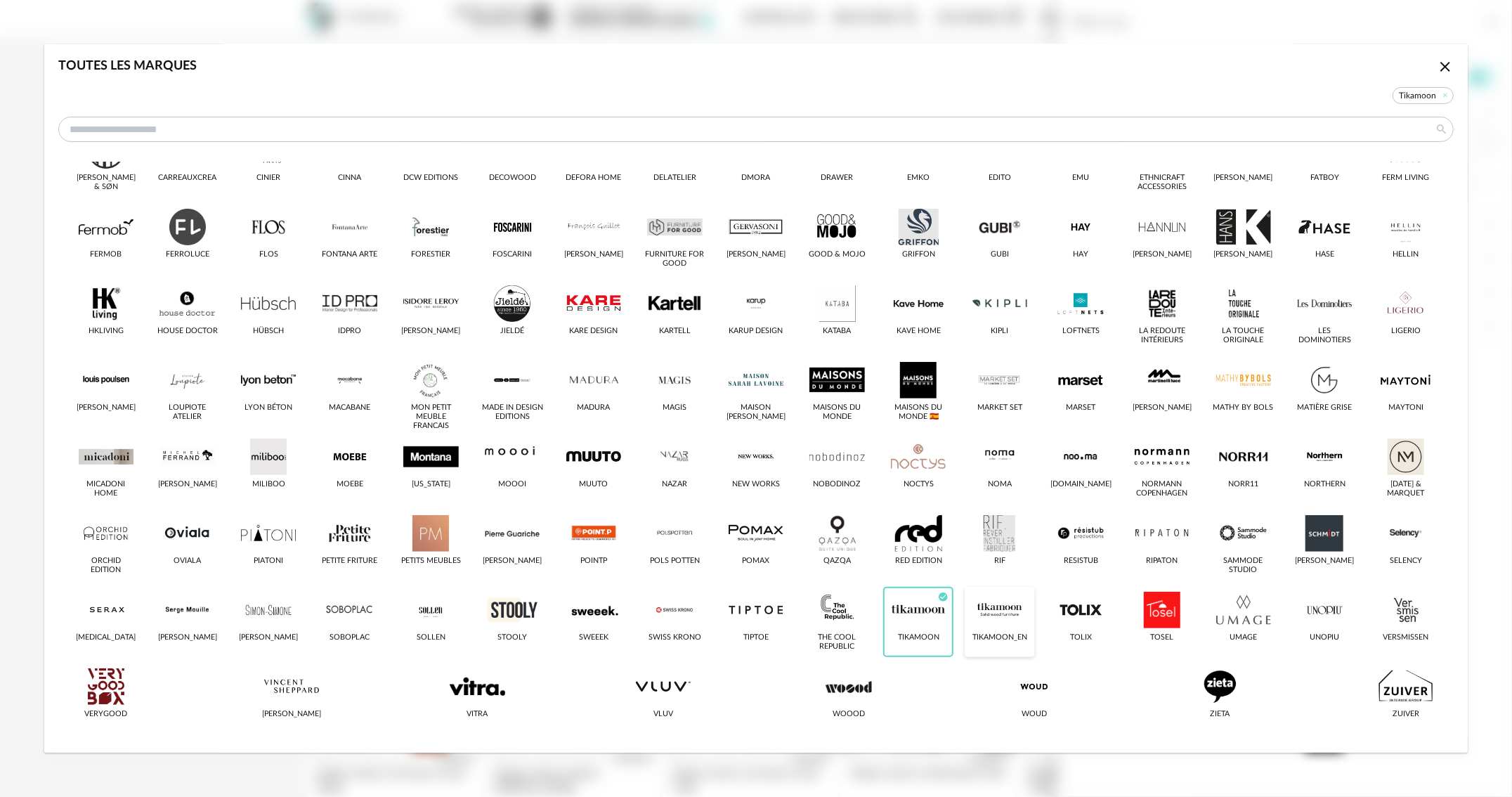
click at [997, 615] on div "dialog" at bounding box center [999, 610] width 54 height 37
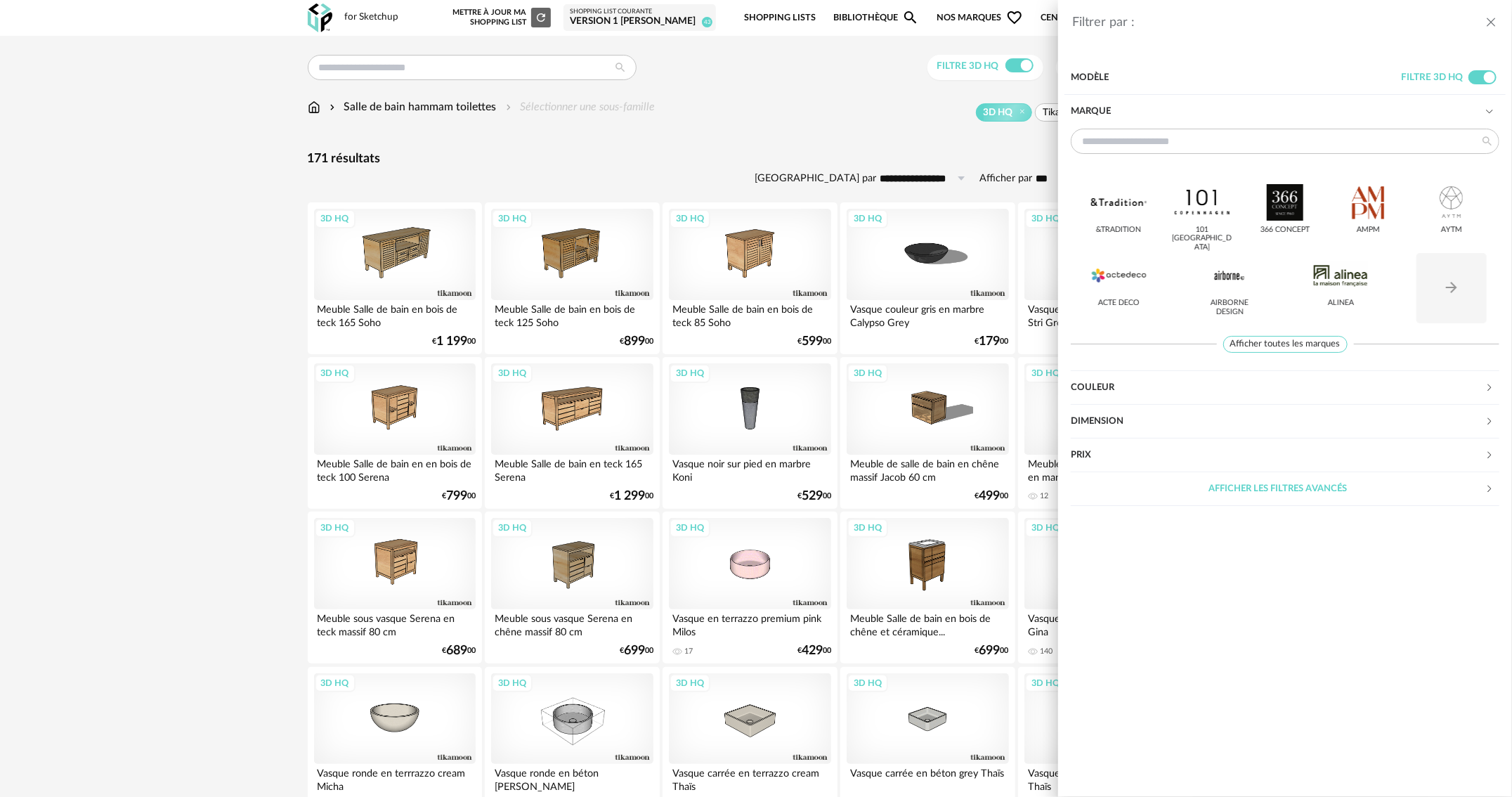
click at [88, 443] on div "Filtrer par : Modèle Filtre 3D HQ Marque &tradition 101 Copenhagen 366 Concept …" at bounding box center [756, 398] width 1512 height 797
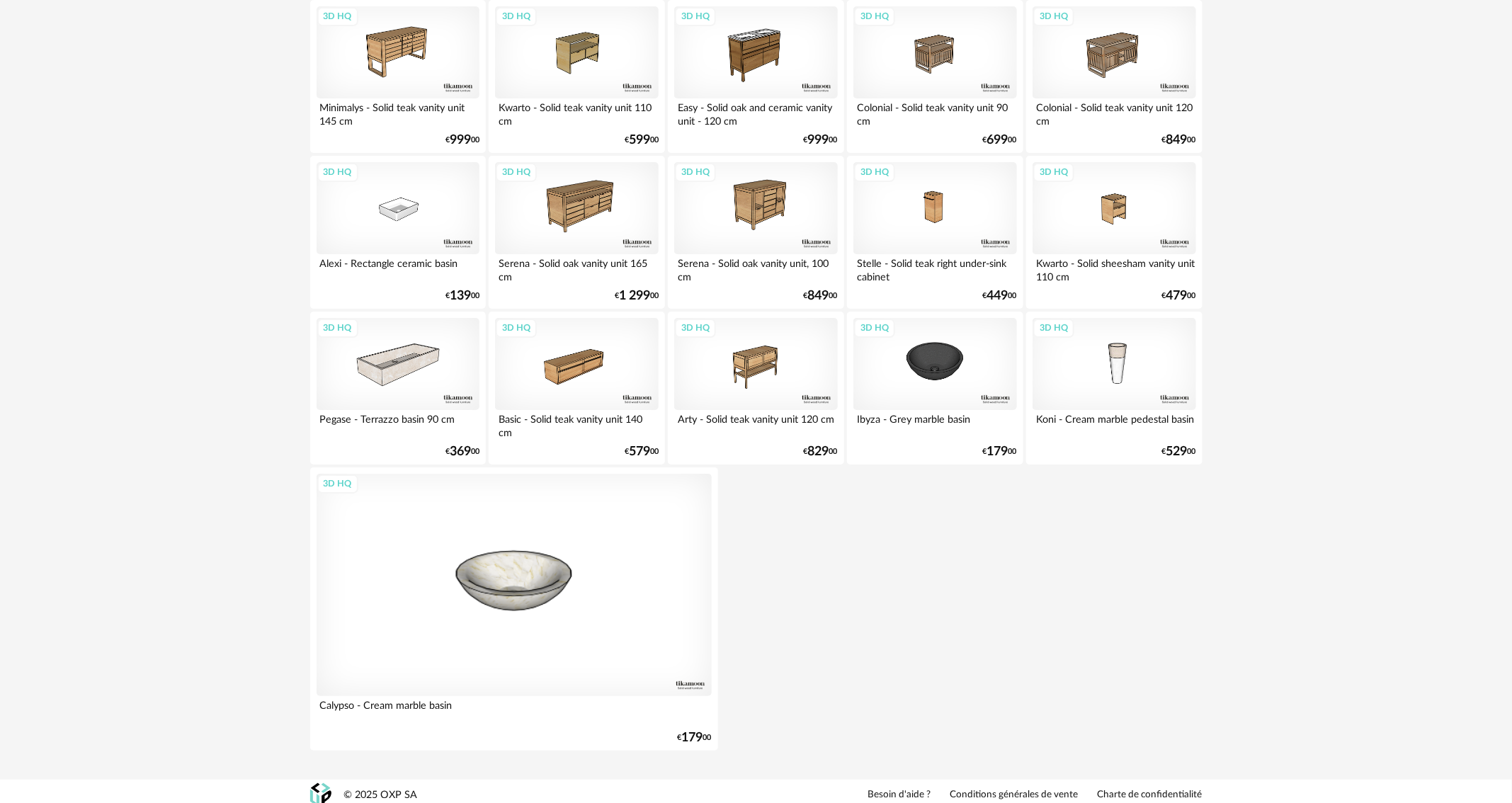
scroll to position [5044, 0]
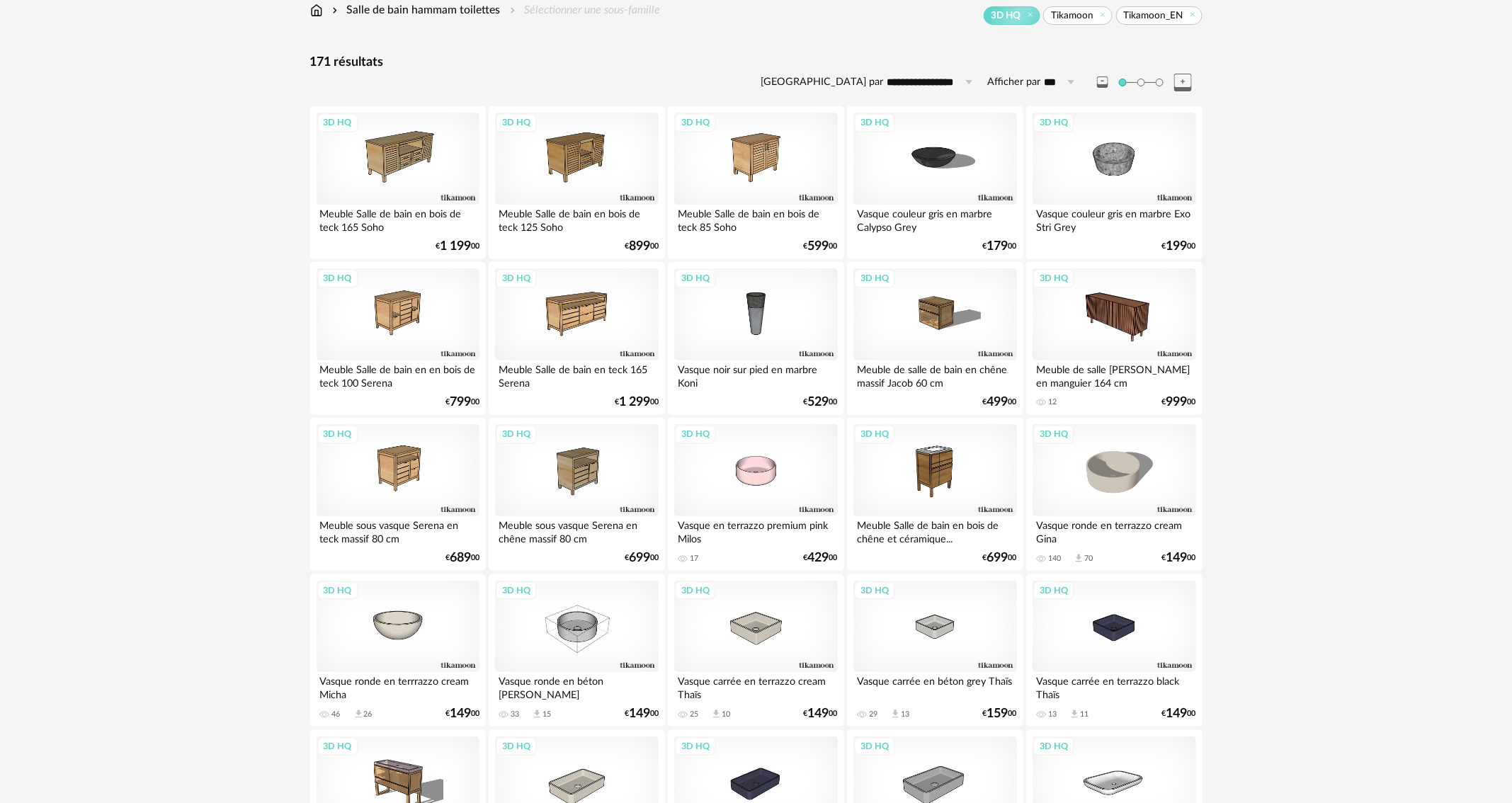
scroll to position [0, 0]
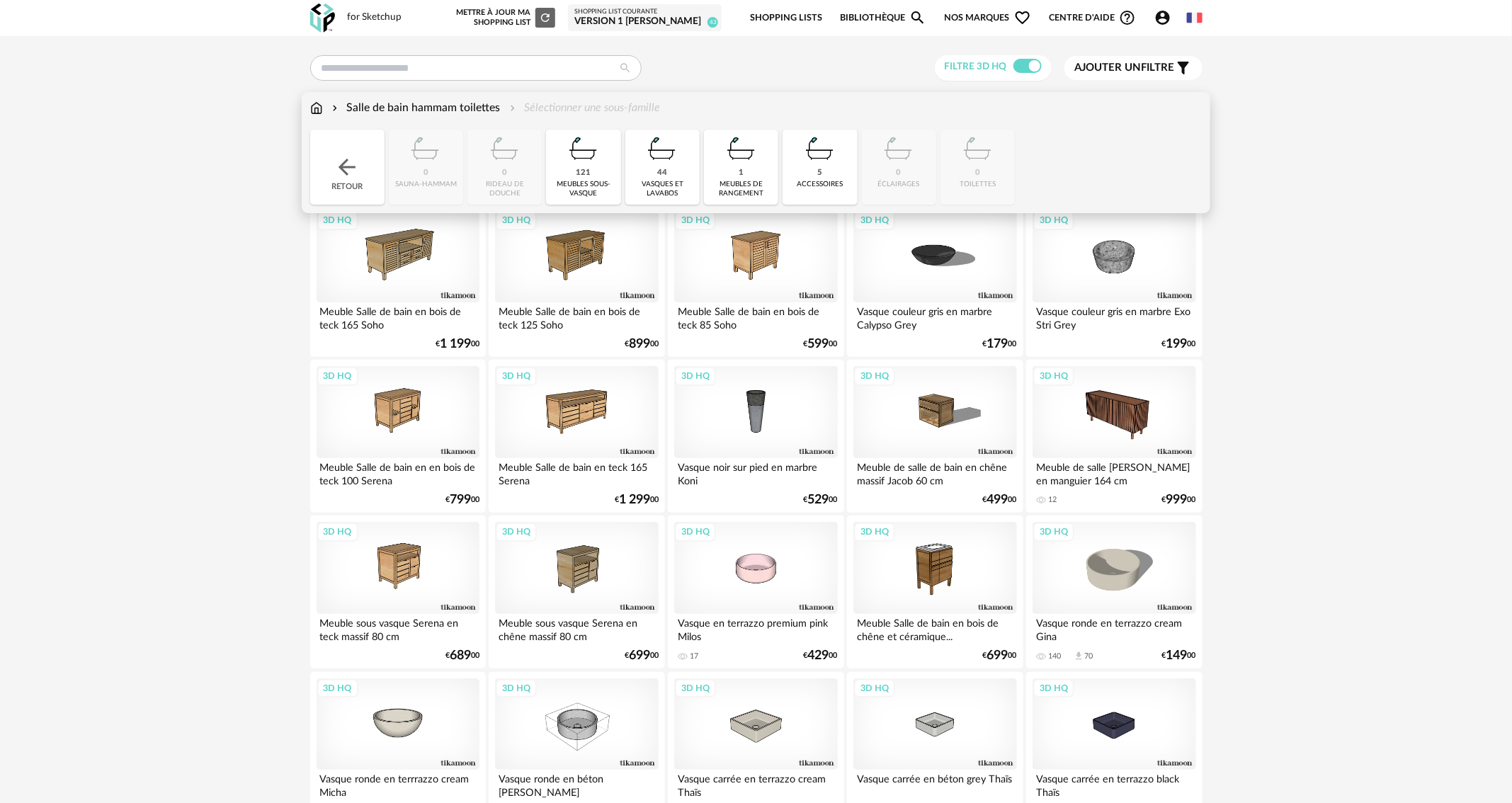
click at [308, 107] on div "Salle de bain hammam toilettes Sélectionner une sous-famille Close icon Retour …" at bounding box center [756, 152] width 909 height 121
click at [316, 108] on img at bounding box center [316, 108] width 13 height 16
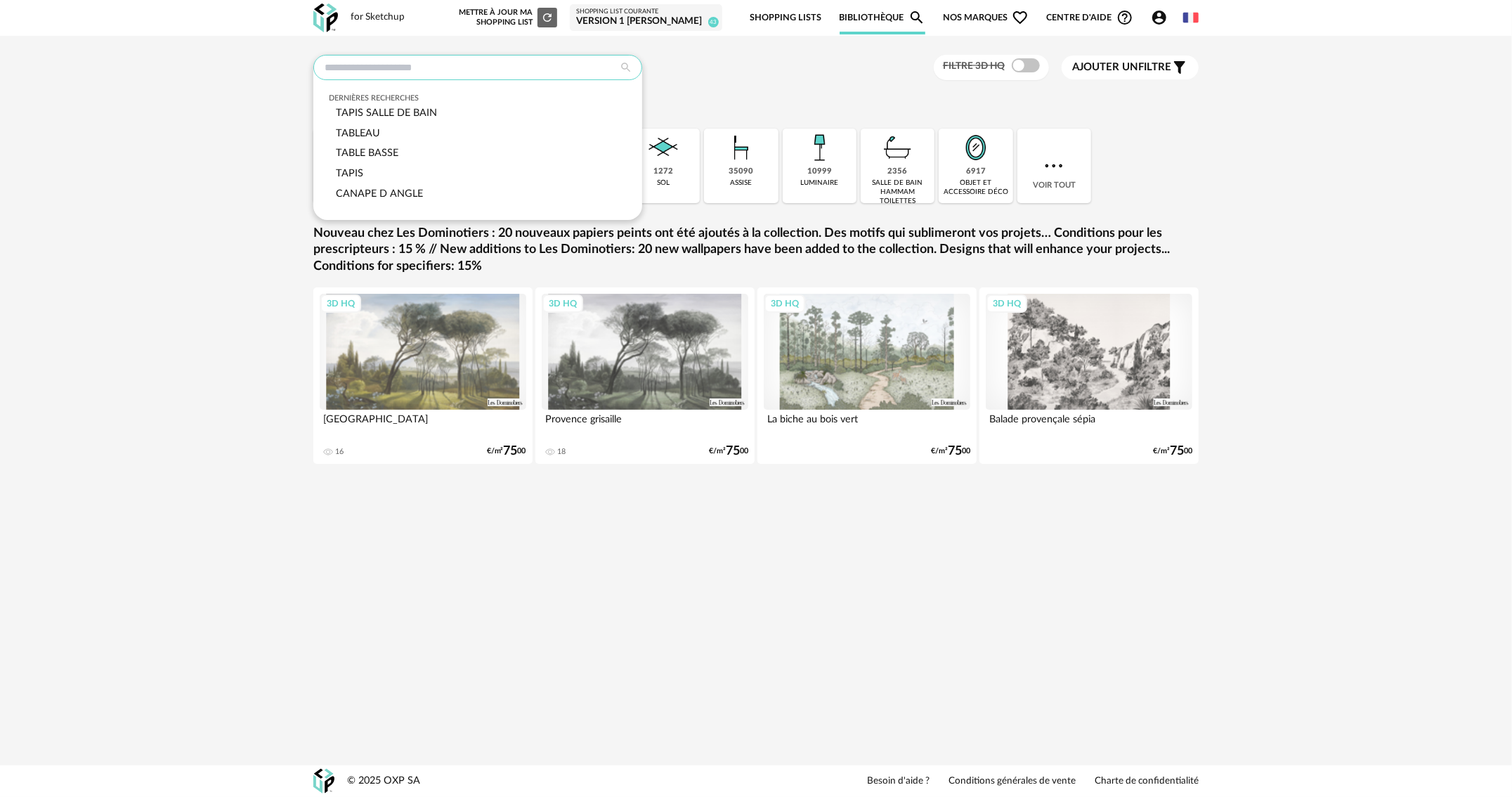
click at [347, 71] on input "text" at bounding box center [478, 67] width 329 height 26
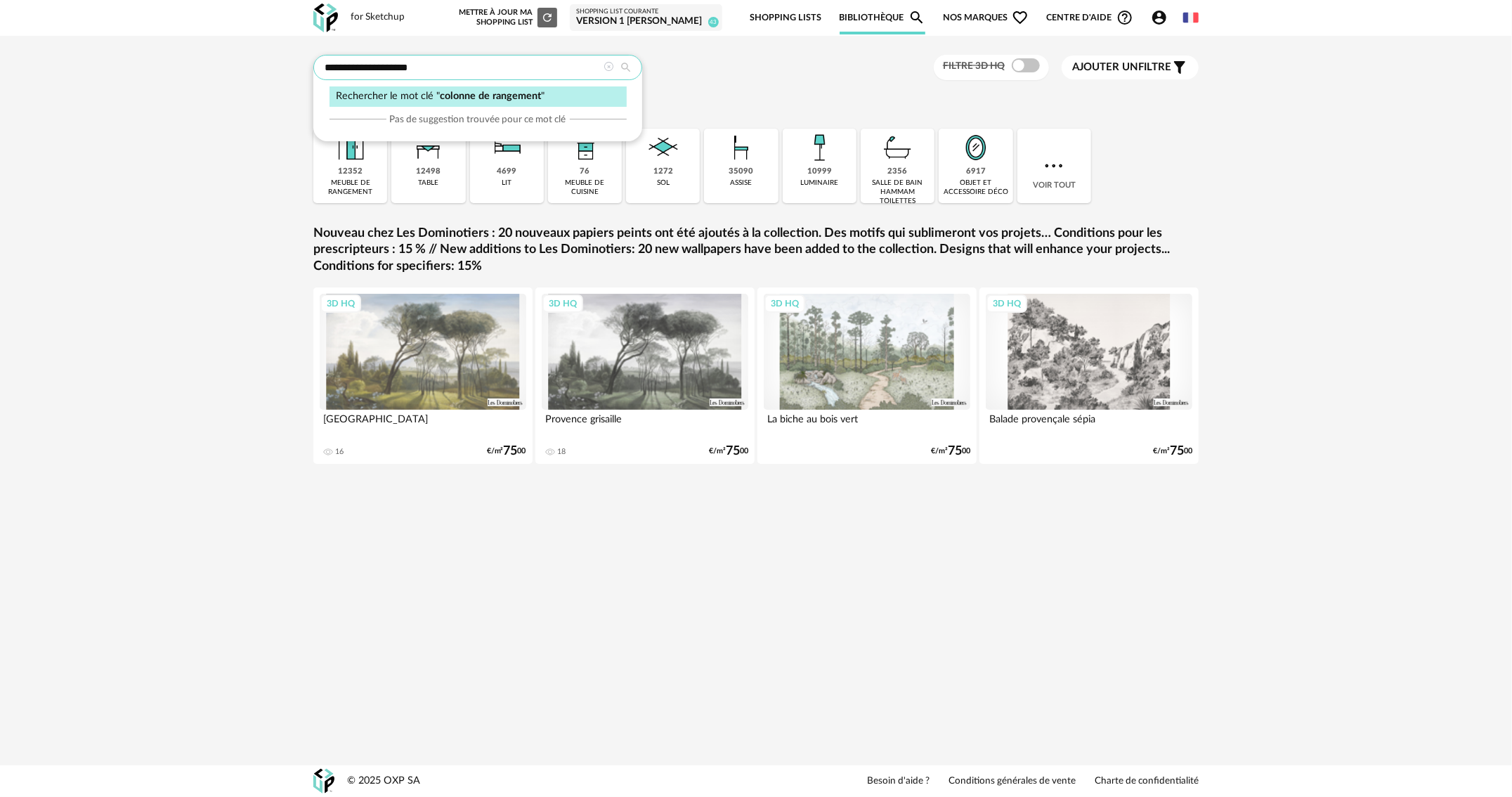
type input "**********"
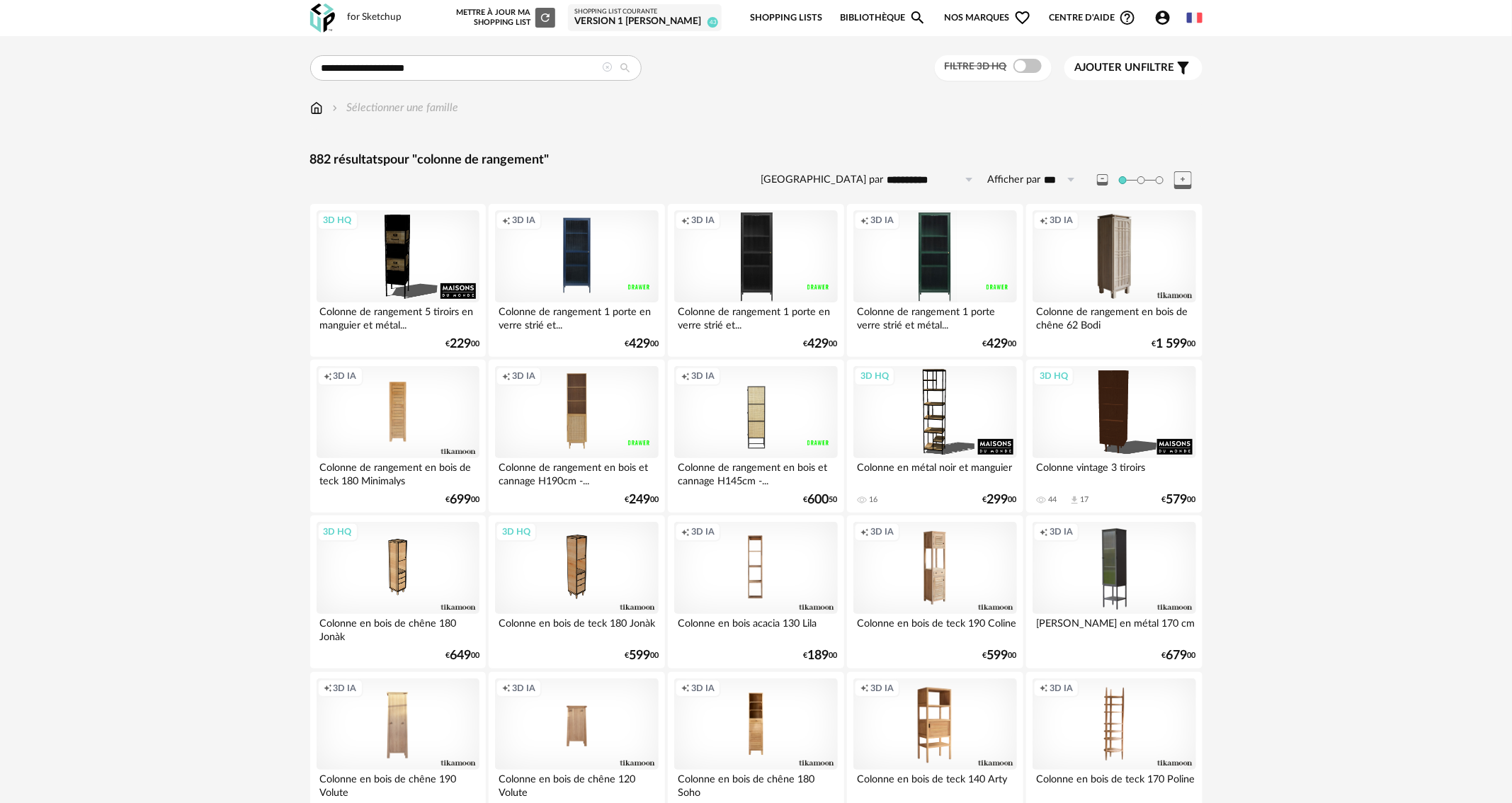
click at [1121, 66] on span "Ajouter un" at bounding box center [1108, 67] width 67 height 11
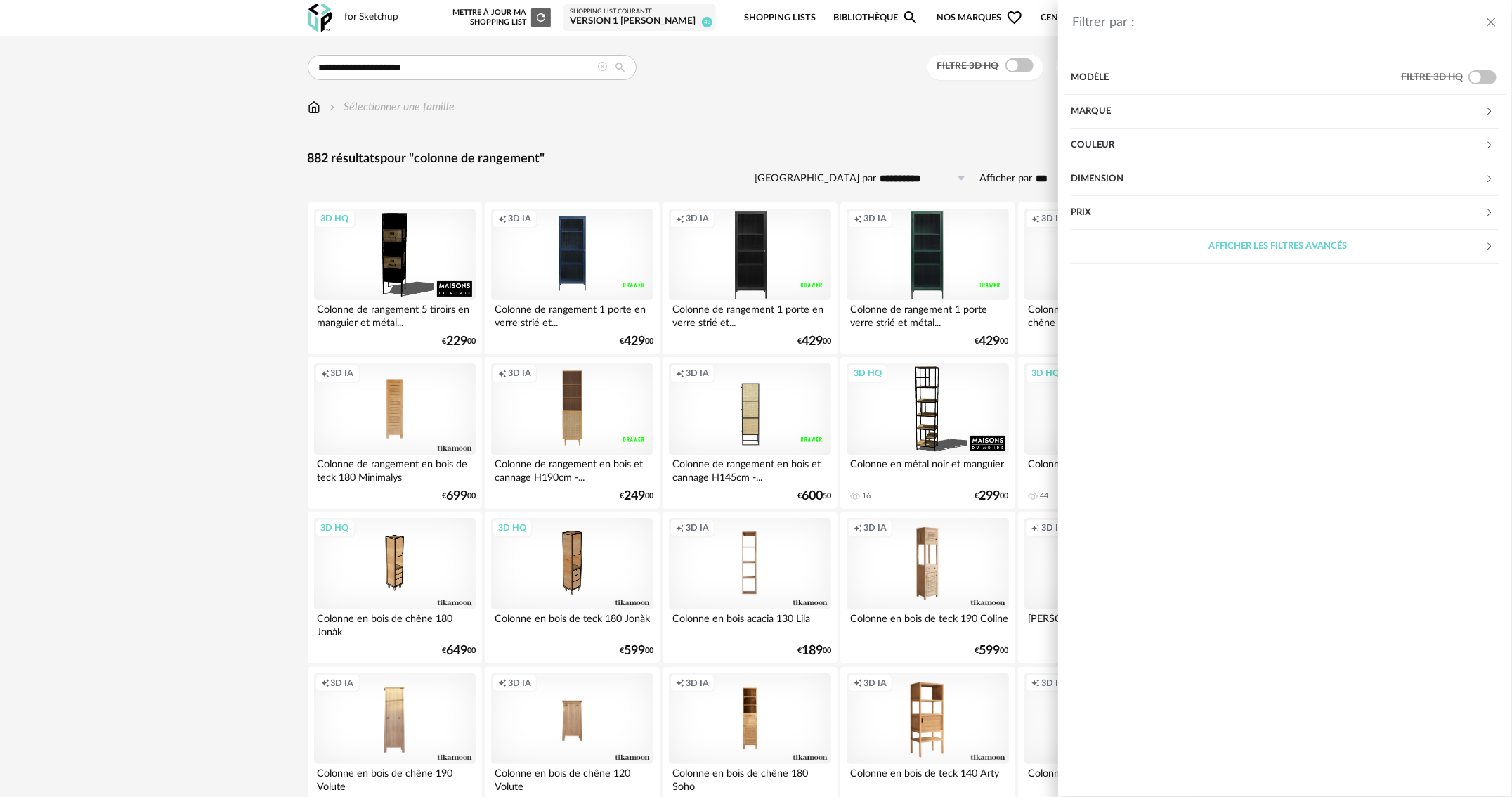
drag, startPoint x: 915, startPoint y: 138, endPoint x: 1009, endPoint y: 106, distance: 99.3
click at [916, 137] on div "Filtrer par : Modèle Filtre 3D HQ Marque &tradition 6 101 Copenhagen 0 366 Conc…" at bounding box center [756, 398] width 1512 height 797
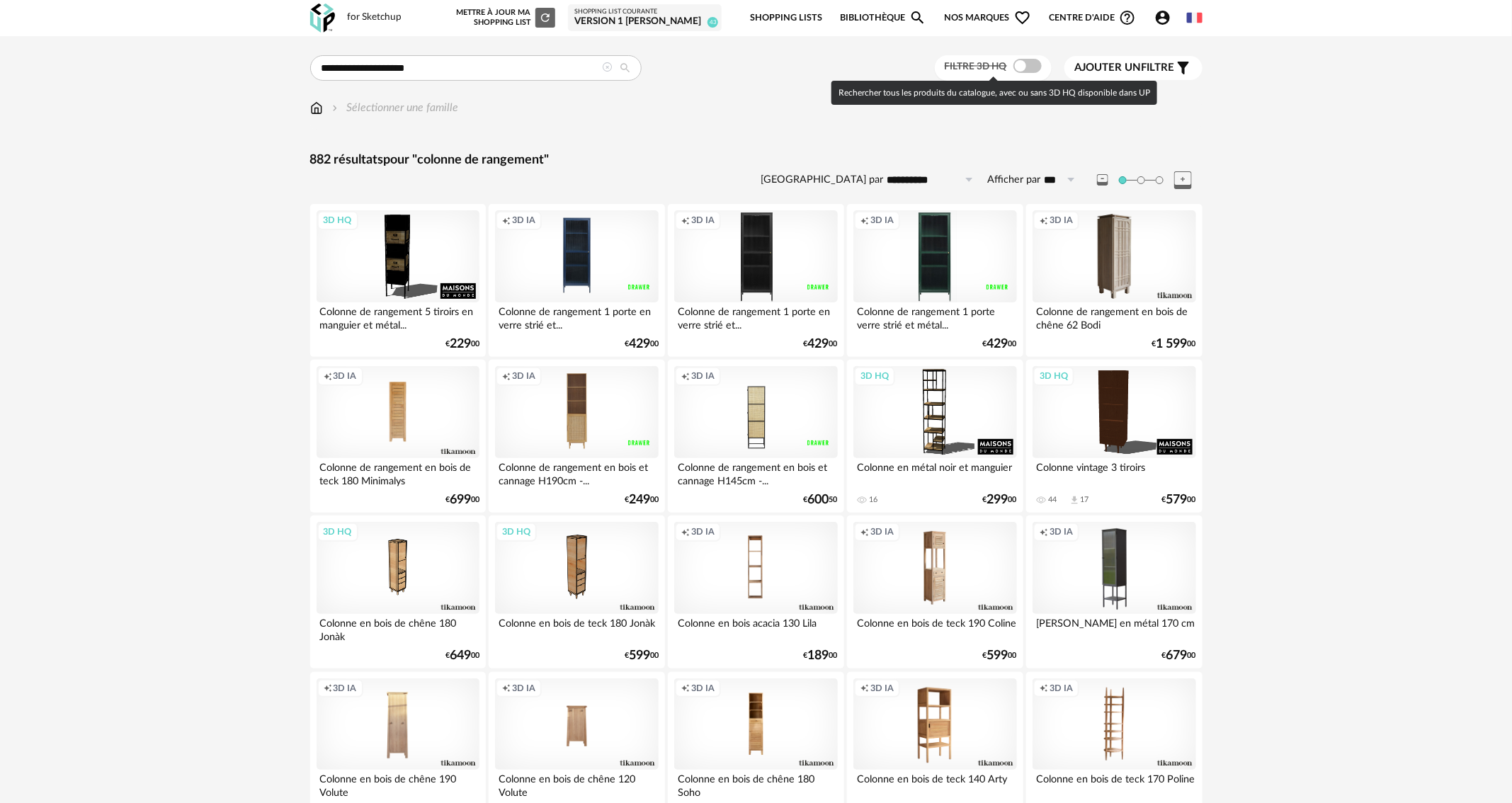
click at [1027, 67] on span at bounding box center [1027, 66] width 28 height 14
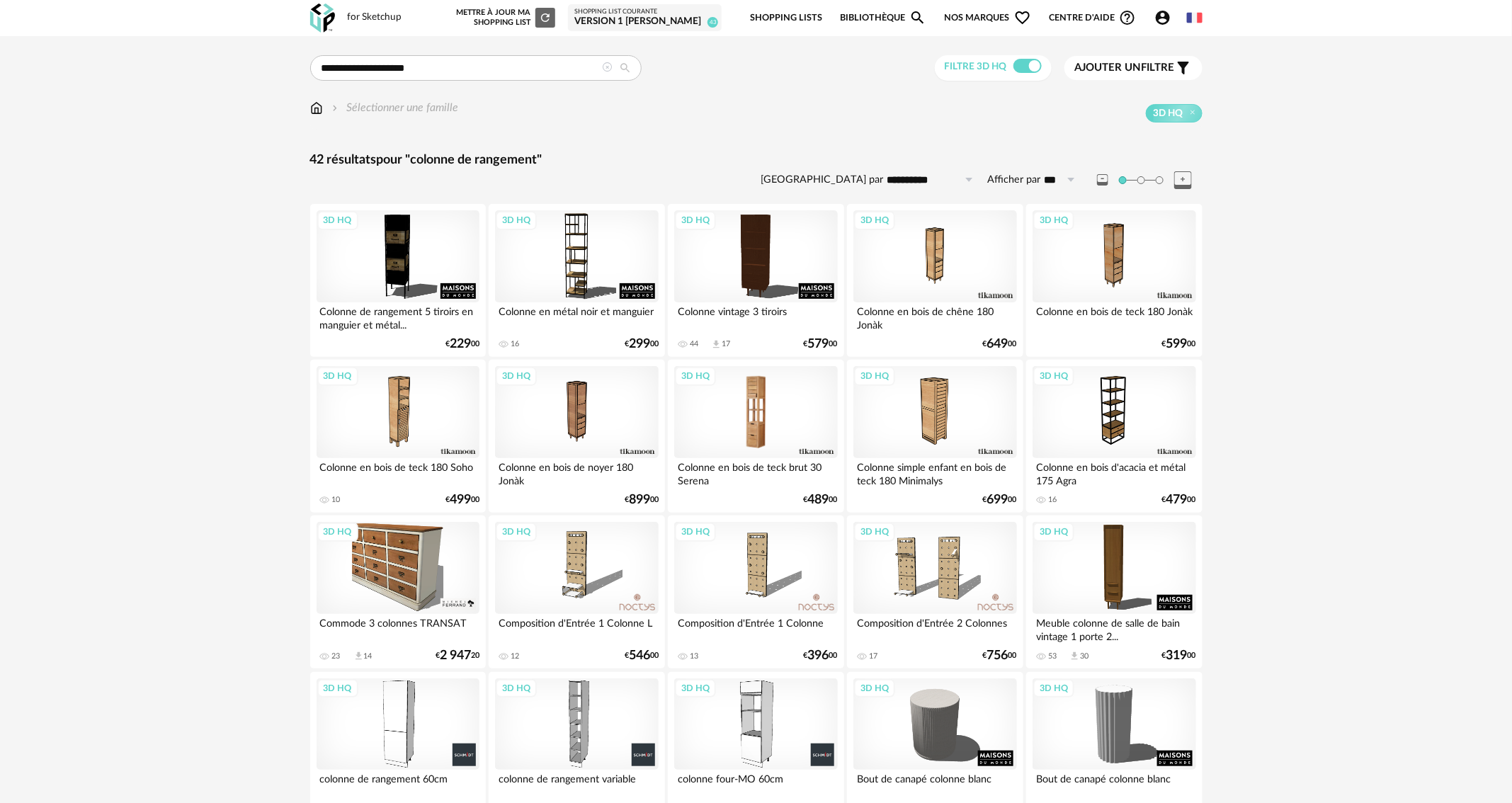
click at [803, 399] on div "3D HQ" at bounding box center [755, 412] width 163 height 92
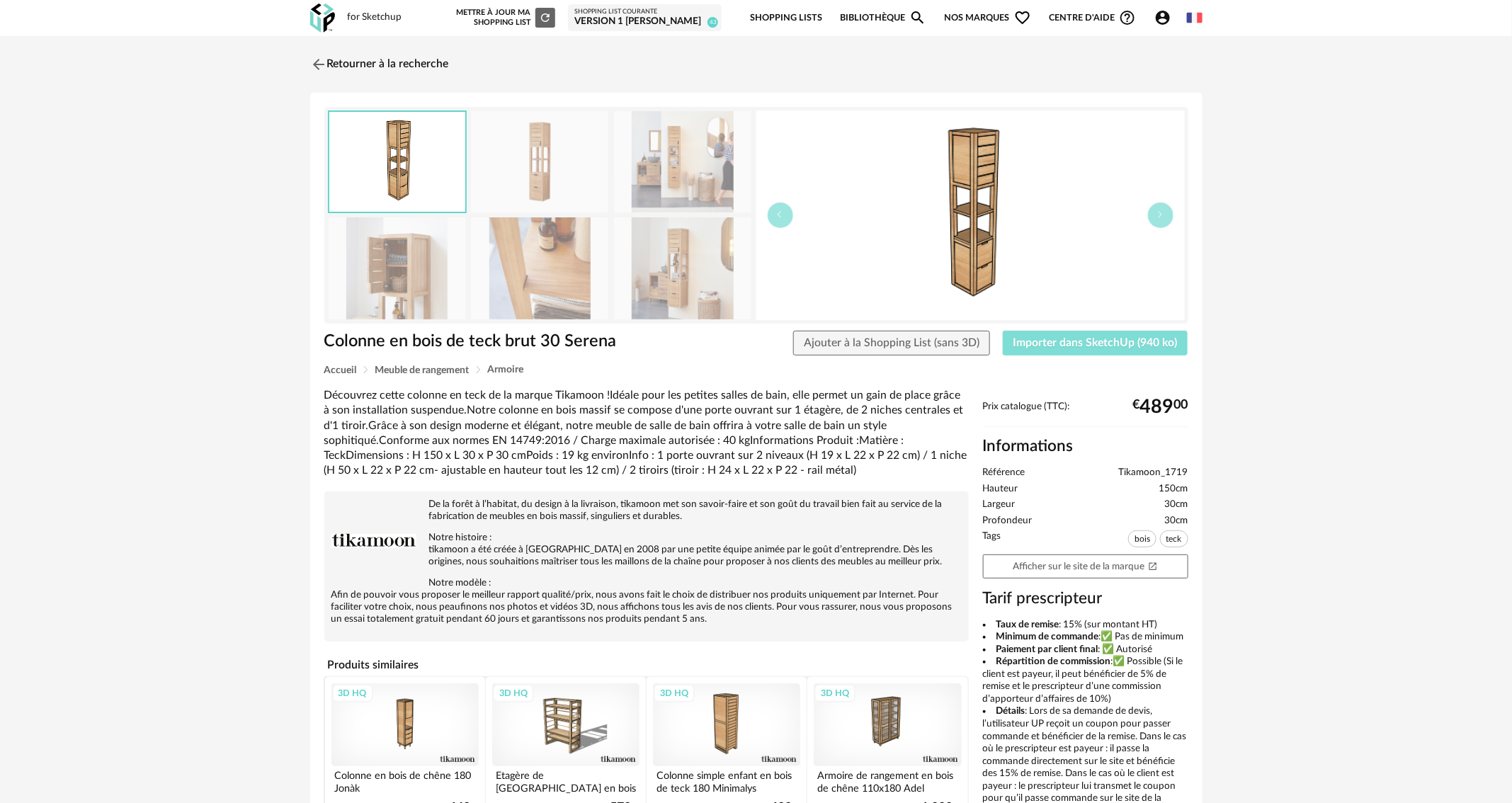
click at [1084, 347] on span "Importer dans SketchUp (940 ko)" at bounding box center [1095, 342] width 165 height 11
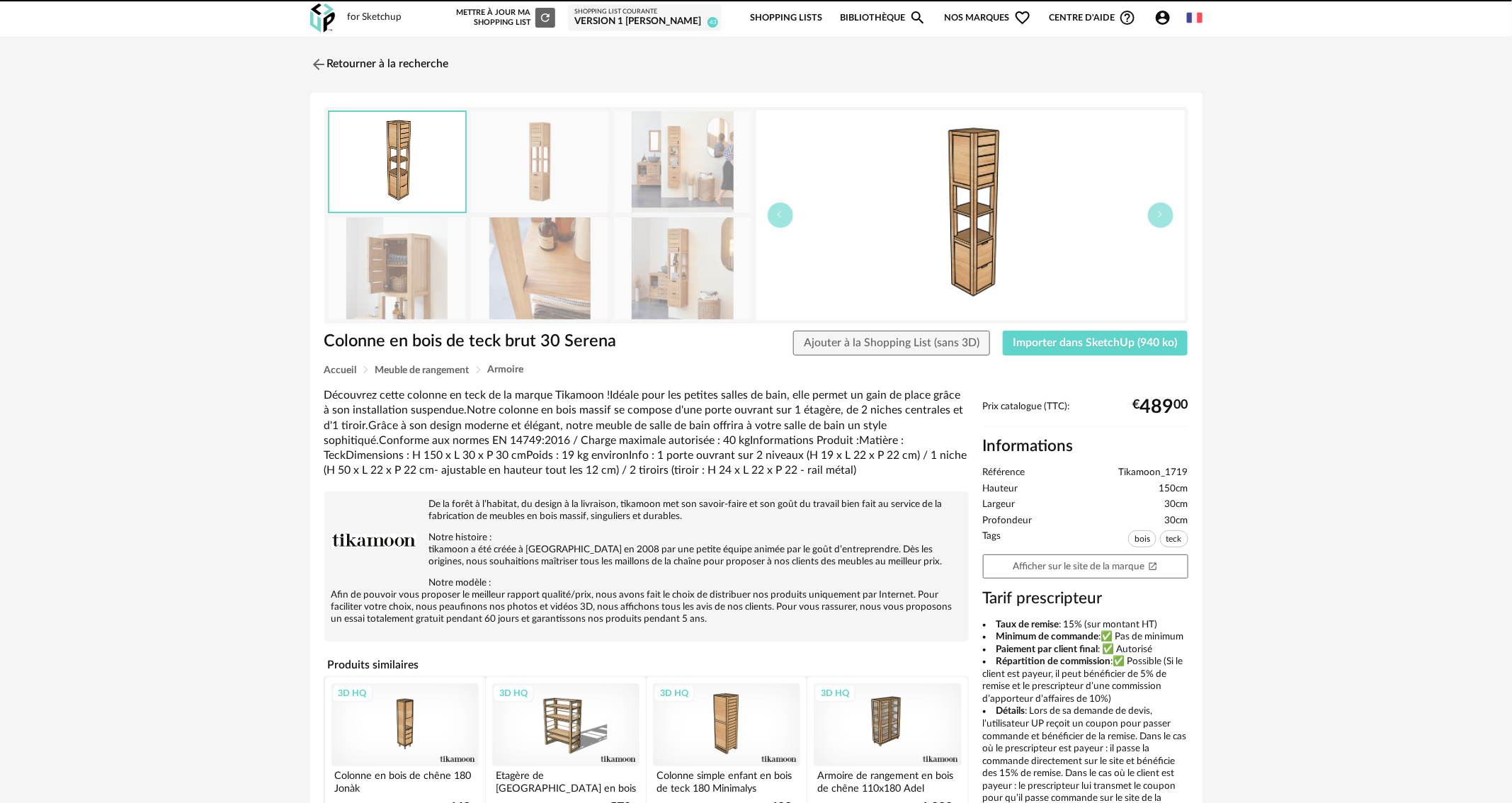
drag, startPoint x: 776, startPoint y: 400, endPoint x: 762, endPoint y: 333, distance: 68.4
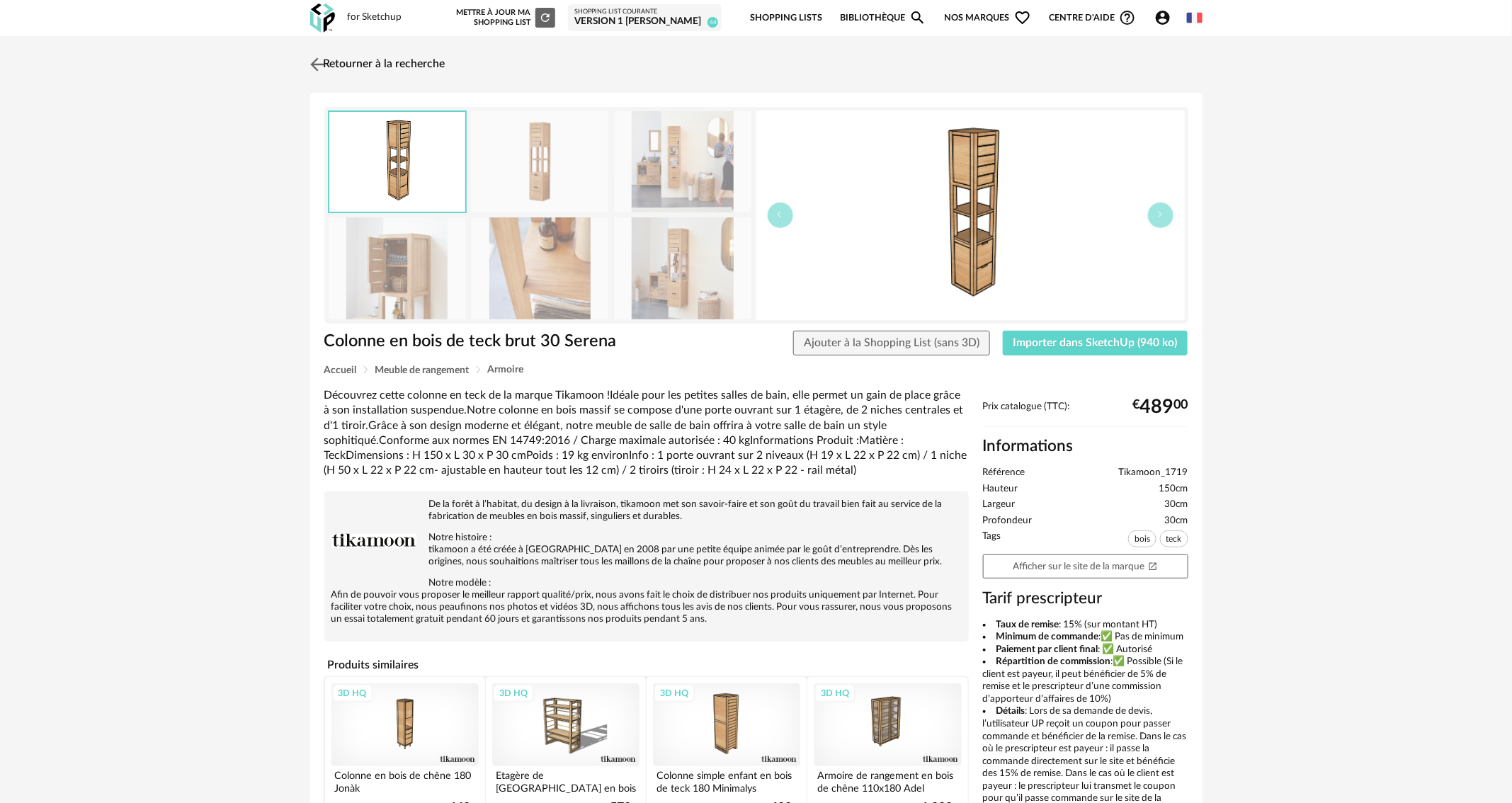
click at [409, 68] on link "Retourner à la recherche" at bounding box center [376, 64] width 139 height 31
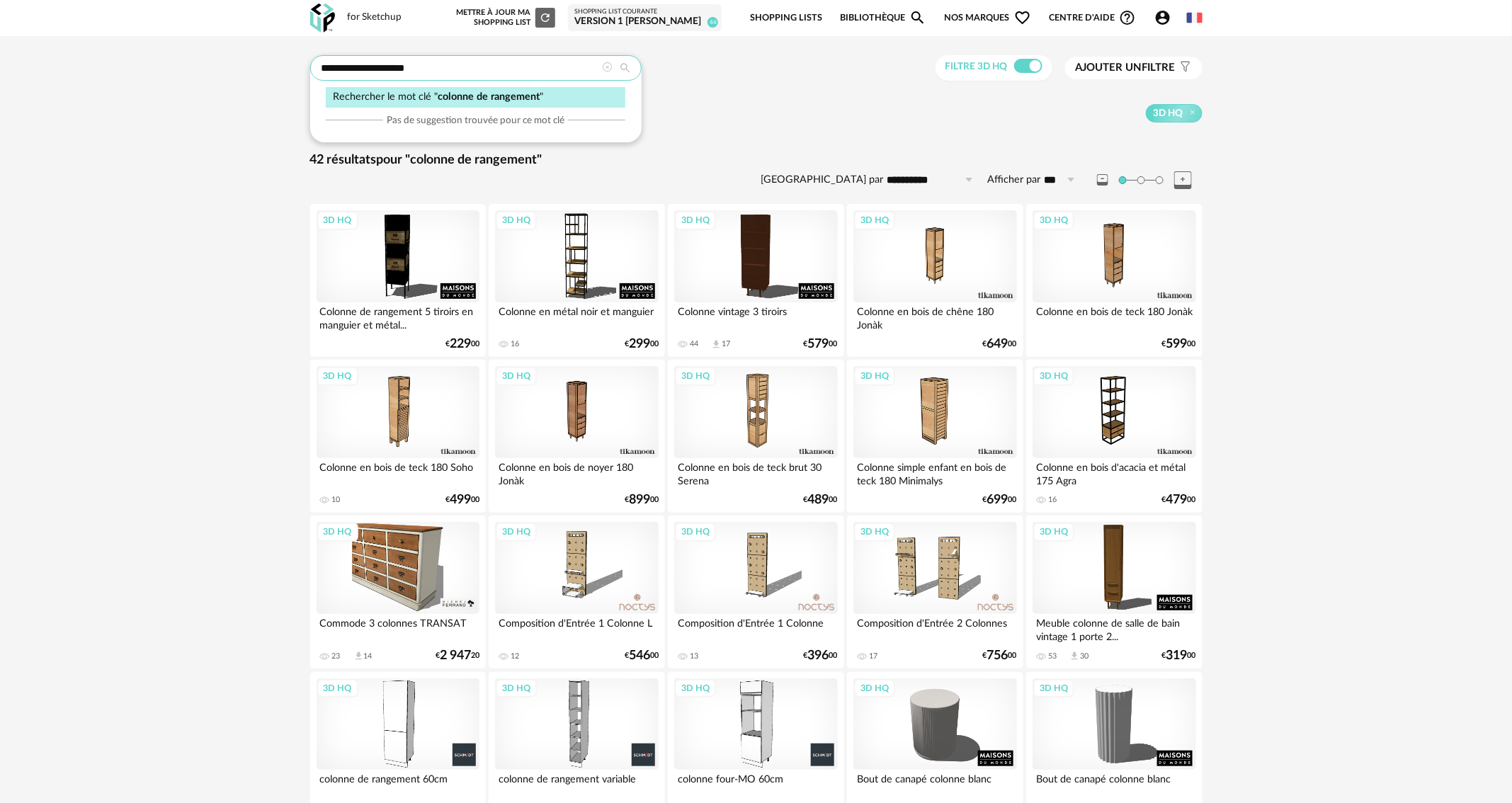
drag, startPoint x: 434, startPoint y: 63, endPoint x: 258, endPoint y: 79, distance: 176.7
type input "**********"
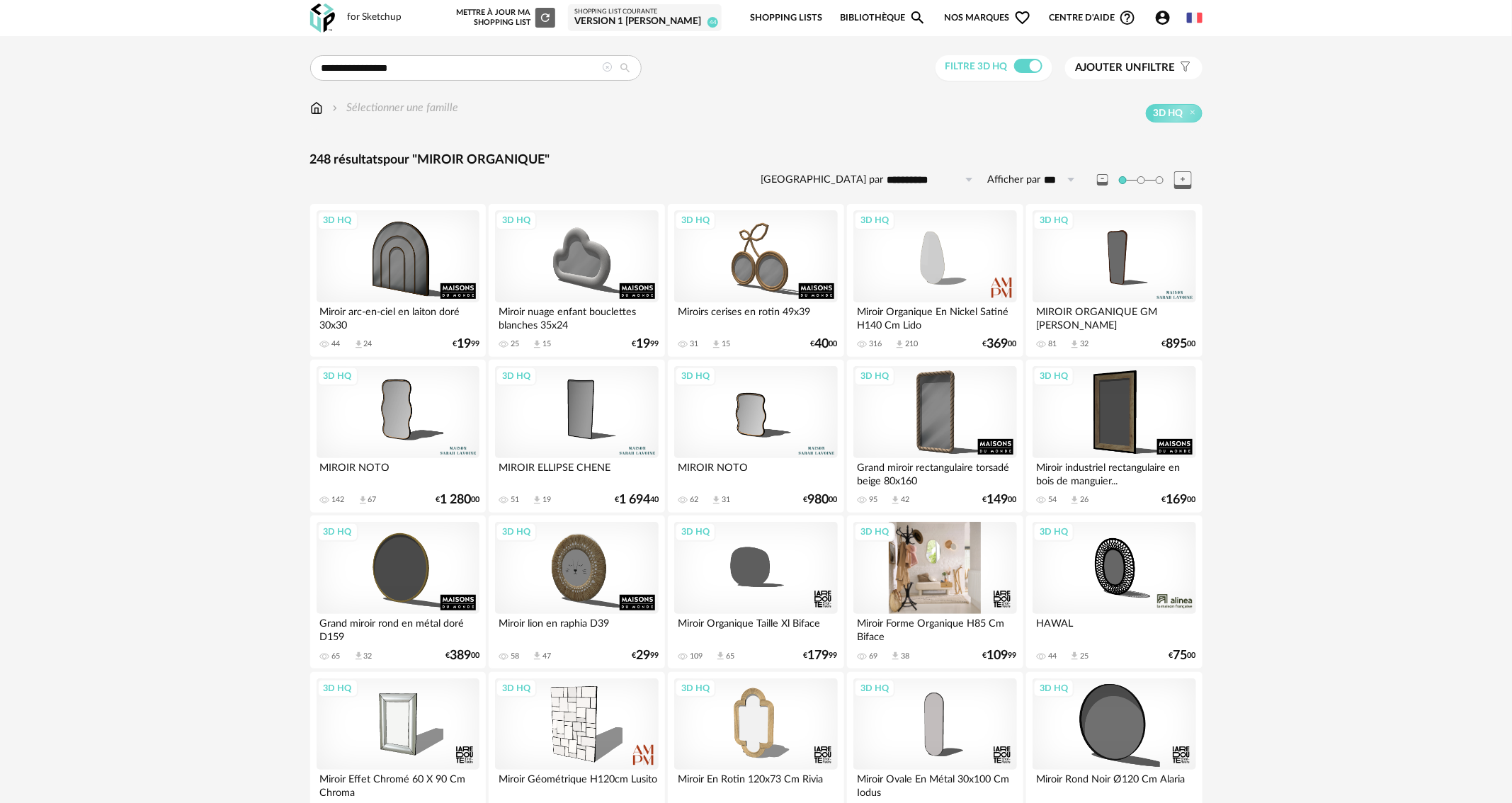
click at [940, 567] on div "3D HQ" at bounding box center [935, 568] width 163 height 92
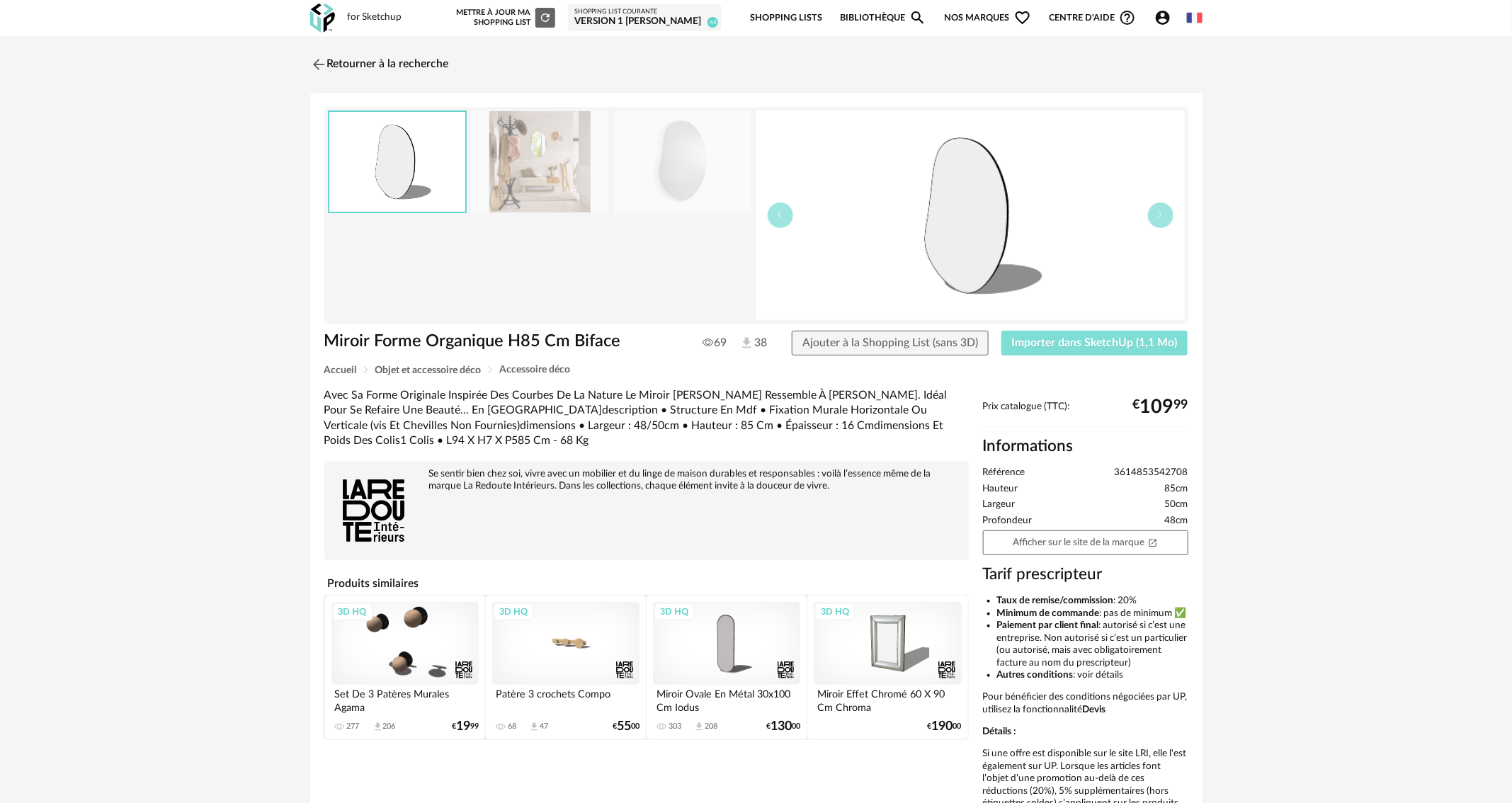
click at [1102, 343] on span "Importer dans SketchUp (1,1 Mo)" at bounding box center [1095, 342] width 166 height 11
click at [370, 65] on link "Retourner à la recherche" at bounding box center [376, 64] width 139 height 31
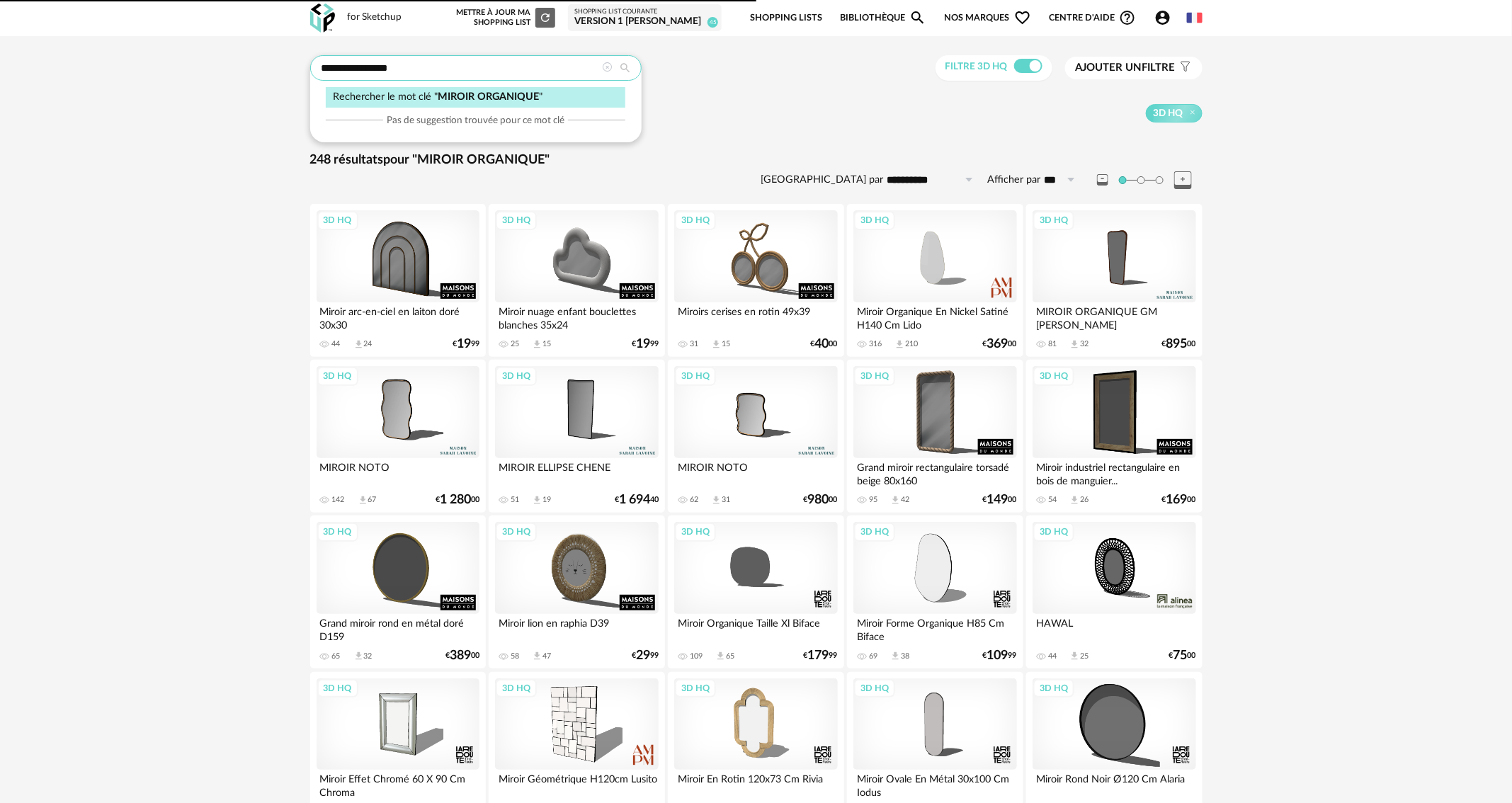
drag, startPoint x: 455, startPoint y: 67, endPoint x: 278, endPoint y: 67, distance: 177.0
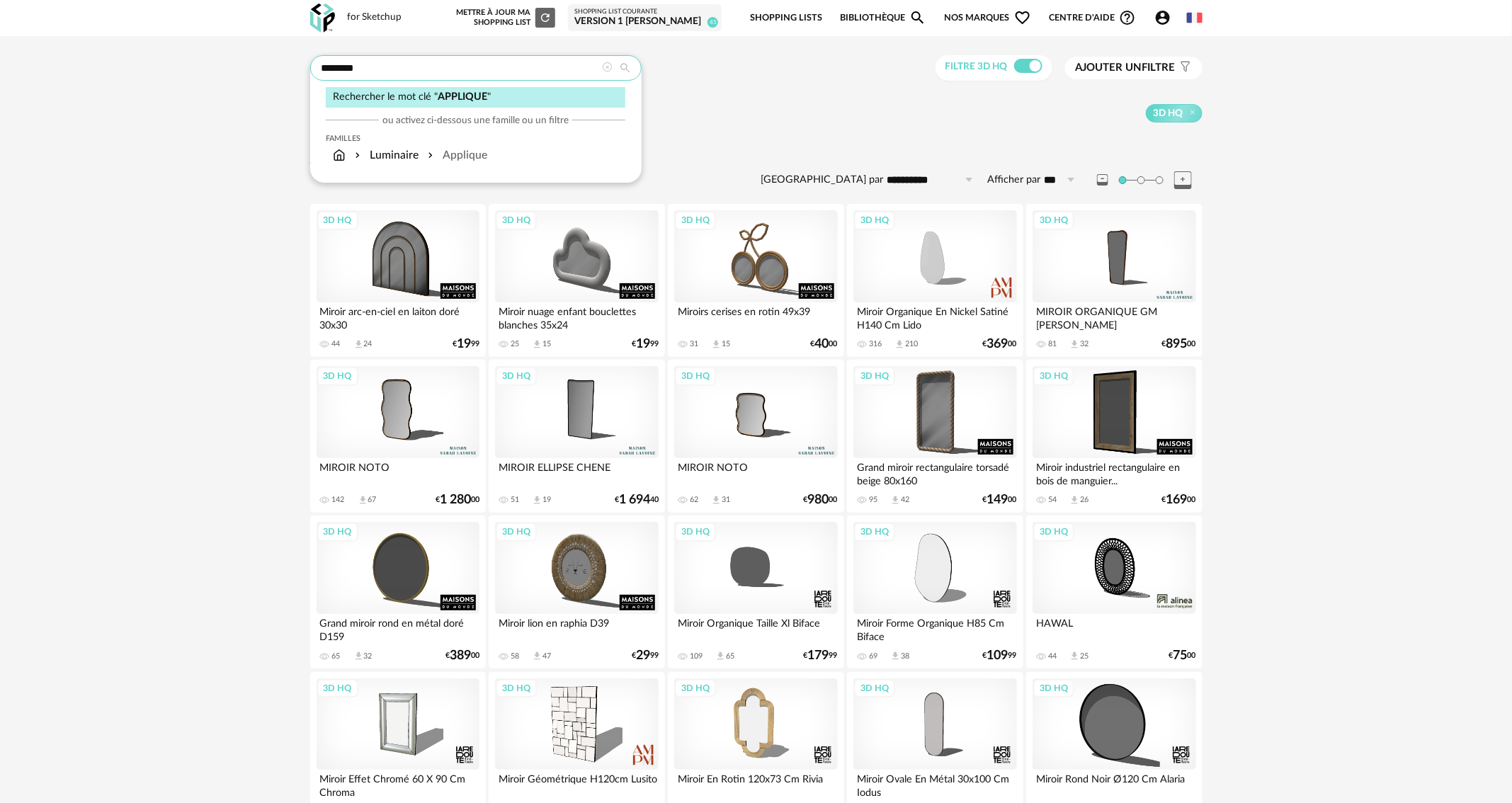
type input "********"
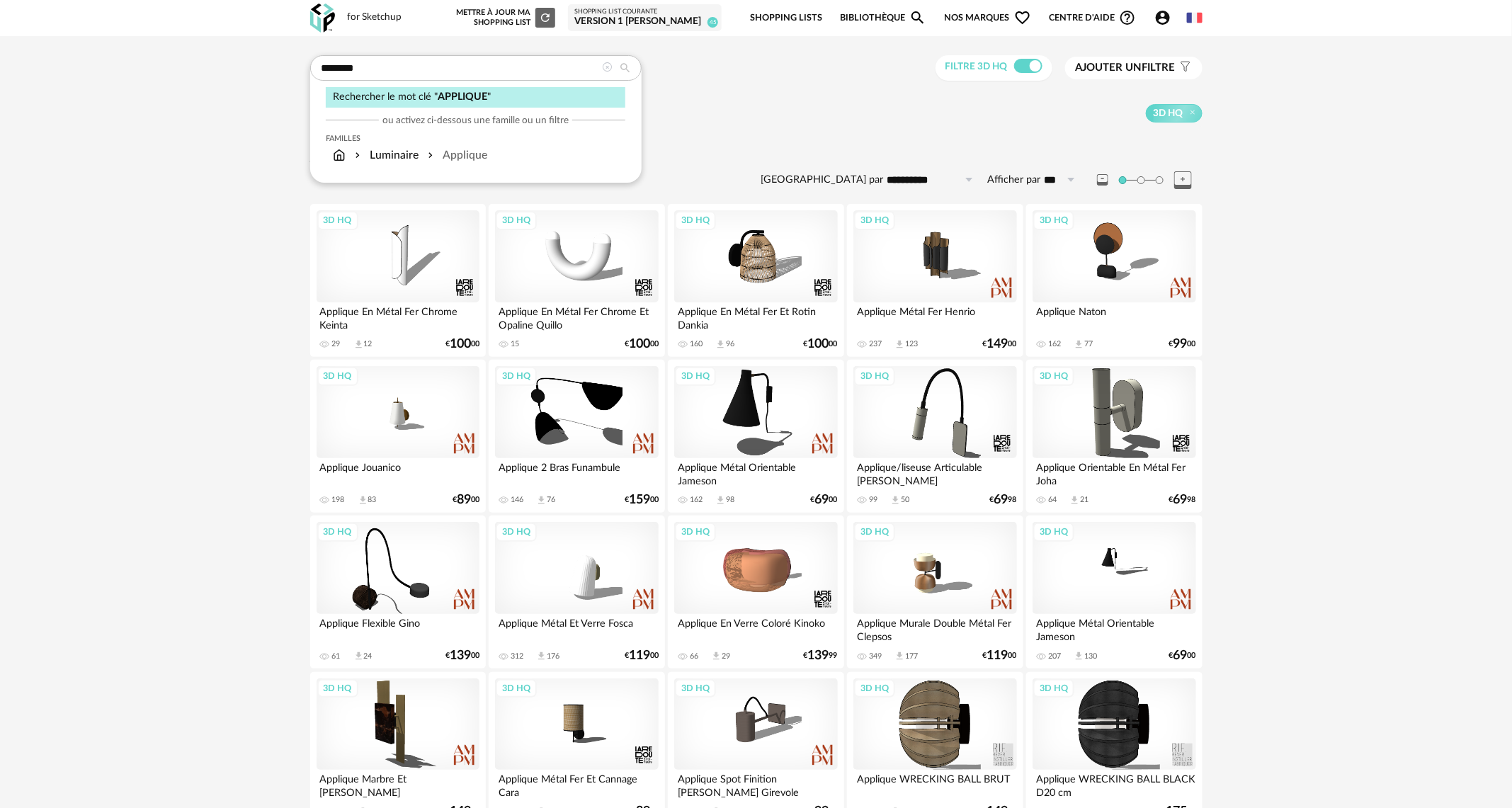
click at [738, 107] on div "3D HQ" at bounding box center [831, 113] width 744 height 18
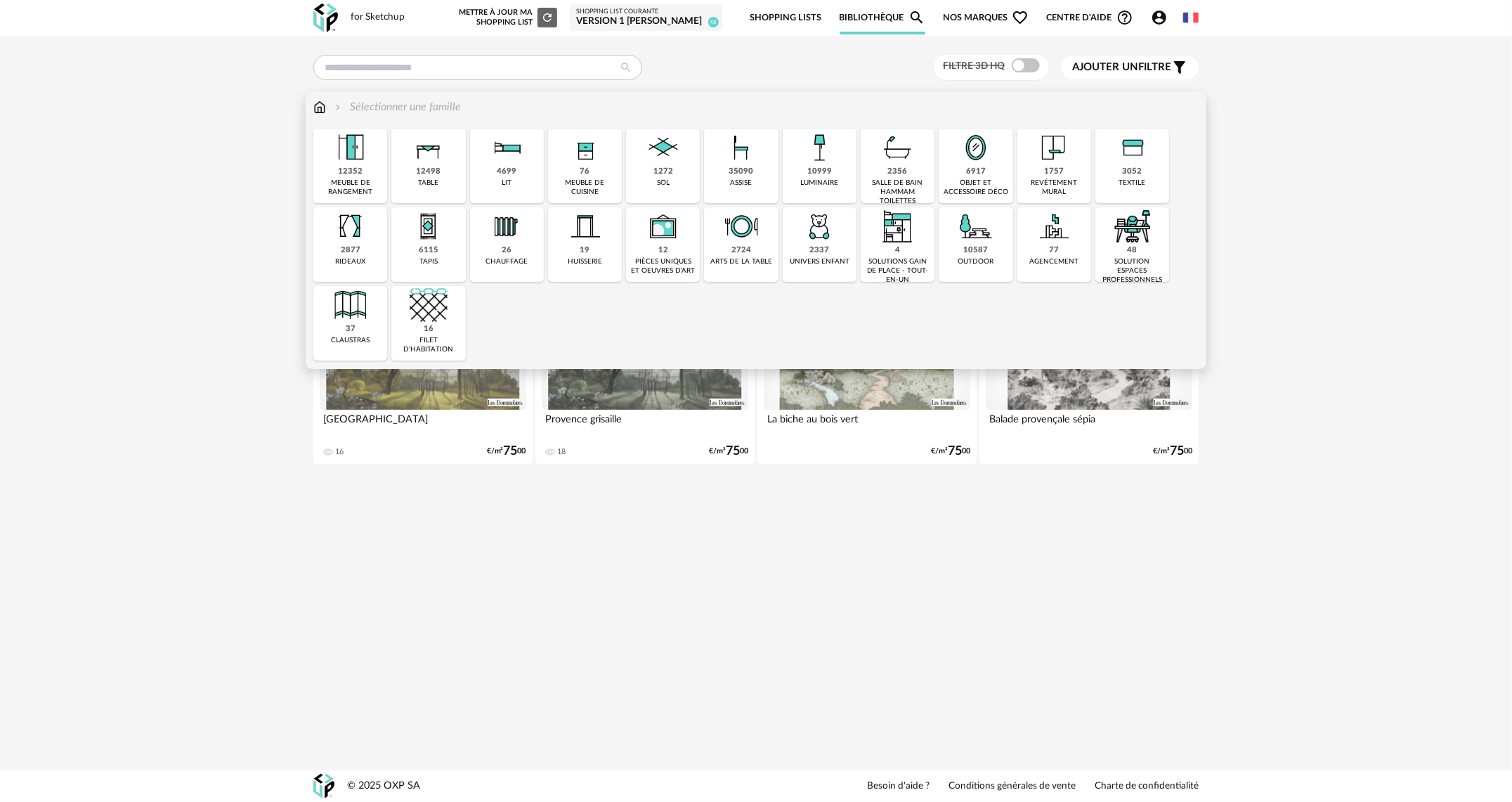
click at [800, 145] on div "10999 luminaire" at bounding box center [819, 165] width 74 height 74
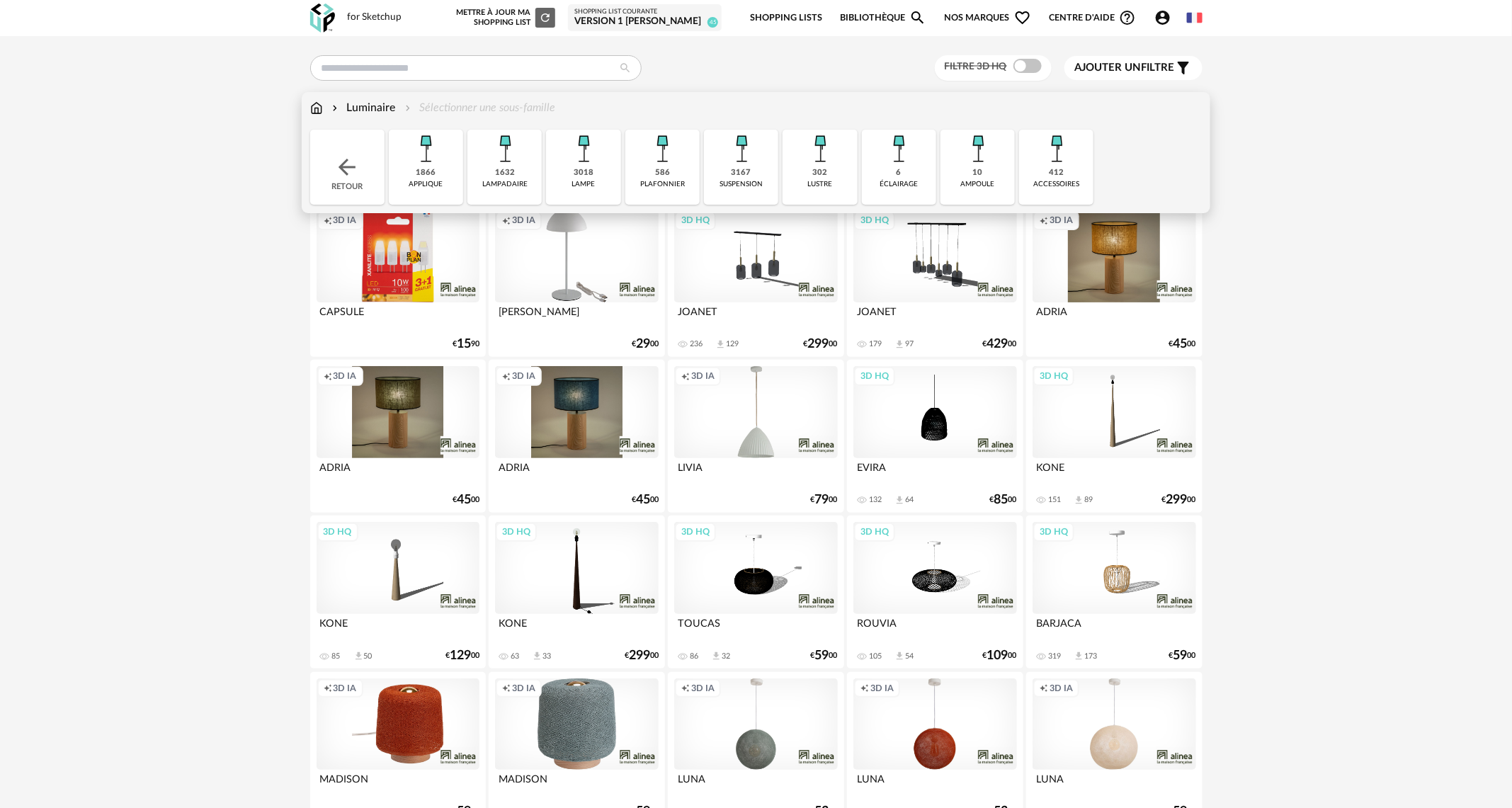
click at [752, 173] on div "3167 suspension" at bounding box center [741, 167] width 75 height 75
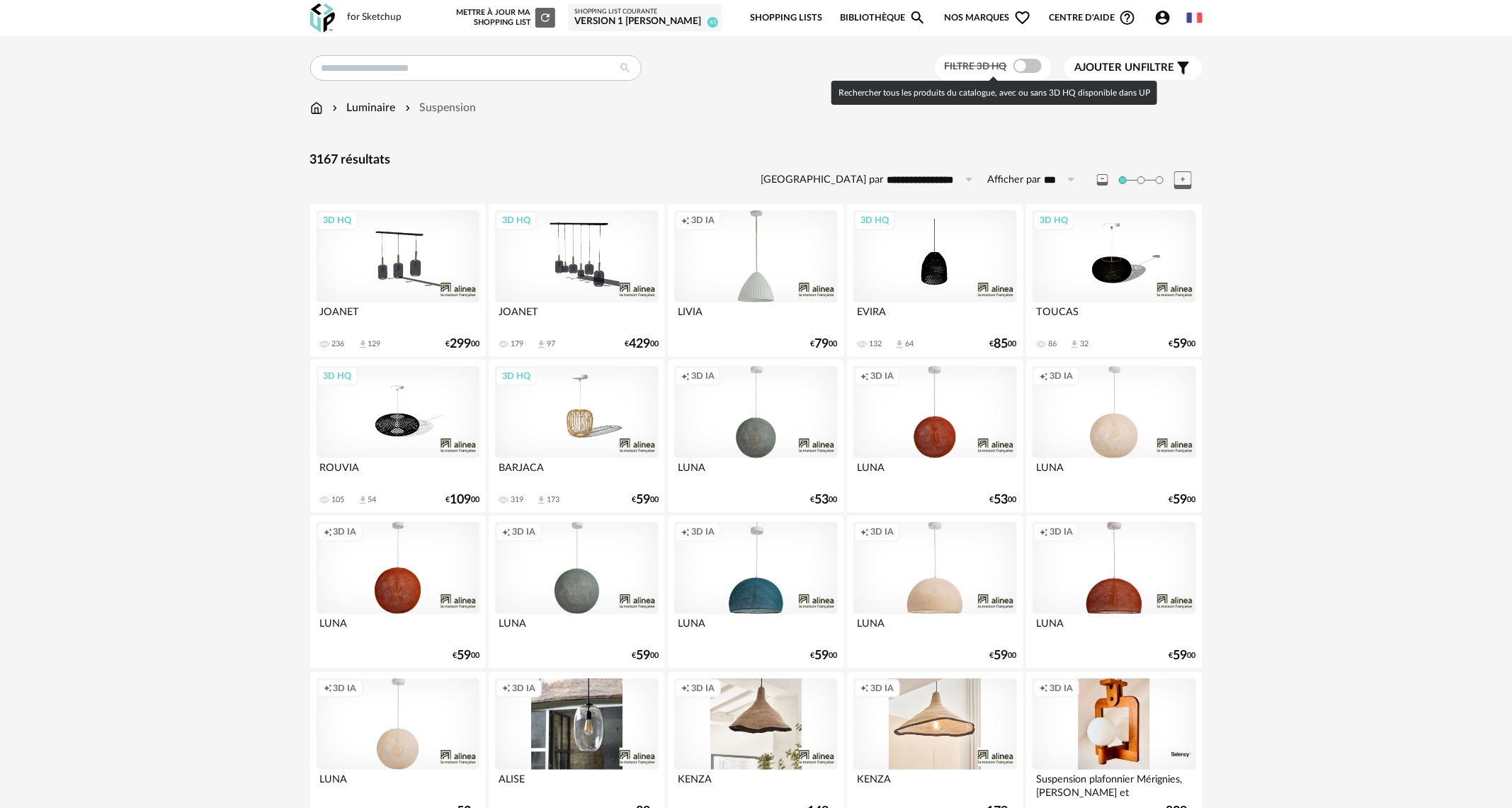
click at [1032, 67] on span at bounding box center [1027, 66] width 28 height 14
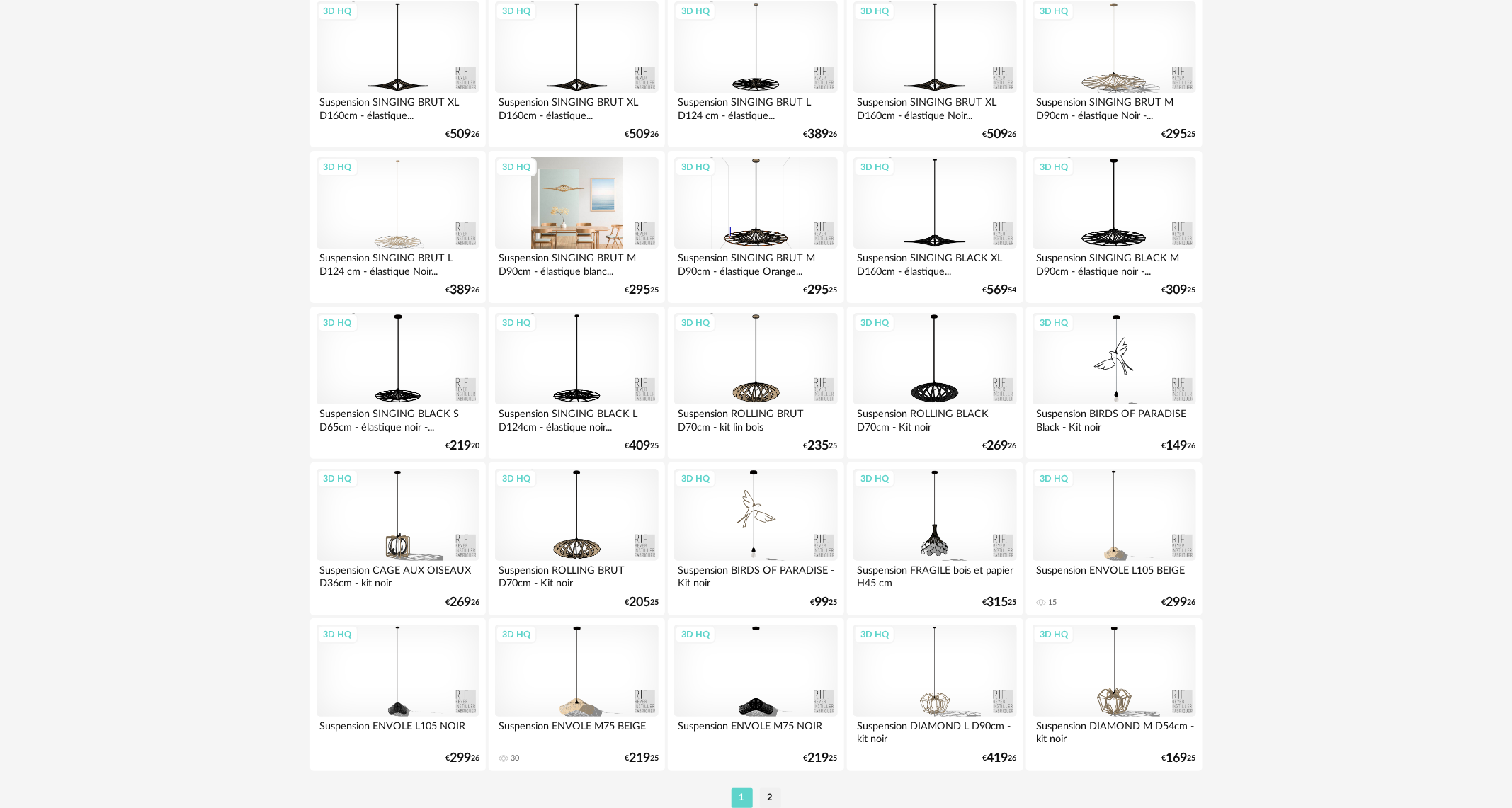
scroll to position [2606, 0]
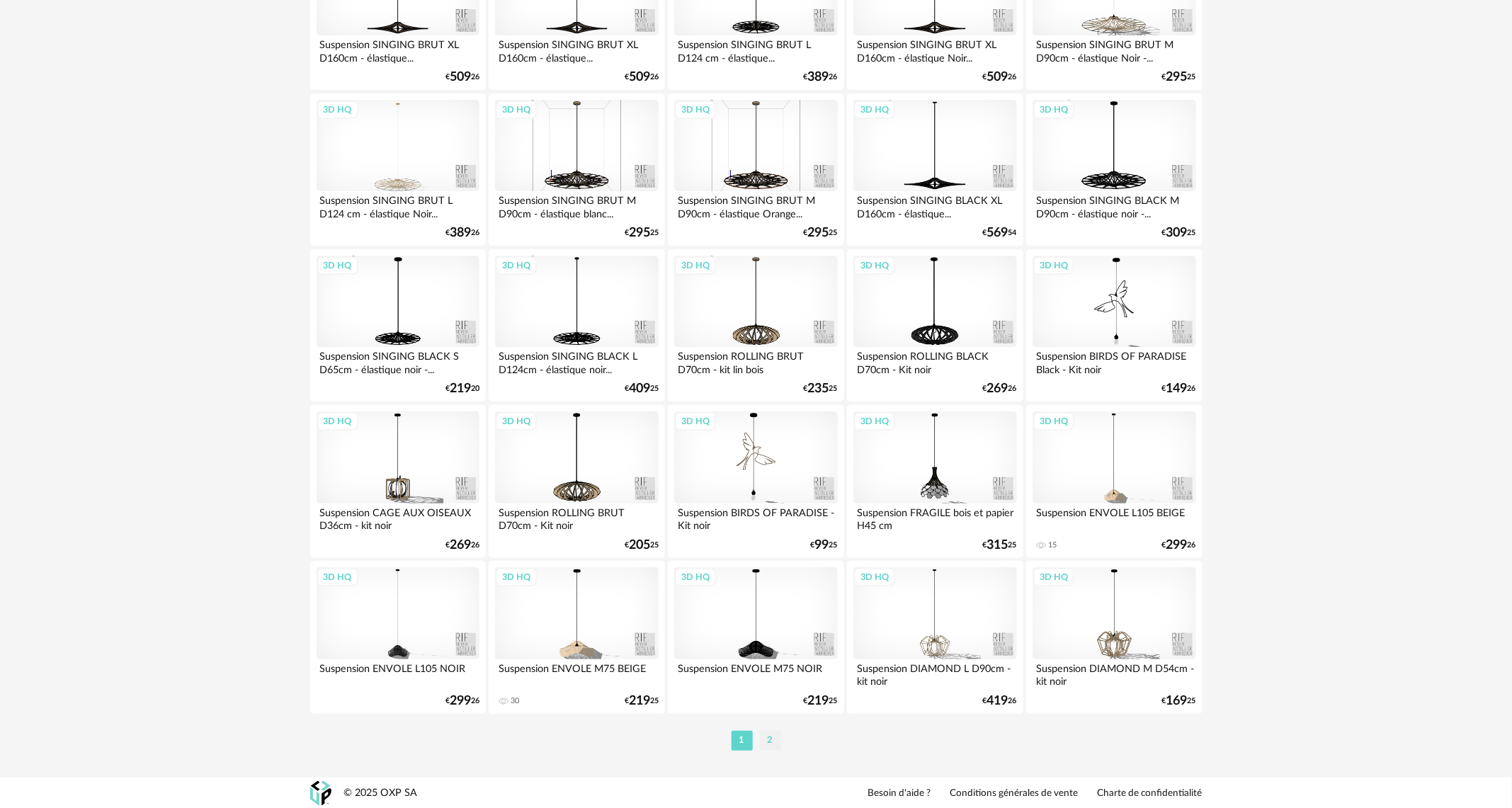
click at [772, 737] on li "2" at bounding box center [770, 741] width 21 height 20
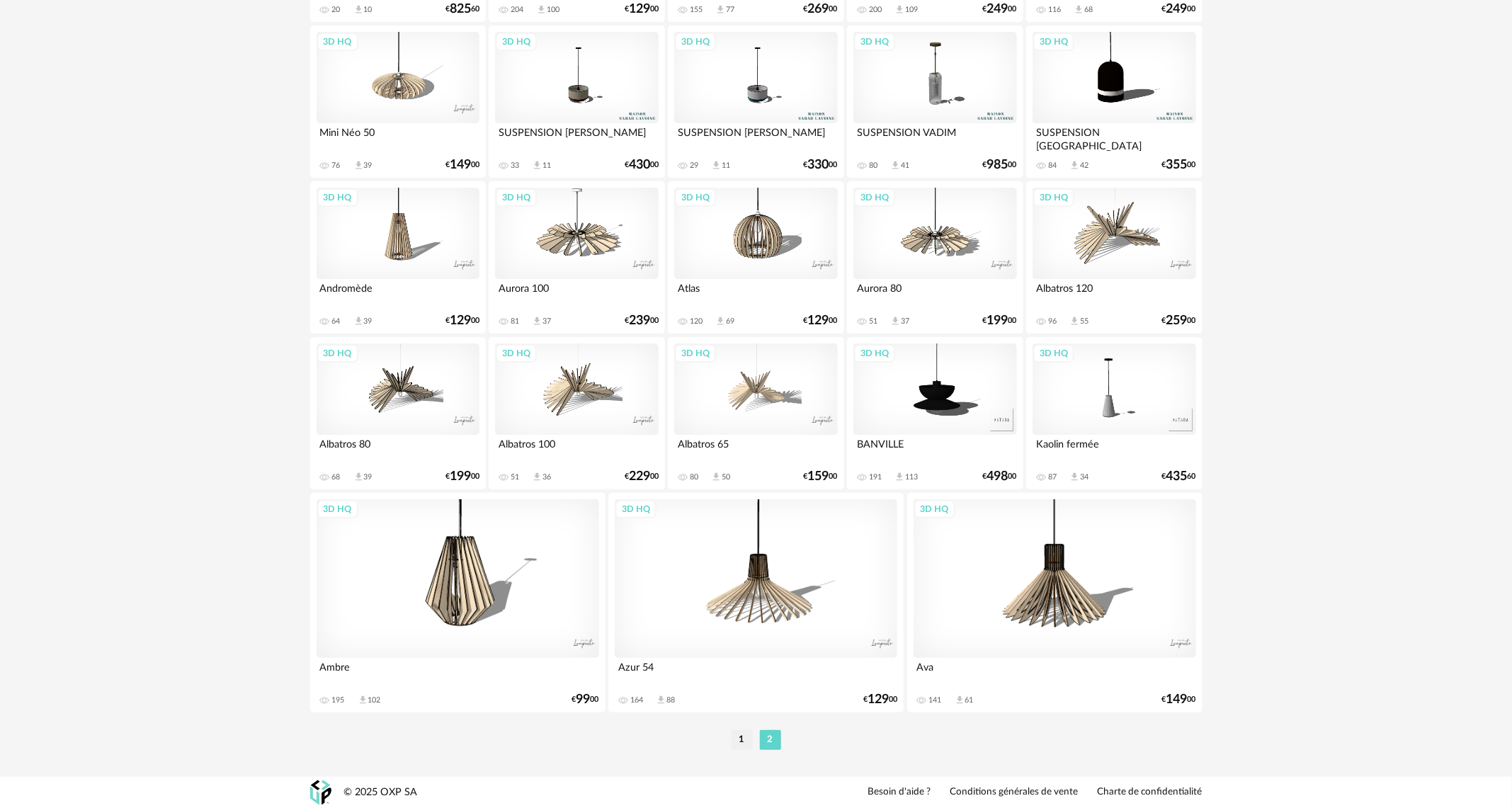
scroll to position [2329, 0]
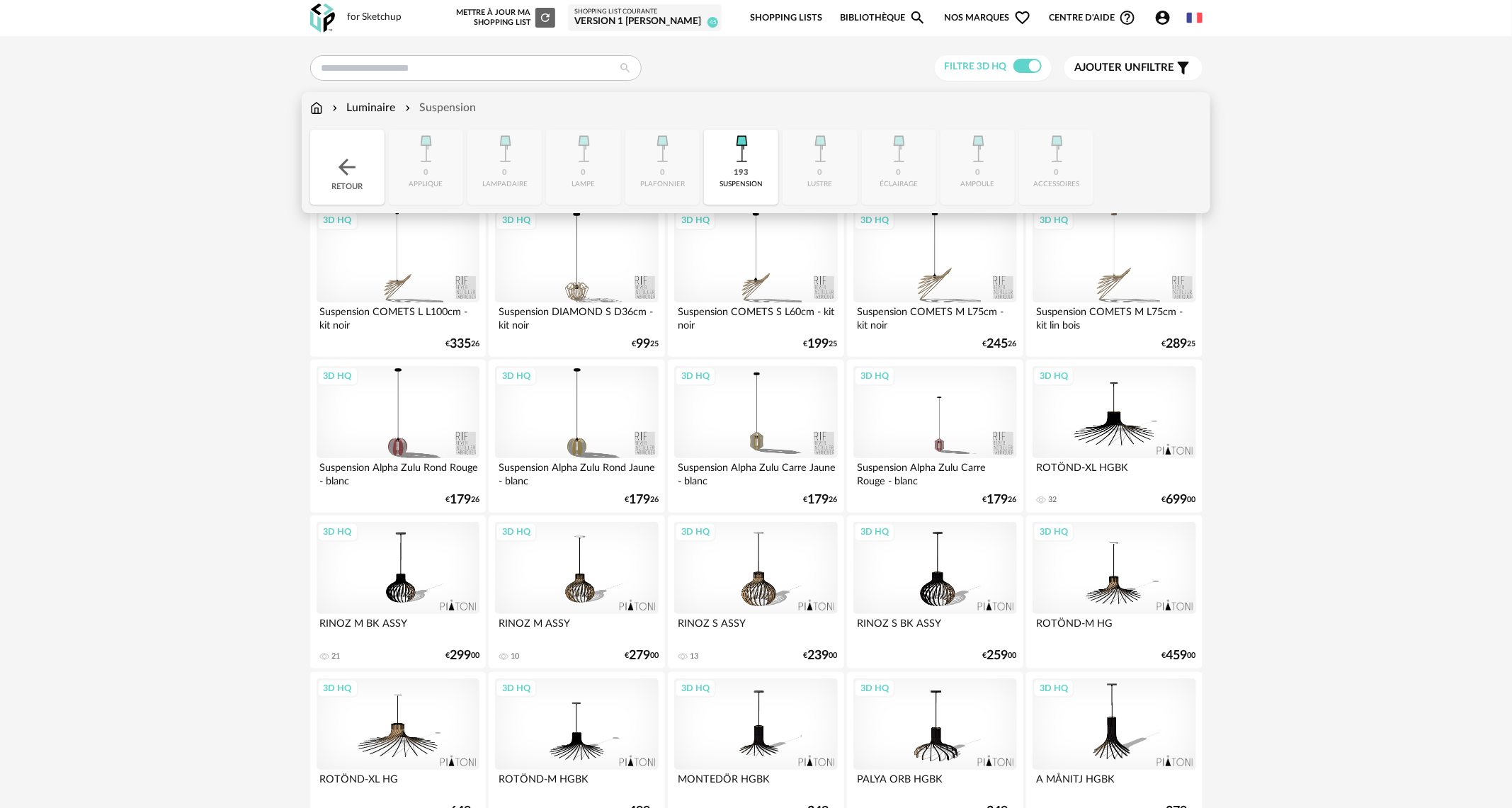
click at [315, 104] on img at bounding box center [316, 108] width 13 height 16
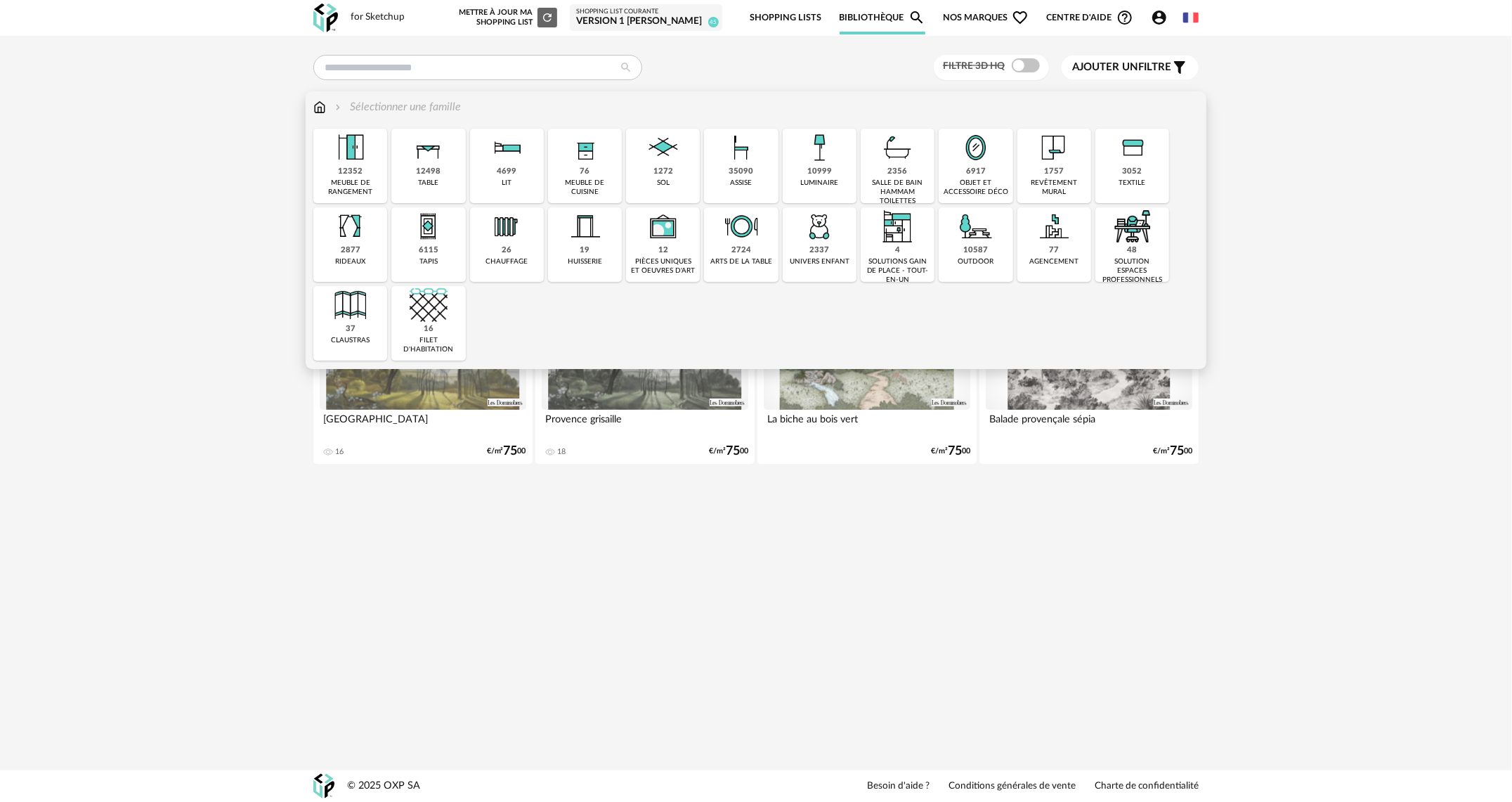
drag, startPoint x: 1082, startPoint y: 154, endPoint x: 1065, endPoint y: 145, distance: 19.2
click at [1082, 151] on div "1757 revêtement mural" at bounding box center [1054, 165] width 74 height 74
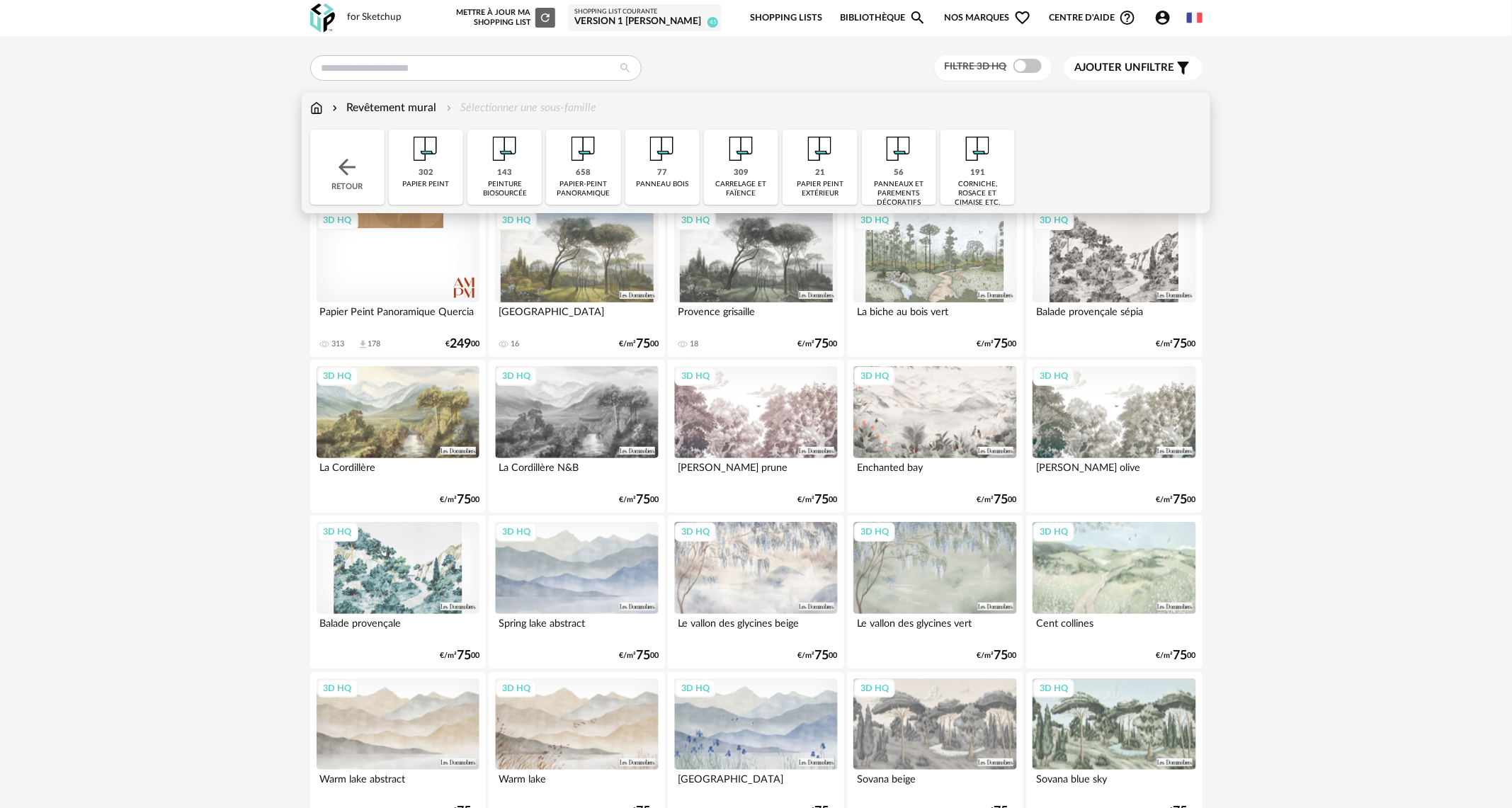
click at [743, 174] on div "309" at bounding box center [741, 173] width 15 height 11
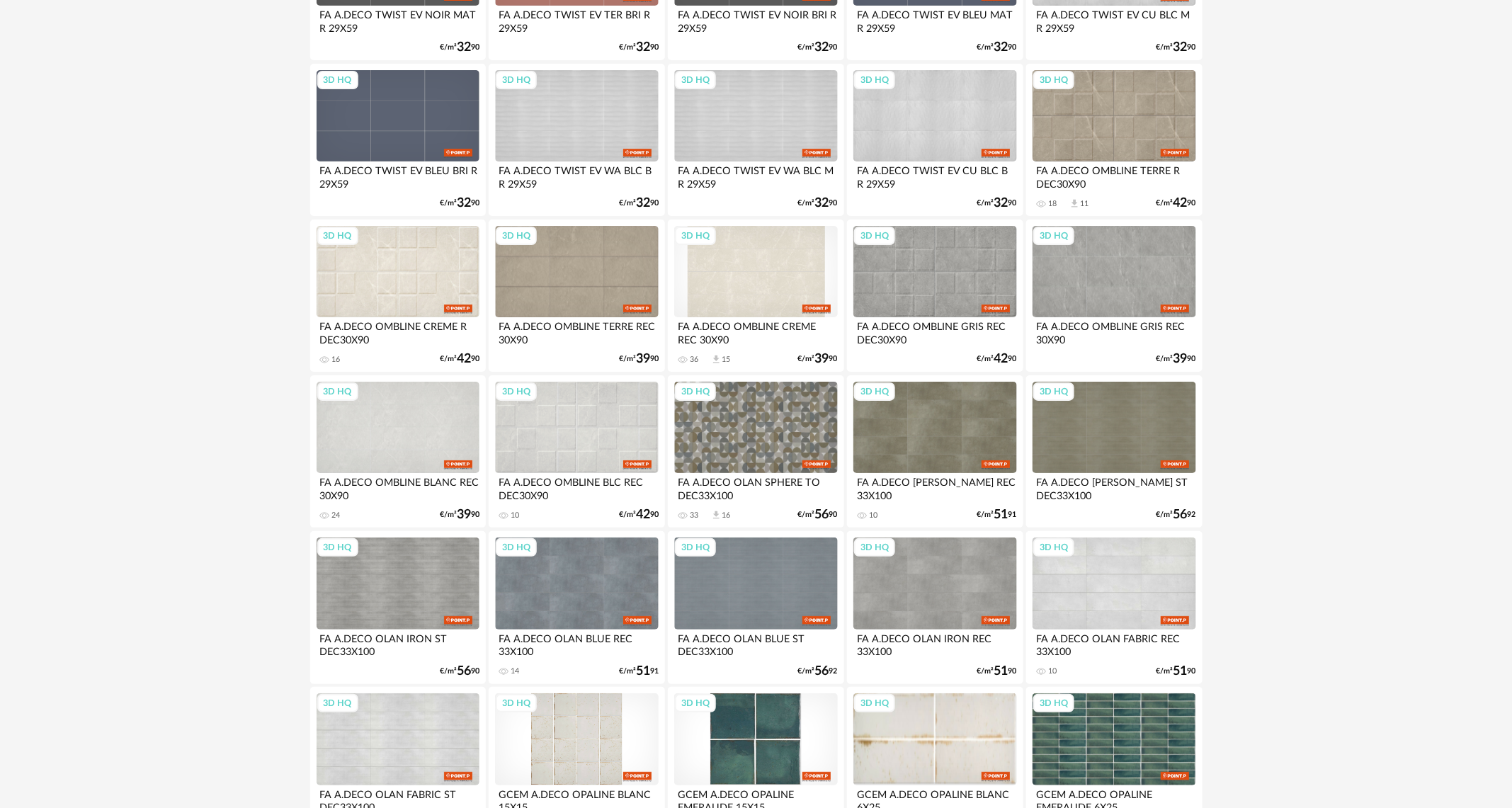
scroll to position [2606, 0]
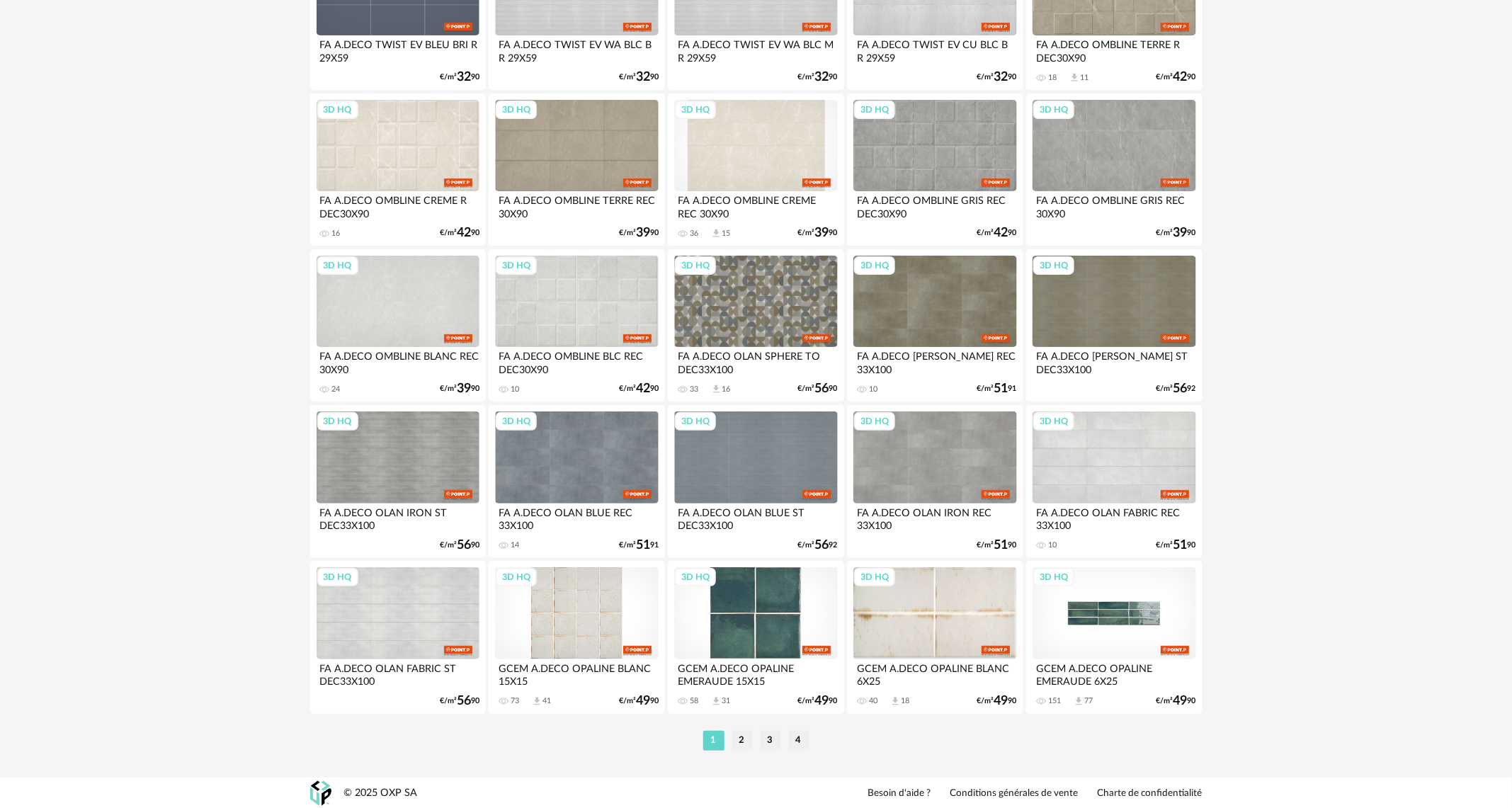
click at [1096, 621] on div "3D HQ" at bounding box center [1113, 613] width 163 height 92
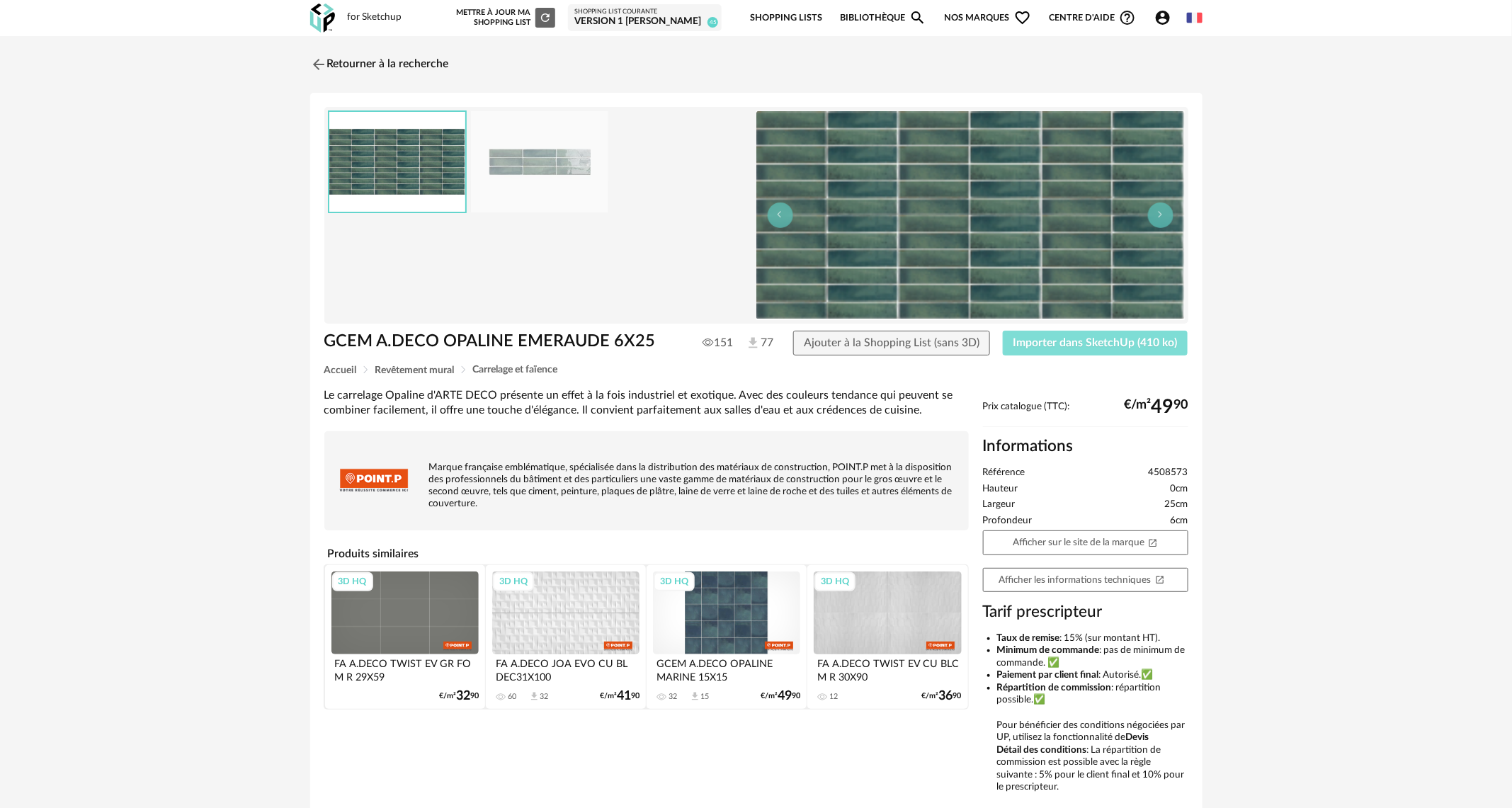
click at [1067, 350] on button "Importer dans SketchUp (410 ko)" at bounding box center [1096, 344] width 186 height 26
